Goal: Information Seeking & Learning: Learn about a topic

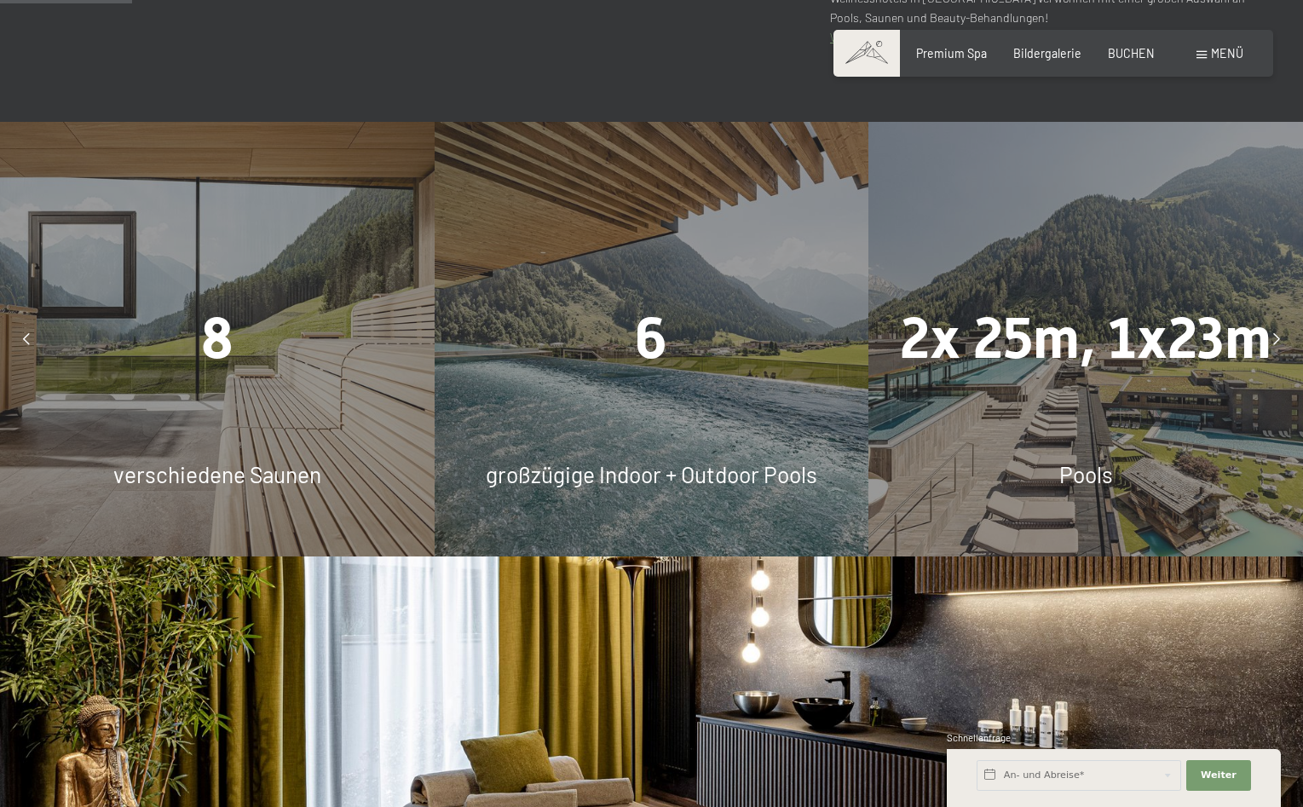
scroll to position [1043, 0]
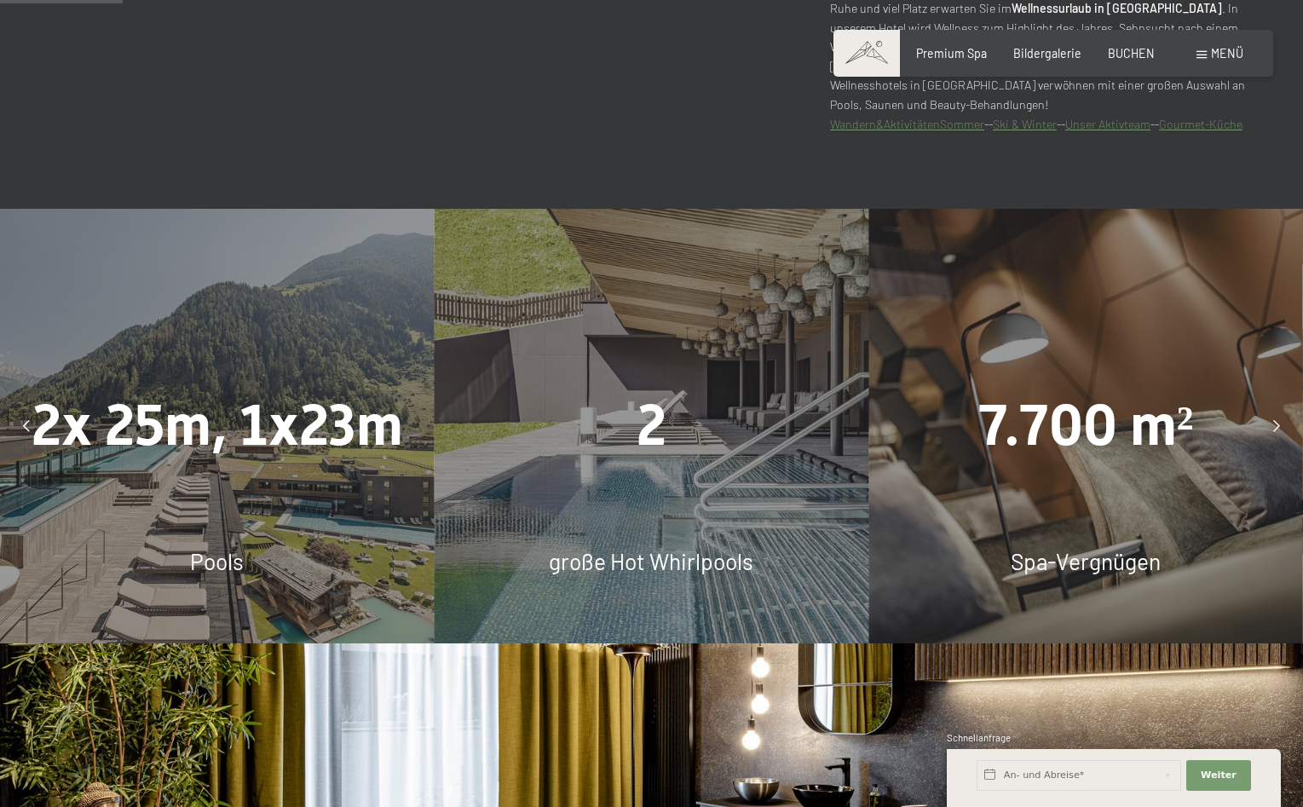
click at [1273, 442] on div at bounding box center [1277, 426] width 38 height 38
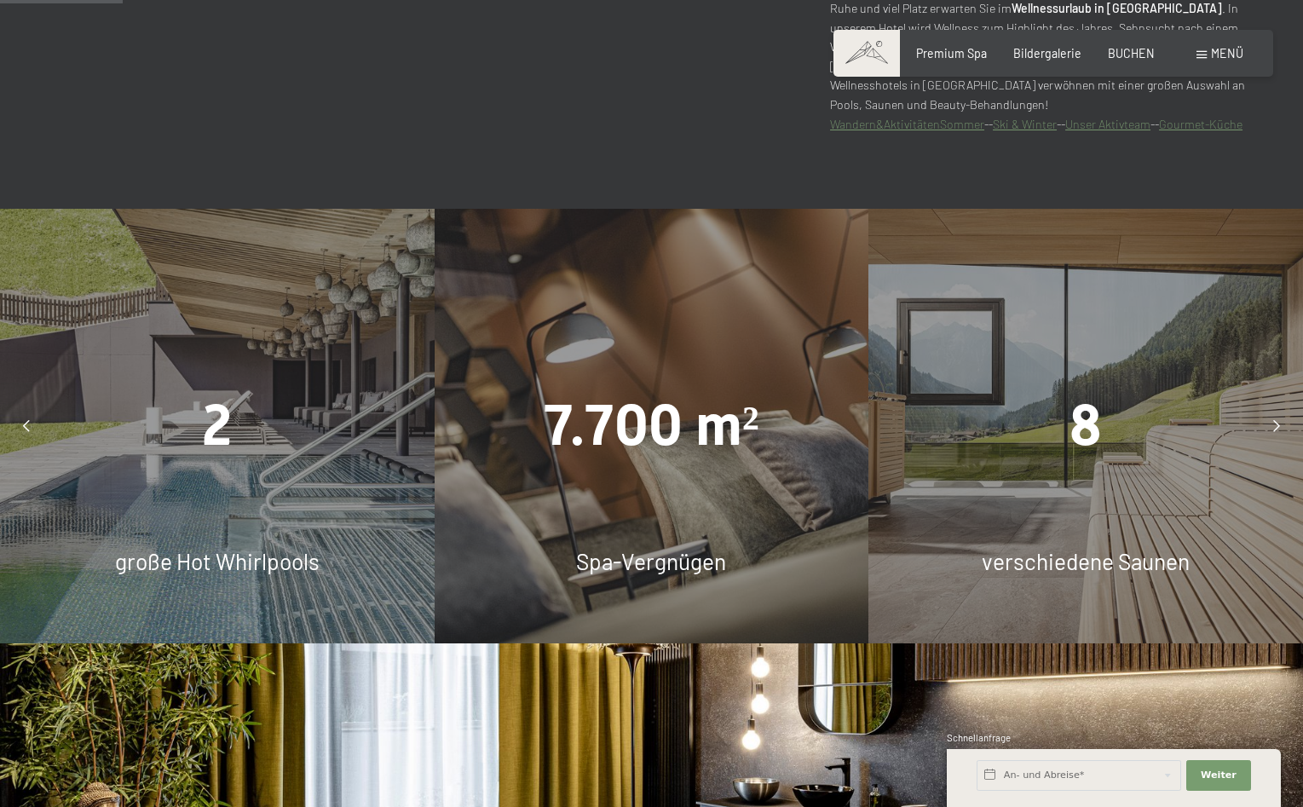
click at [1273, 442] on div at bounding box center [1277, 426] width 38 height 38
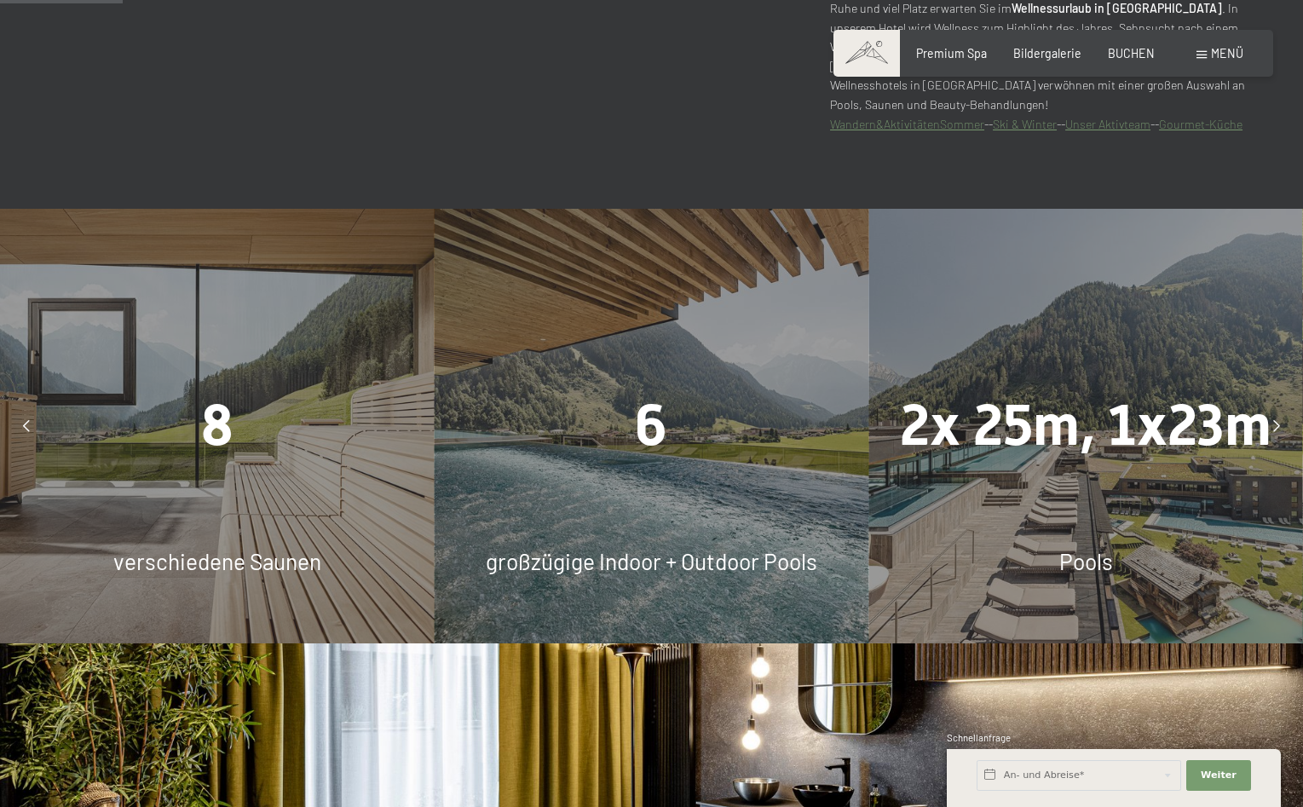
click at [1273, 442] on div at bounding box center [1277, 426] width 38 height 38
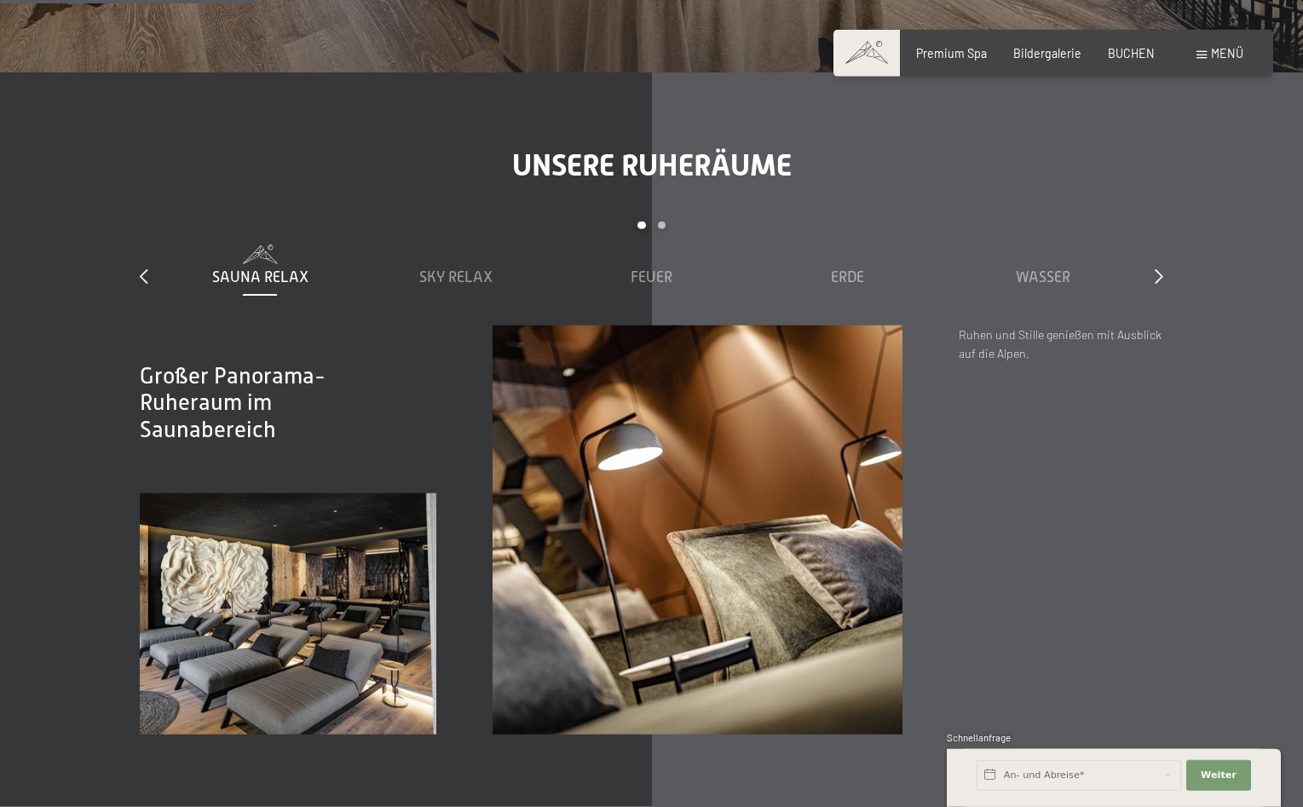
scroll to position [2174, 0]
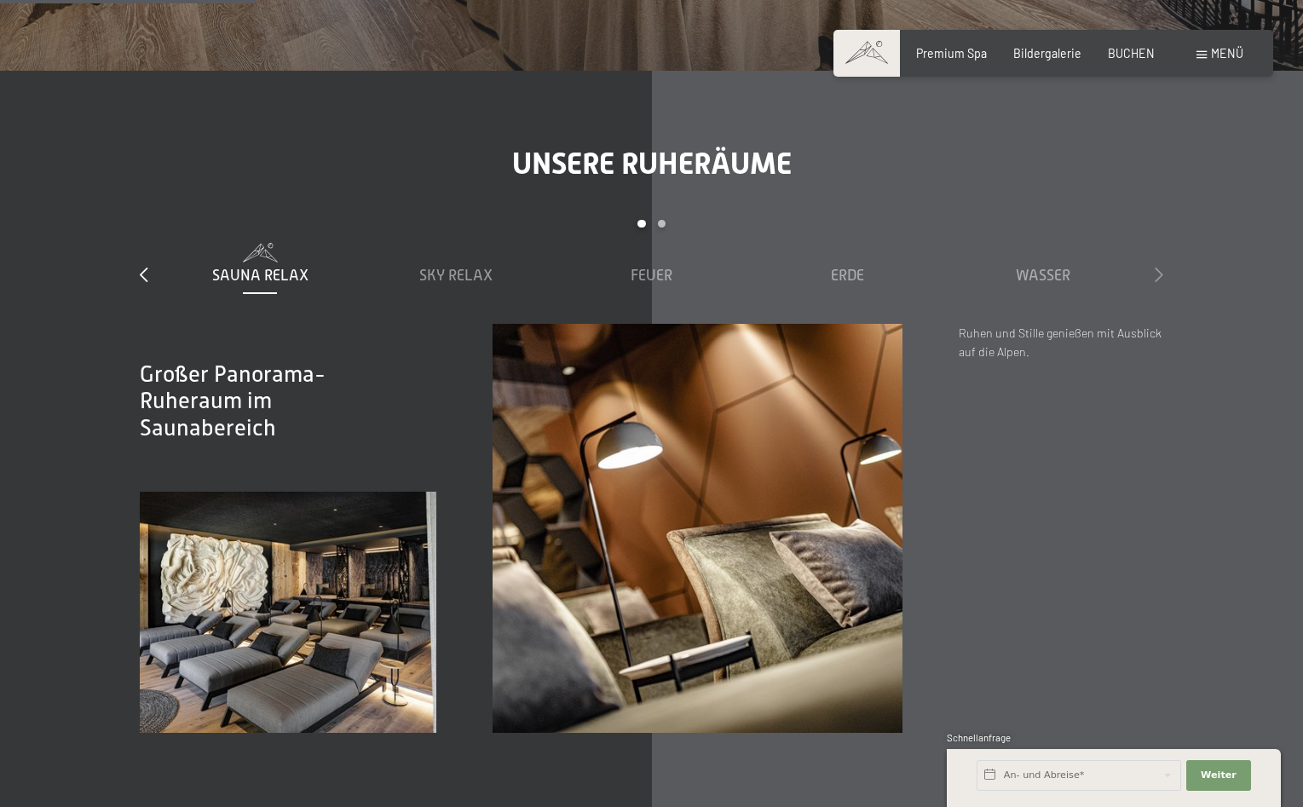
click at [1156, 282] on icon at bounding box center [1159, 274] width 9 height 15
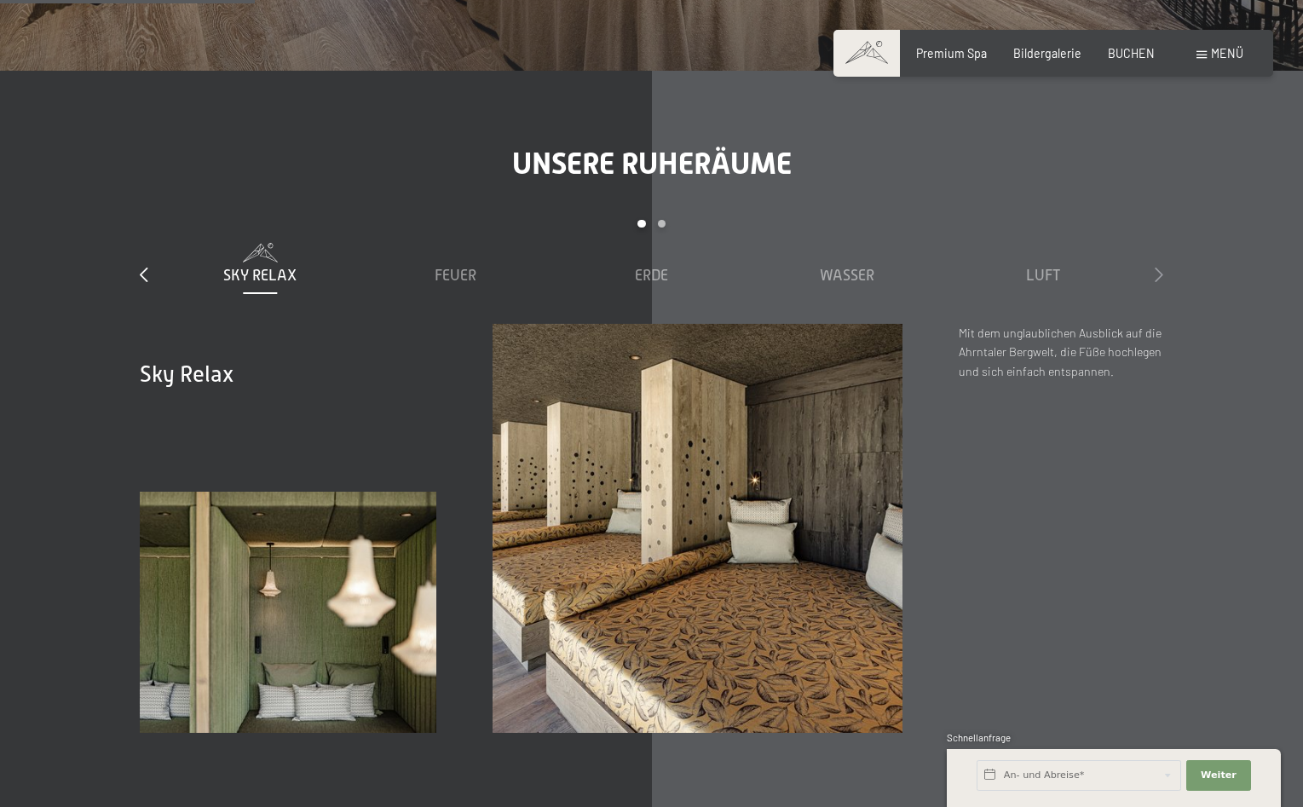
click at [1156, 282] on icon at bounding box center [1159, 274] width 9 height 15
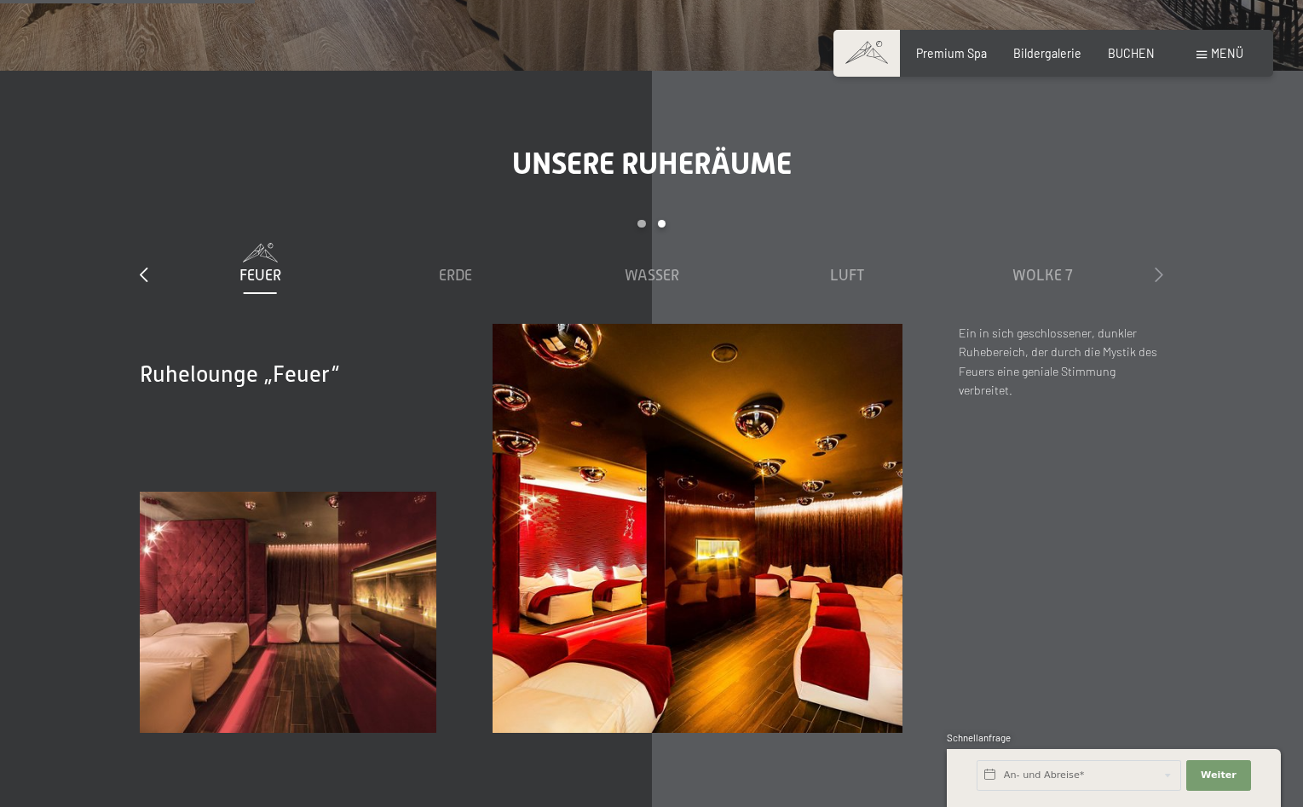
click at [1156, 282] on icon at bounding box center [1159, 274] width 9 height 15
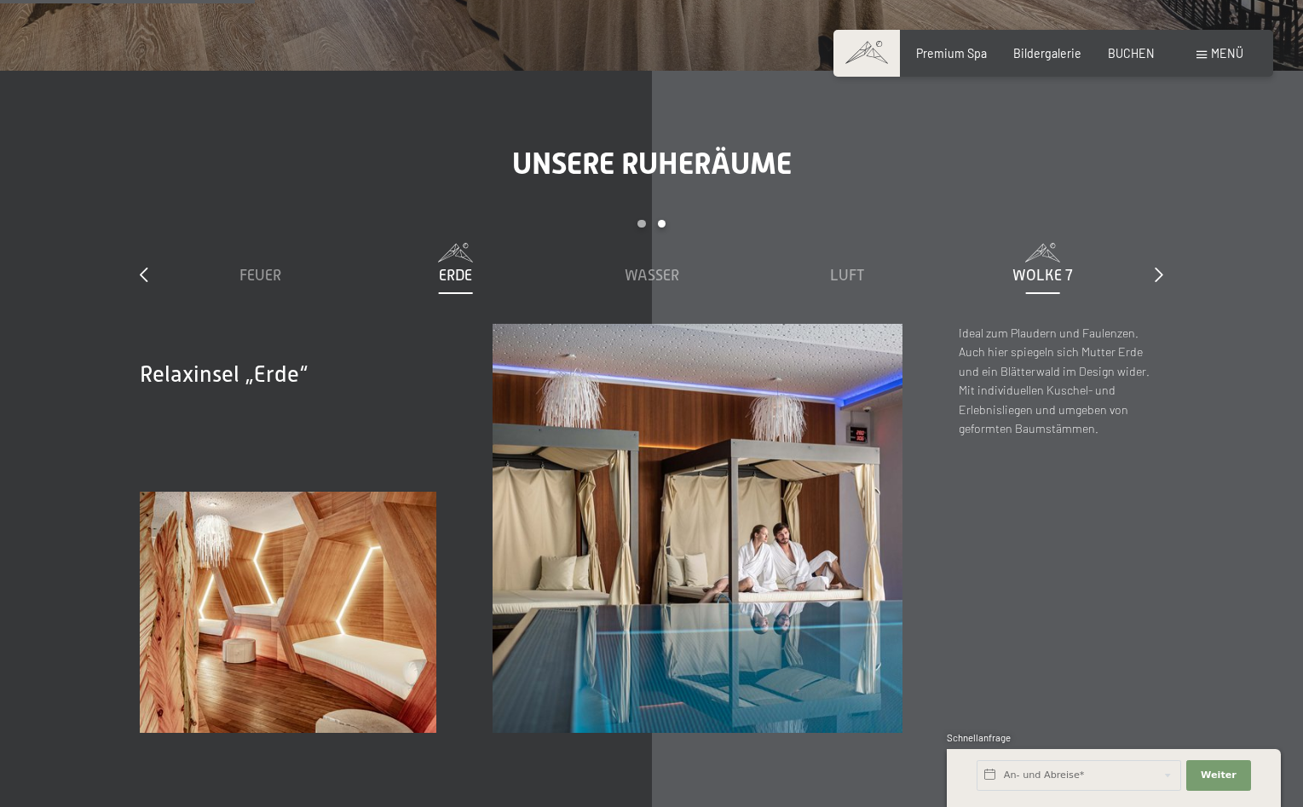
click at [1059, 284] on span "Wolke 7" at bounding box center [1043, 275] width 61 height 17
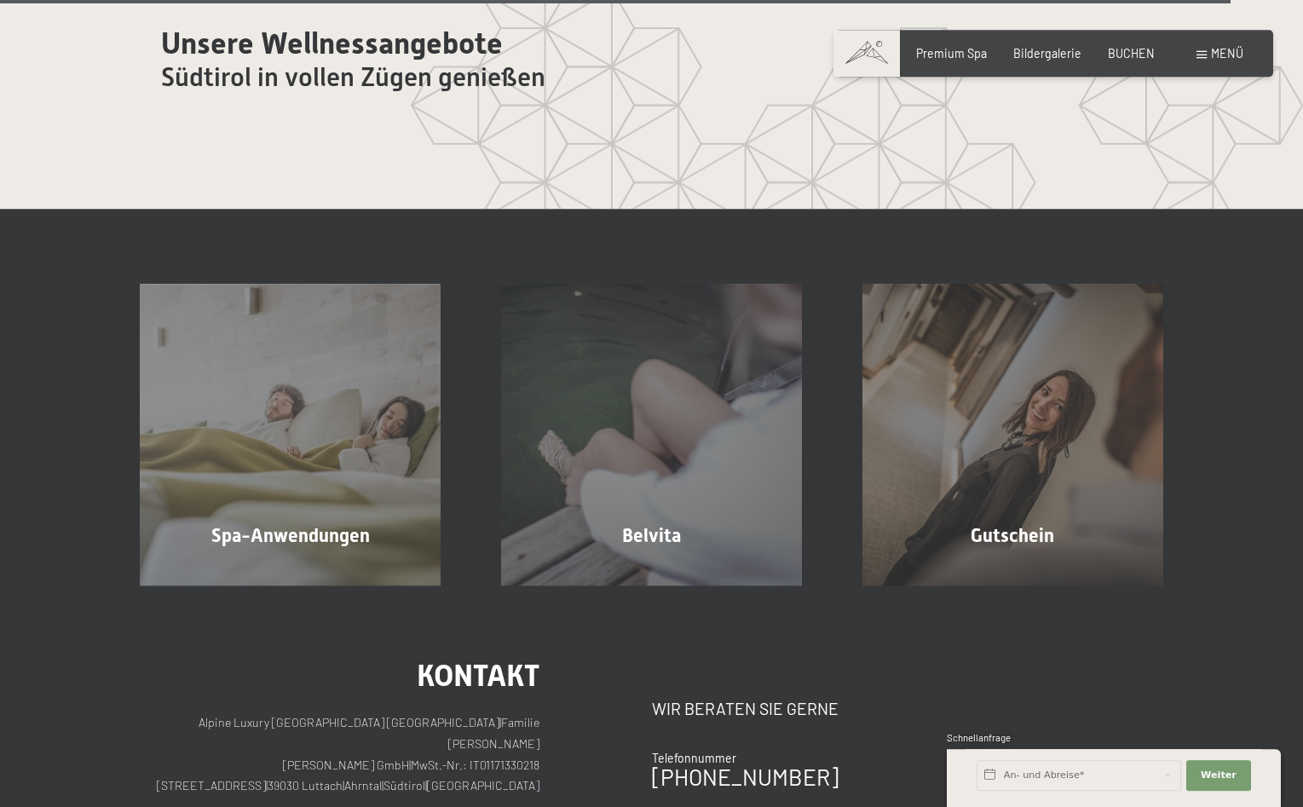
scroll to position [9304, 0]
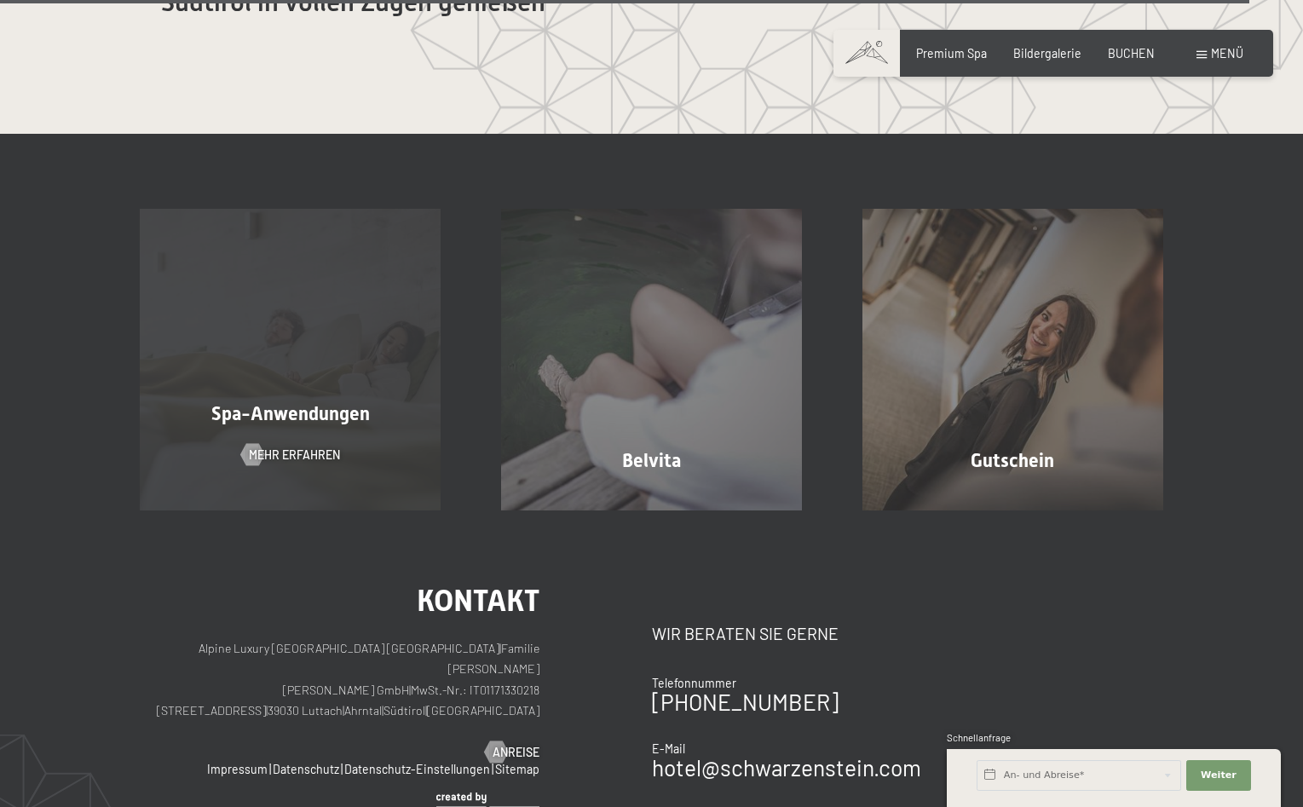
click at [275, 348] on div "Spa-Anwendungen Mehr erfahren" at bounding box center [290, 359] width 361 height 301
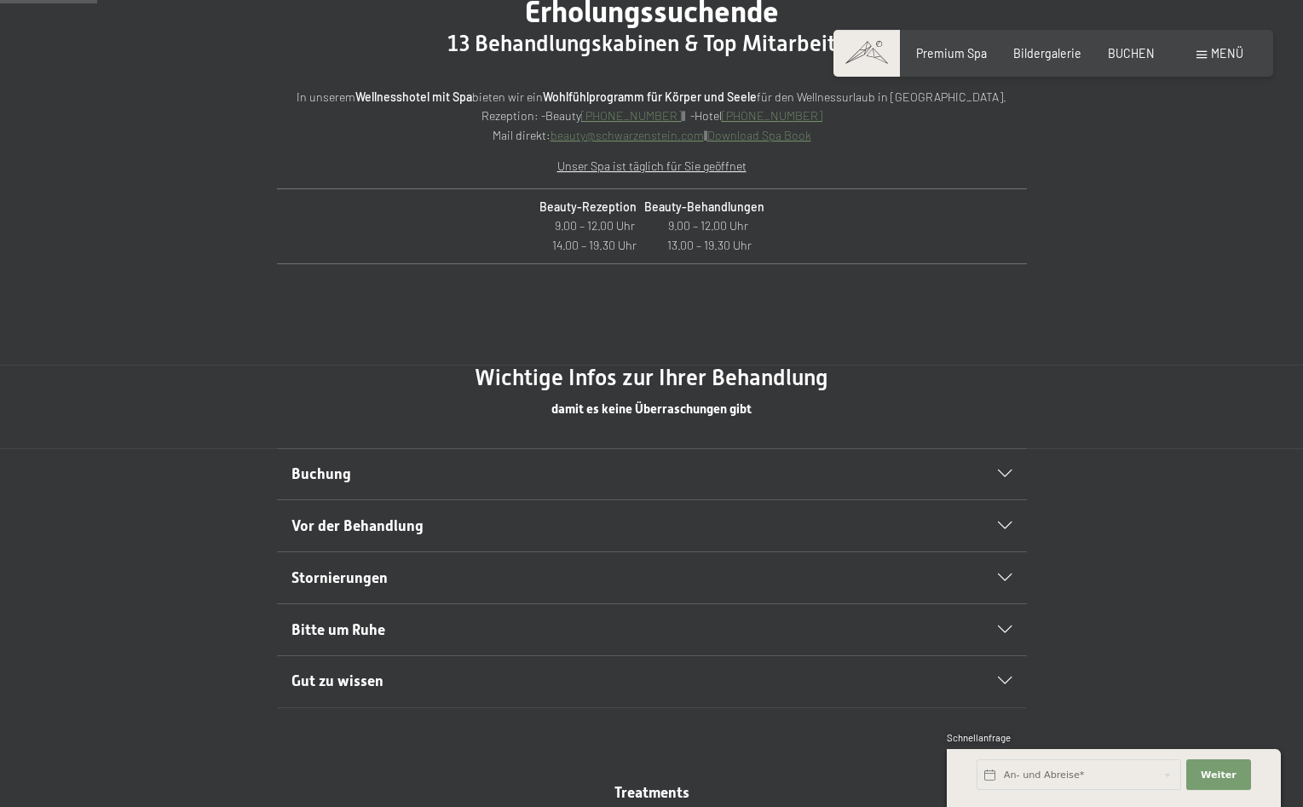
scroll to position [956, 0]
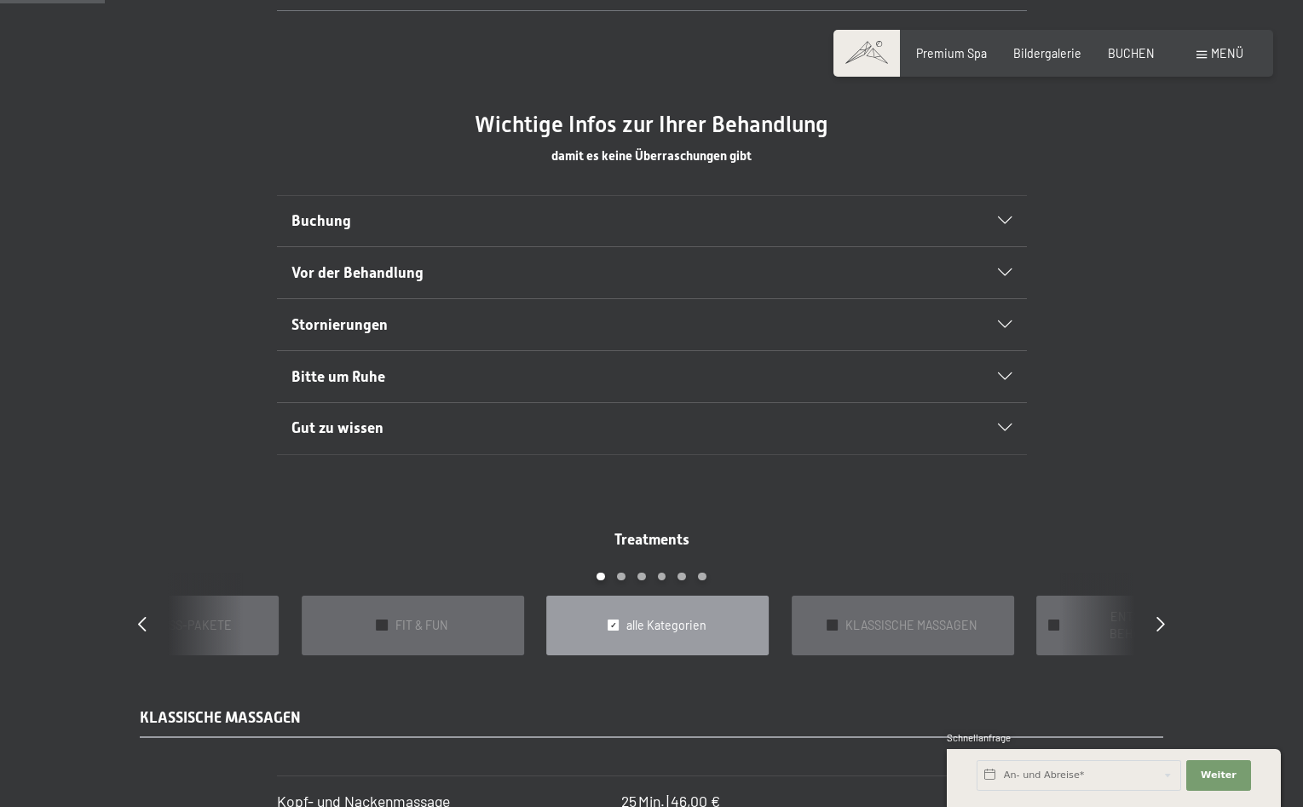
click at [1001, 327] on icon at bounding box center [1005, 325] width 14 height 8
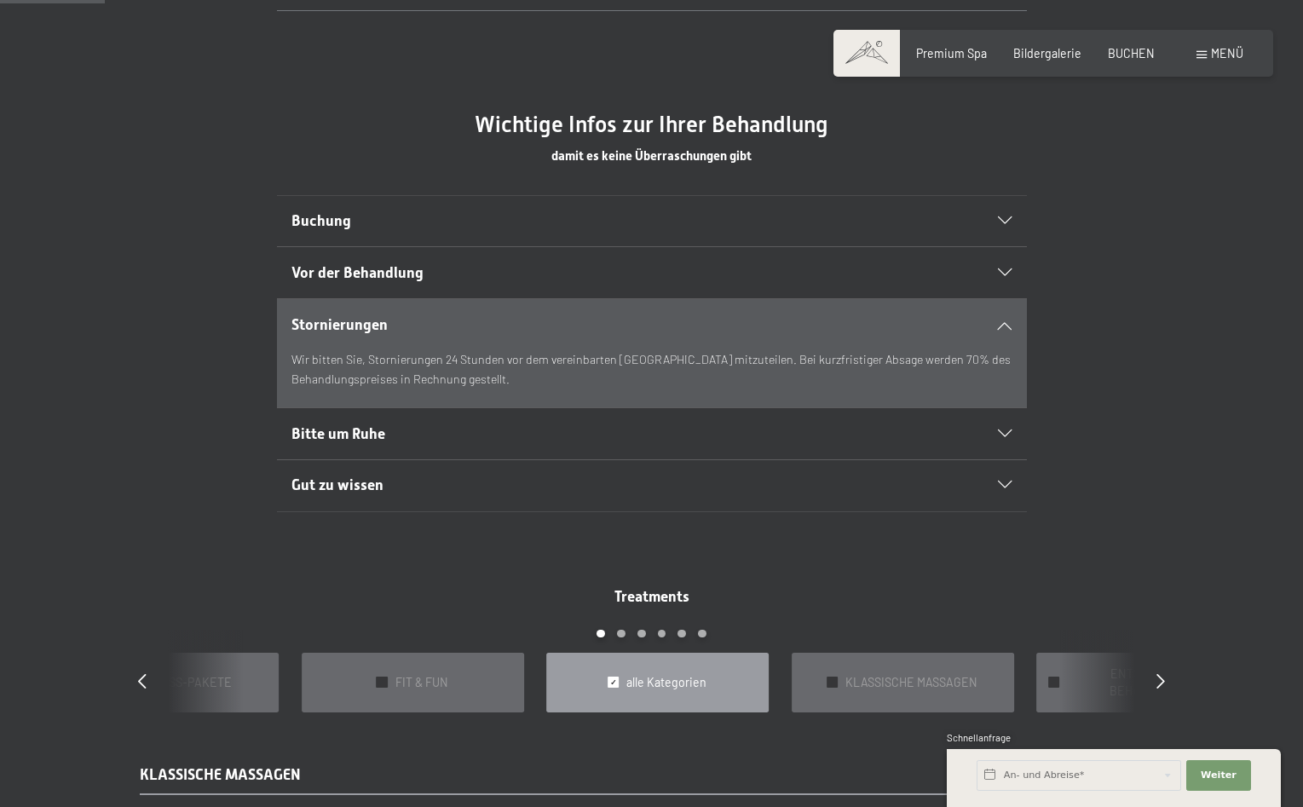
click at [1001, 327] on icon at bounding box center [1005, 325] width 14 height 8
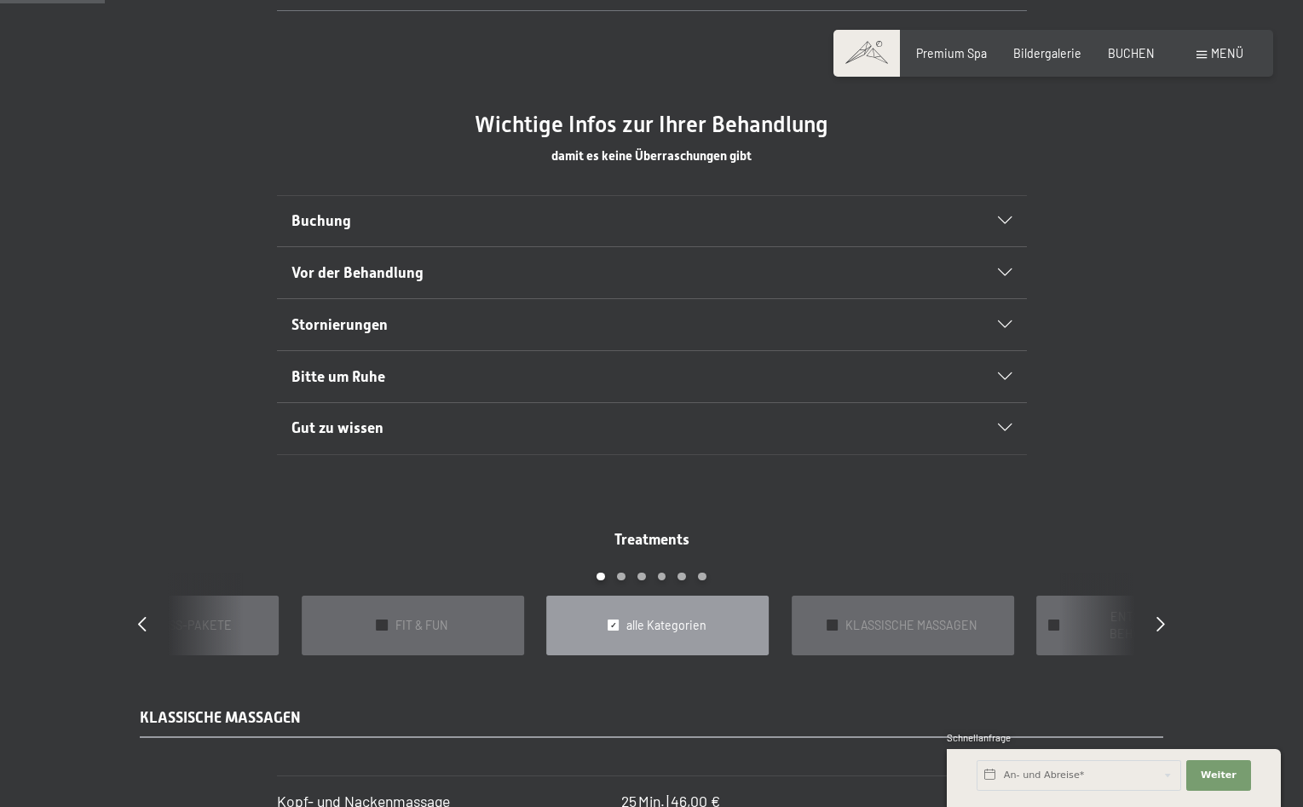
click at [997, 362] on div "Bitte um Ruhe" at bounding box center [652, 376] width 720 height 51
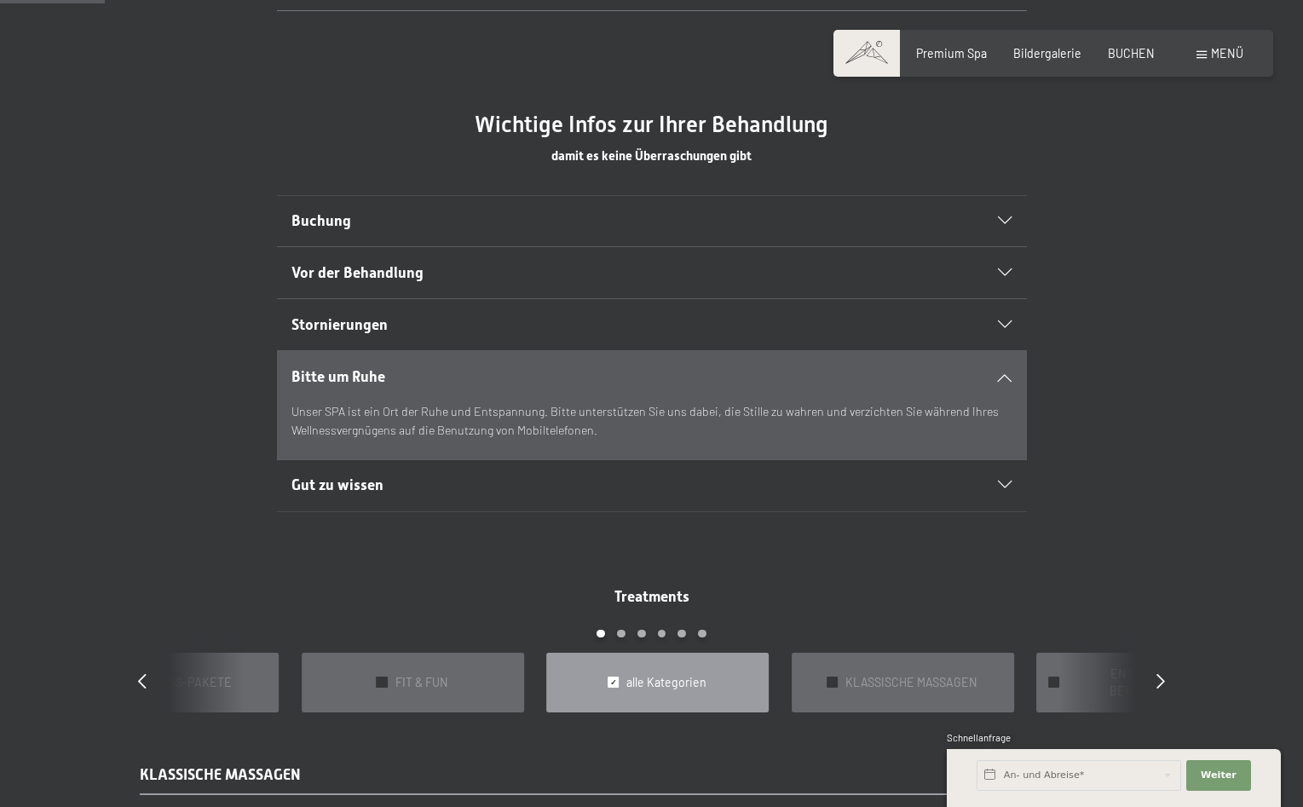
click at [997, 362] on div "Bitte um Ruhe" at bounding box center [652, 376] width 720 height 51
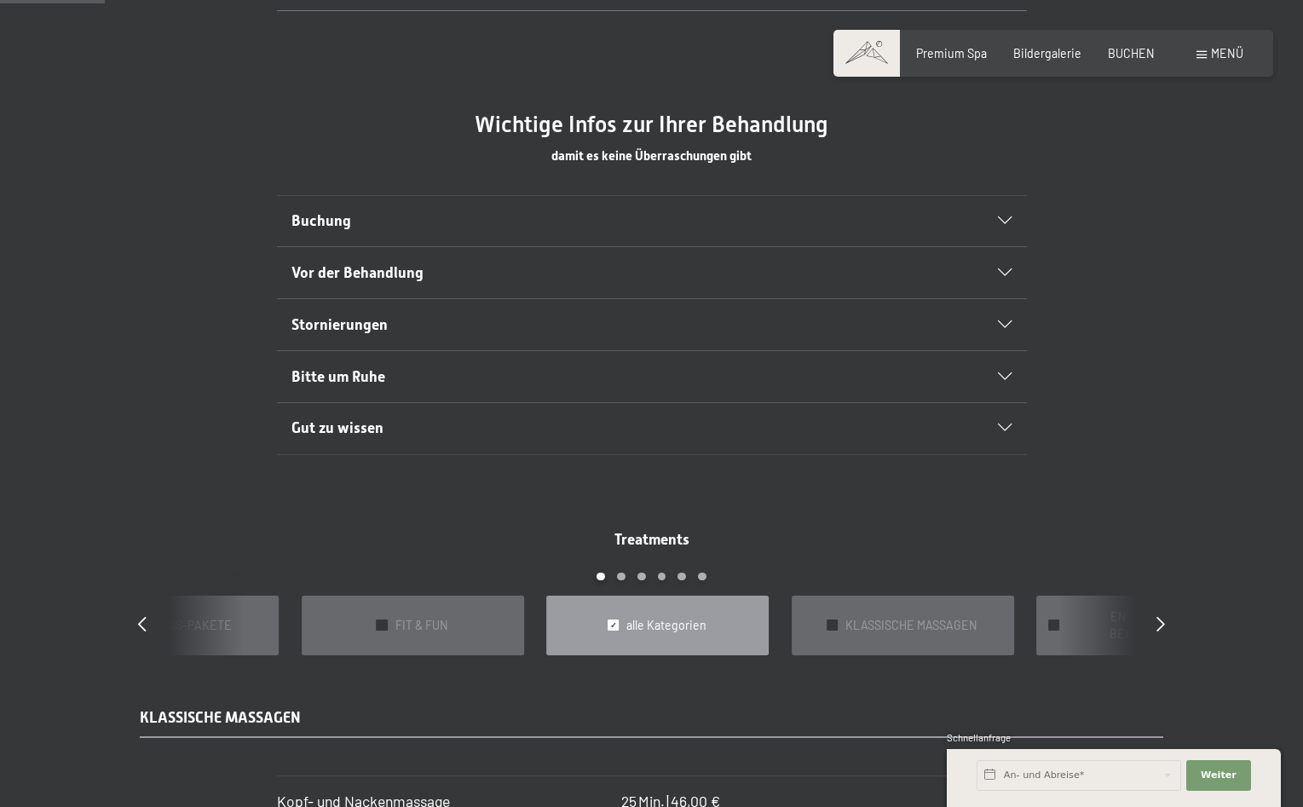
click at [997, 362] on div "Bitte um Ruhe" at bounding box center [652, 376] width 720 height 51
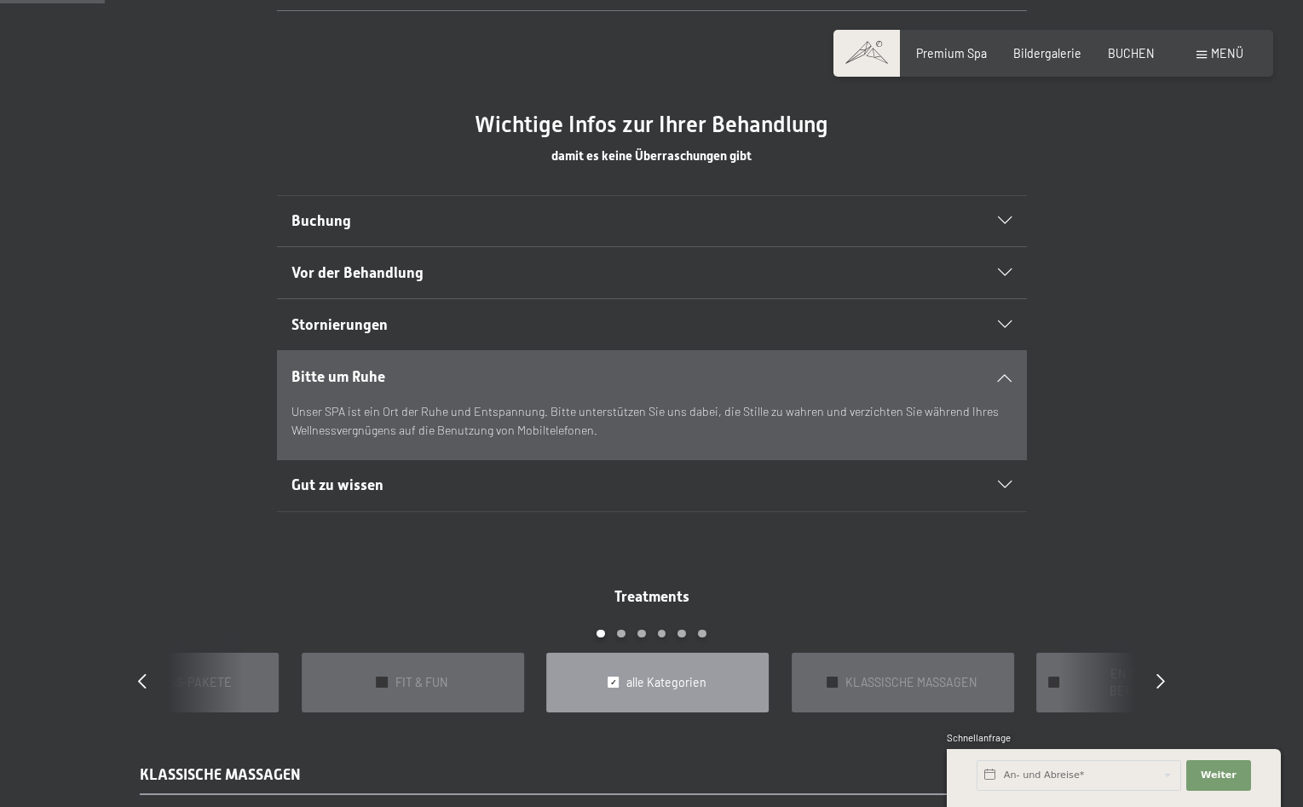
click at [997, 362] on div "Bitte um Ruhe" at bounding box center [652, 376] width 720 height 51
click at [1003, 373] on div "Bitte um Ruhe" at bounding box center [652, 376] width 720 height 51
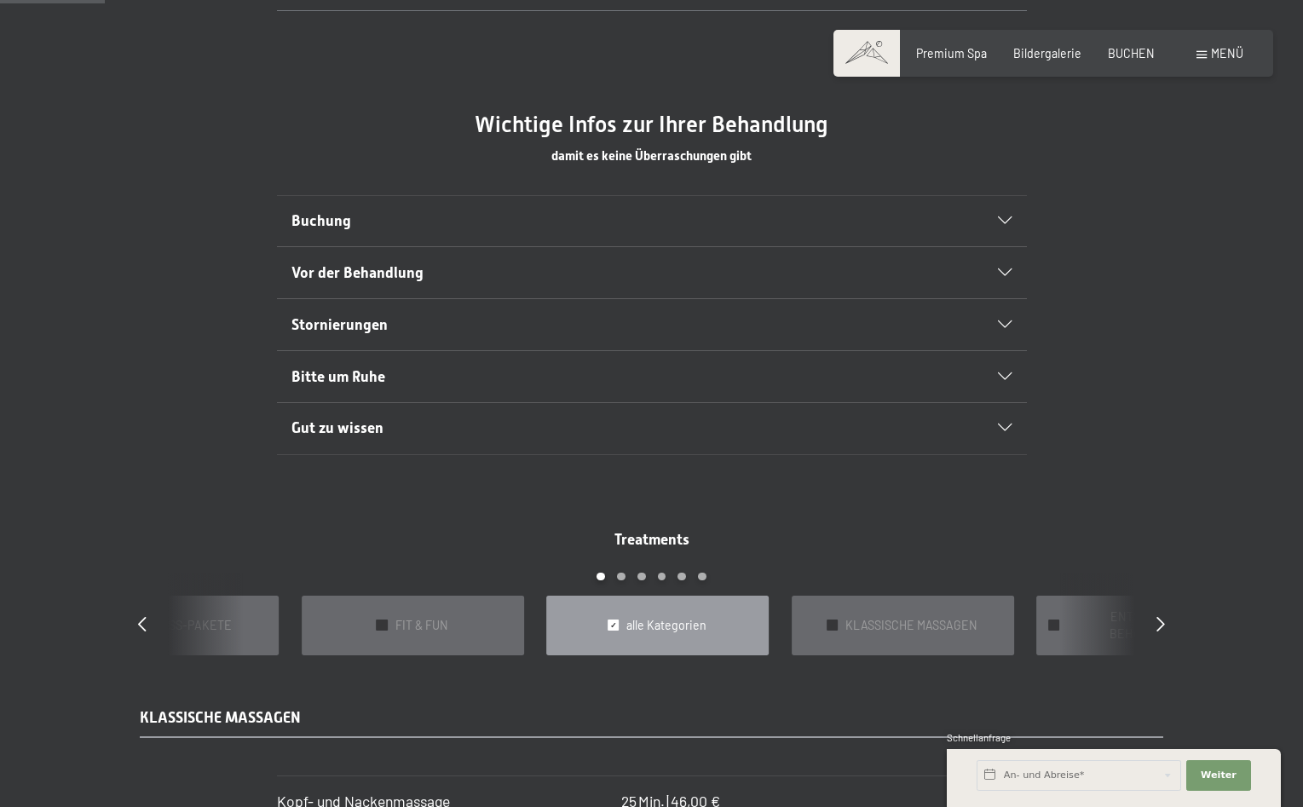
click at [1003, 265] on div "Vor der Behandlung" at bounding box center [652, 272] width 720 height 51
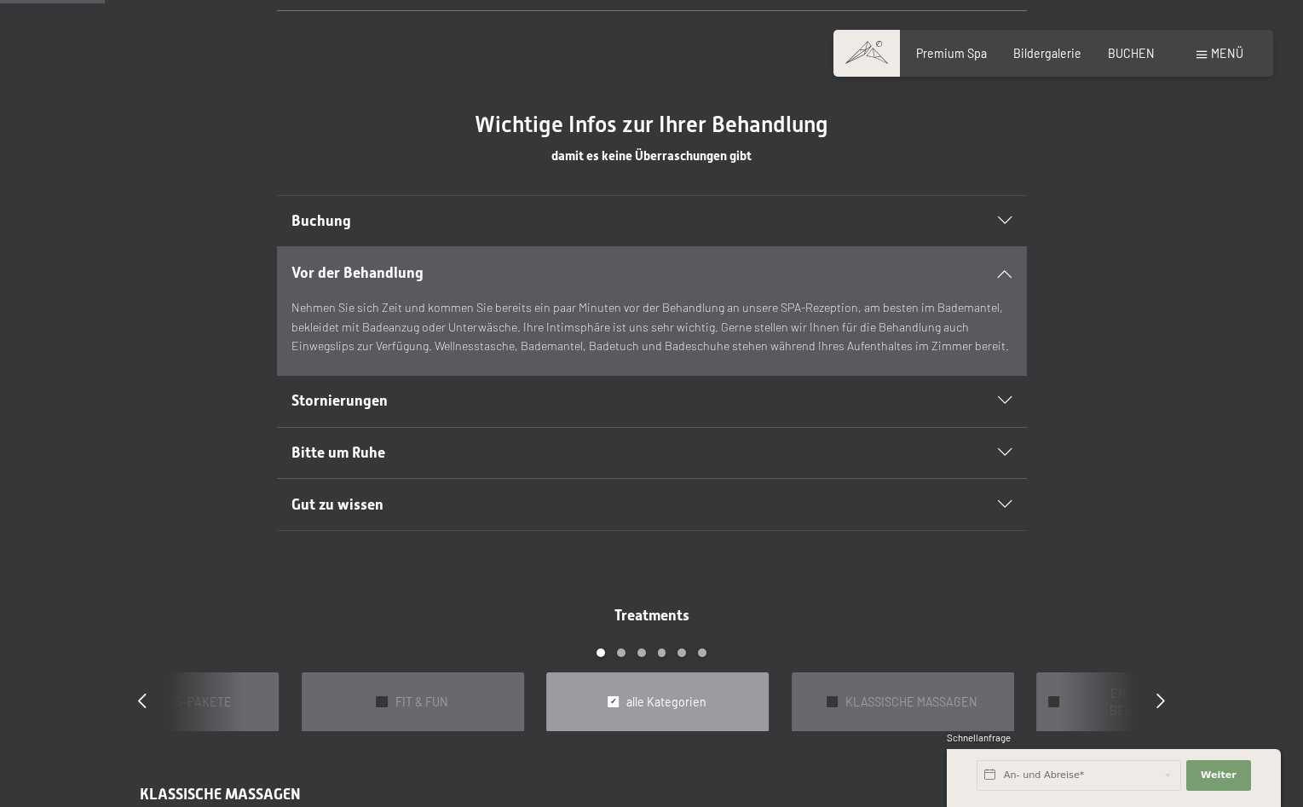
click at [1003, 265] on div "Vor der Behandlung" at bounding box center [652, 272] width 720 height 51
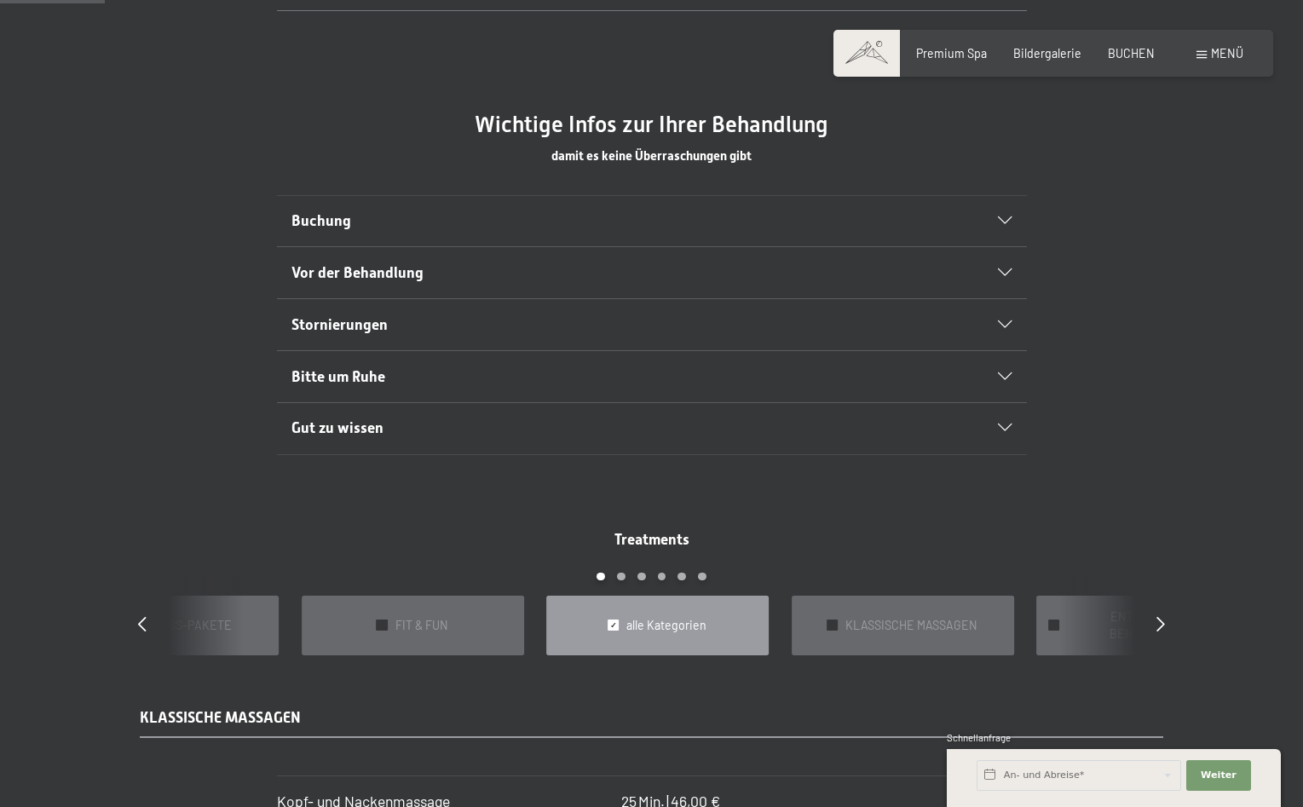
click at [1003, 265] on div "Vor der Behandlung" at bounding box center [652, 272] width 720 height 51
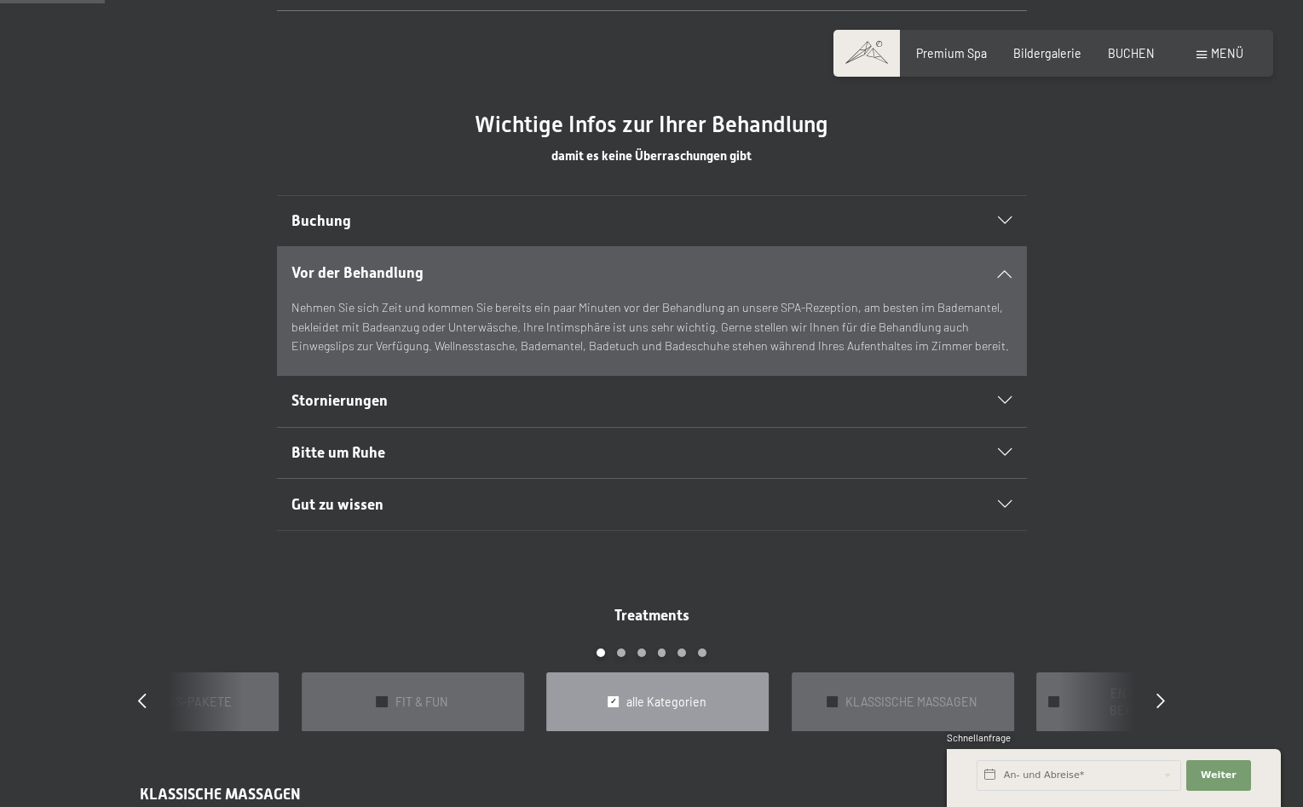
click at [1003, 265] on div "Vor der Behandlung" at bounding box center [652, 272] width 720 height 51
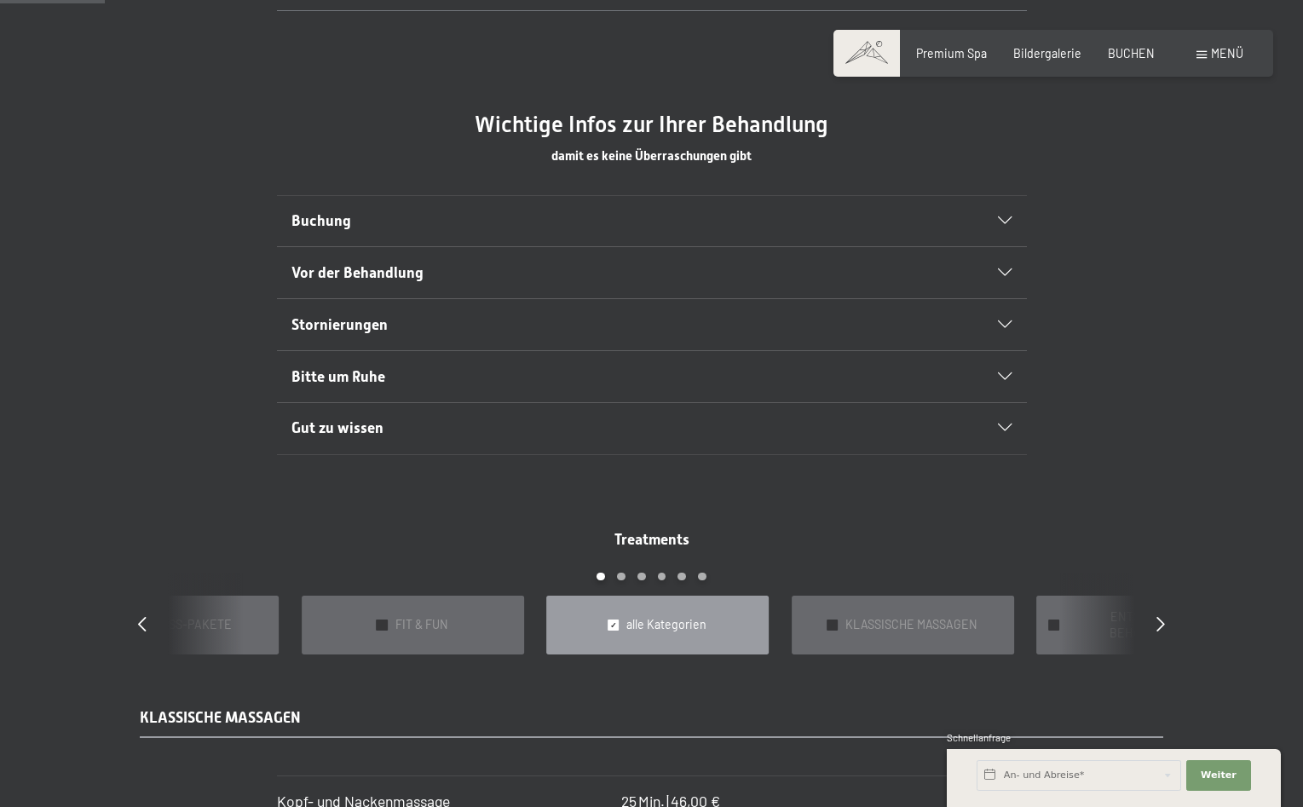
click at [1003, 423] on div "Gut zu wissen" at bounding box center [652, 428] width 720 height 51
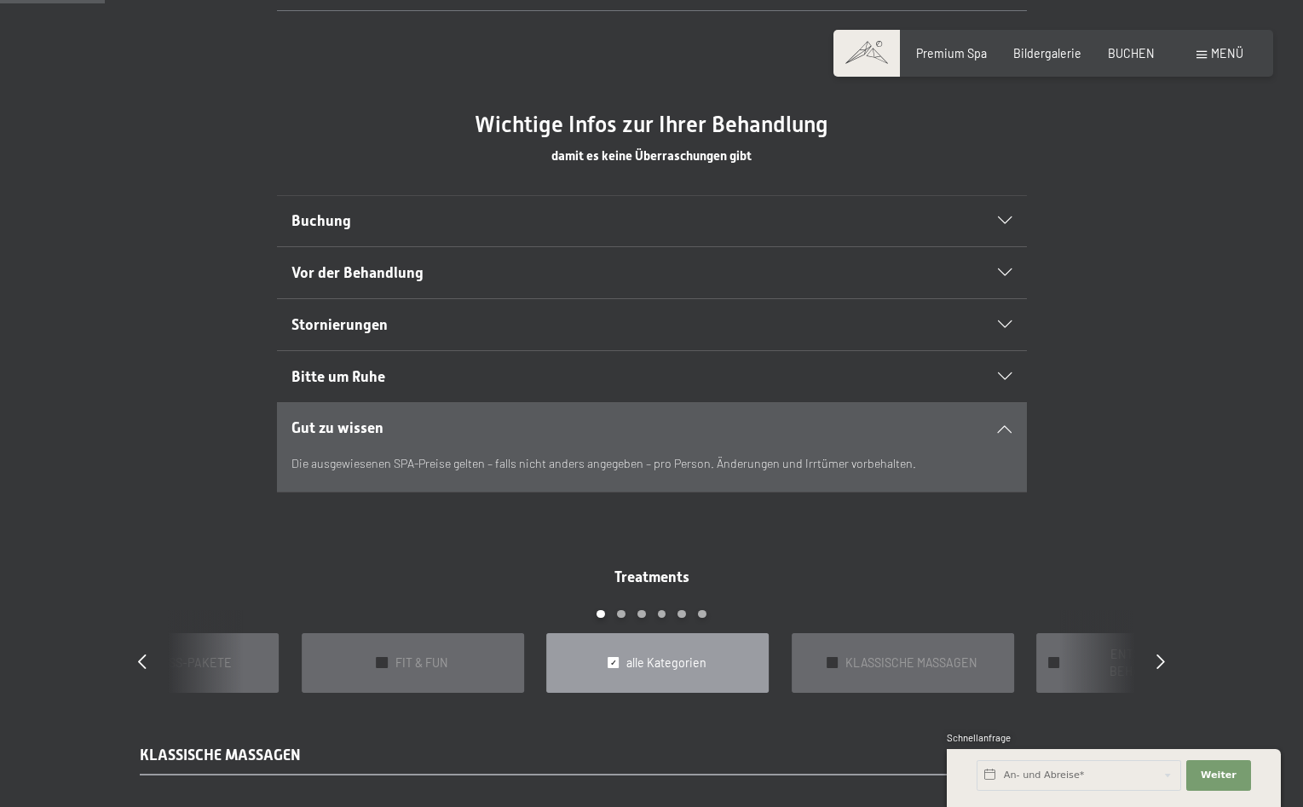
click at [1003, 423] on div "Gut zu wissen" at bounding box center [652, 428] width 720 height 51
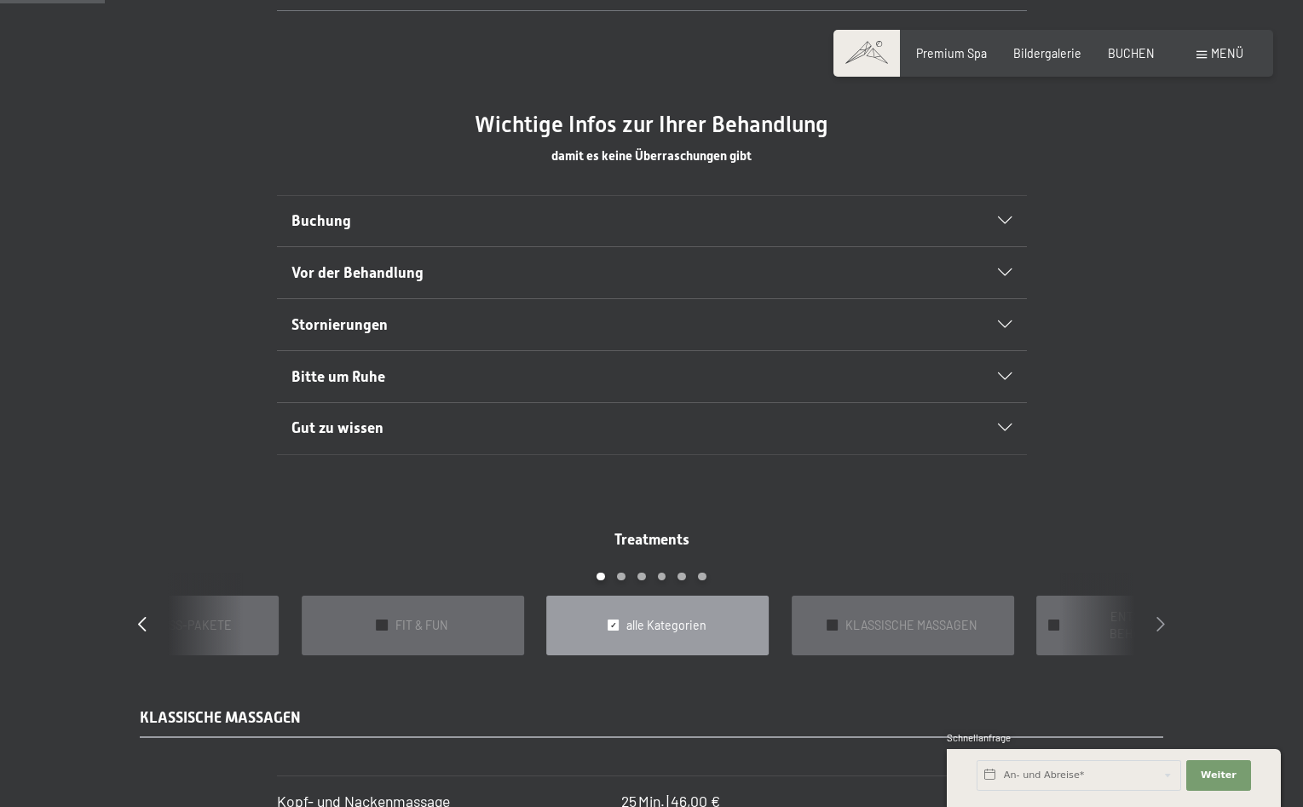
click at [1163, 616] on icon at bounding box center [1161, 623] width 9 height 15
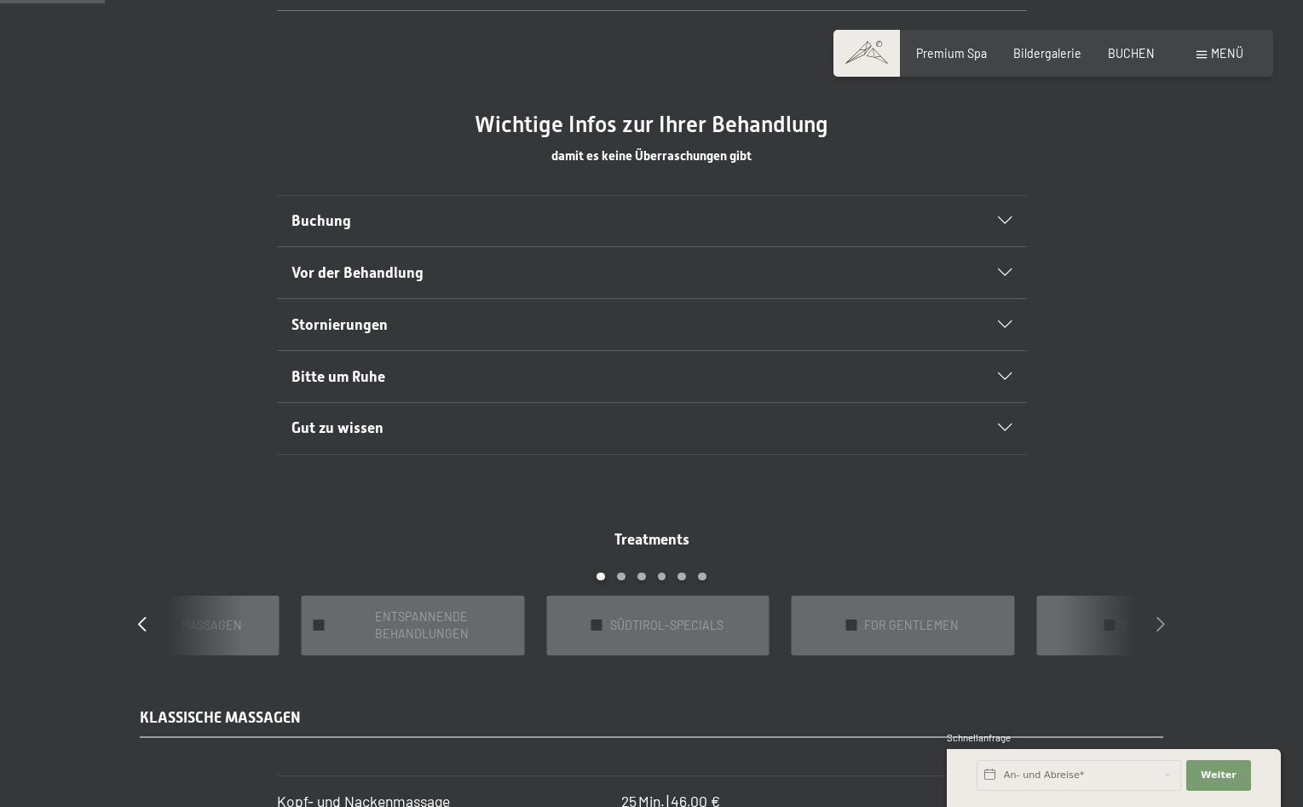
click at [1159, 617] on icon at bounding box center [1161, 623] width 9 height 15
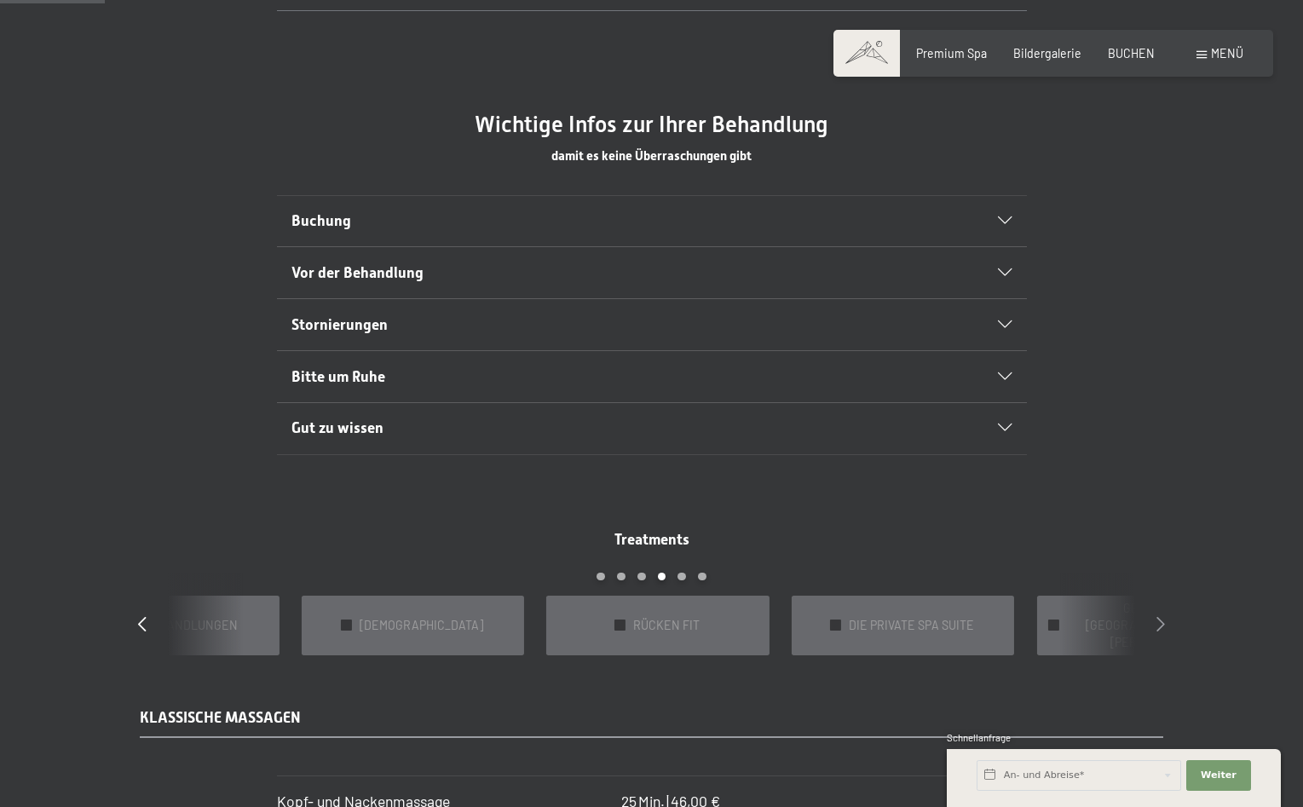
click at [1159, 617] on icon at bounding box center [1161, 623] width 9 height 15
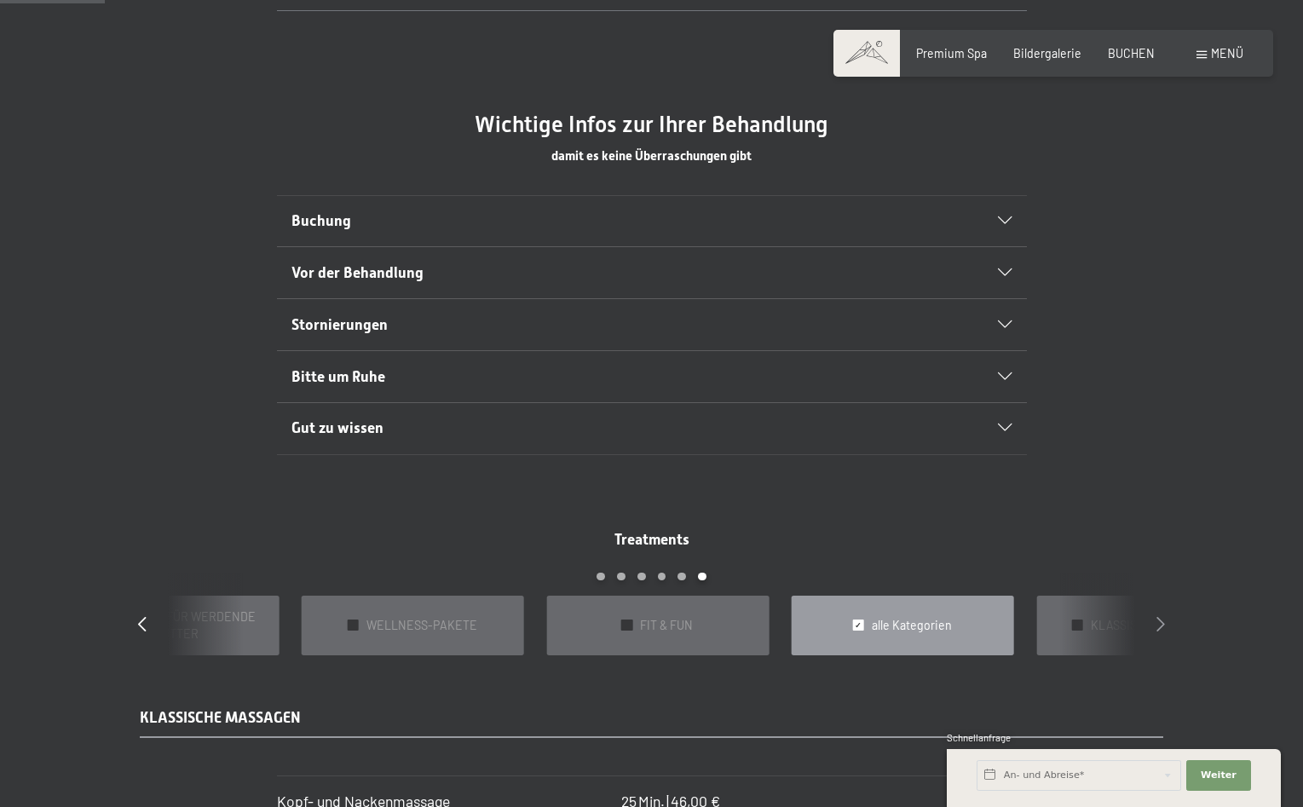
click at [1159, 617] on icon at bounding box center [1161, 623] width 9 height 15
click at [948, 603] on div "✓ SÜDTIROL-SPECIALS" at bounding box center [903, 626] width 223 height 60
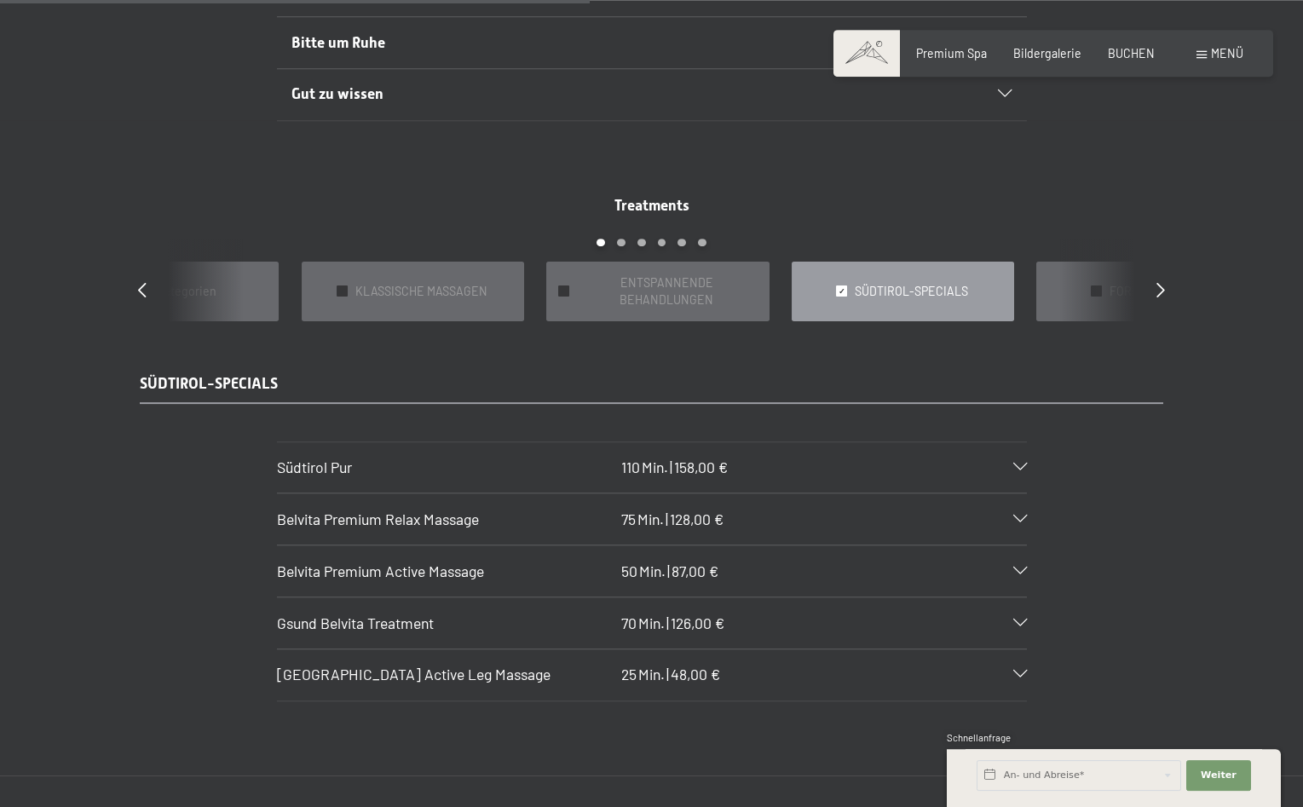
scroll to position [1391, 0]
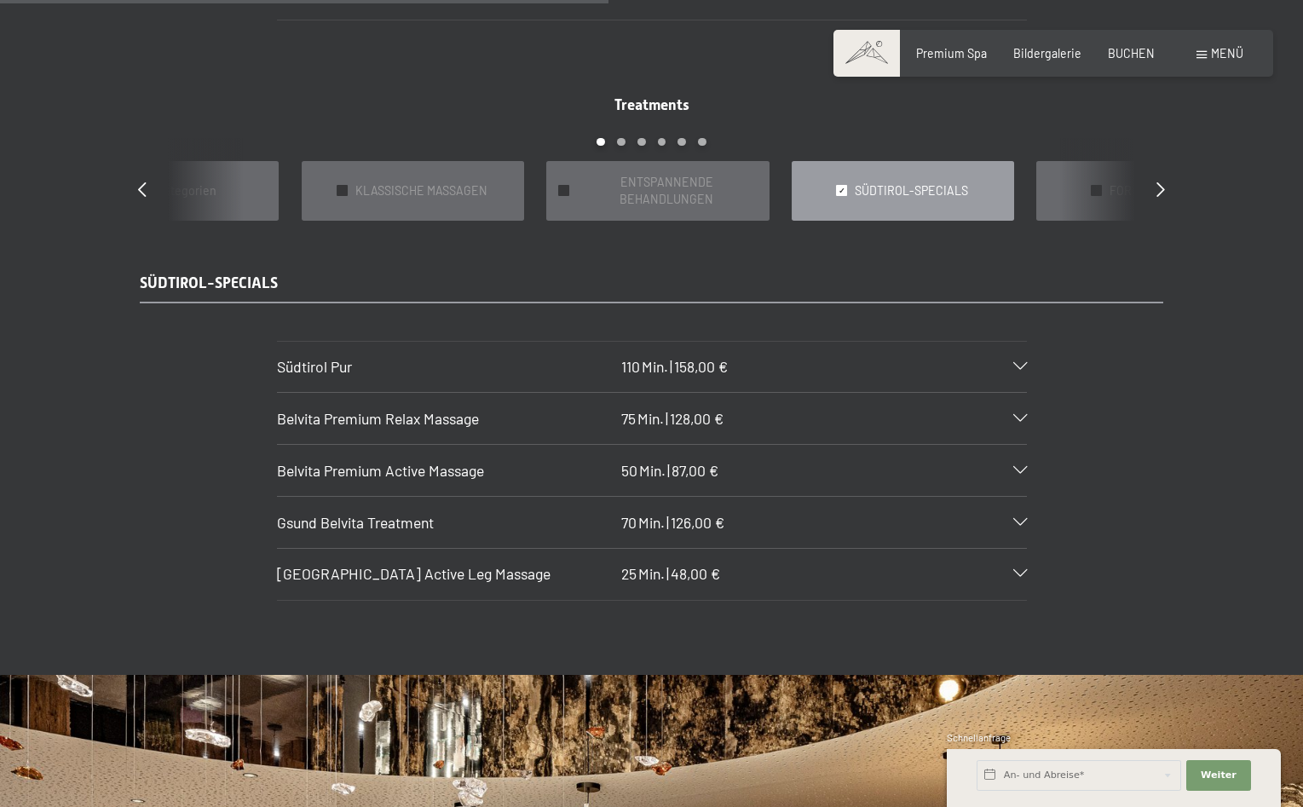
click at [1017, 363] on icon at bounding box center [1021, 367] width 14 height 8
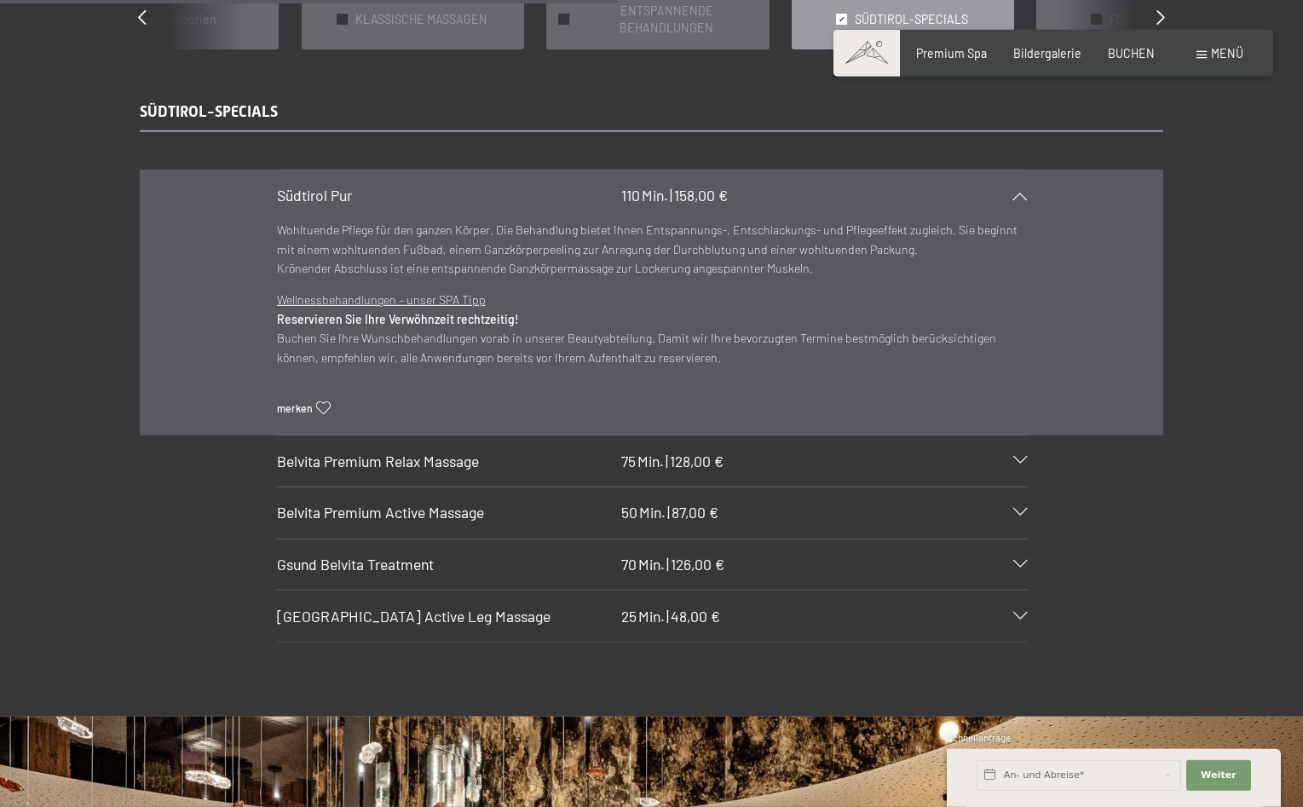
scroll to position [1565, 0]
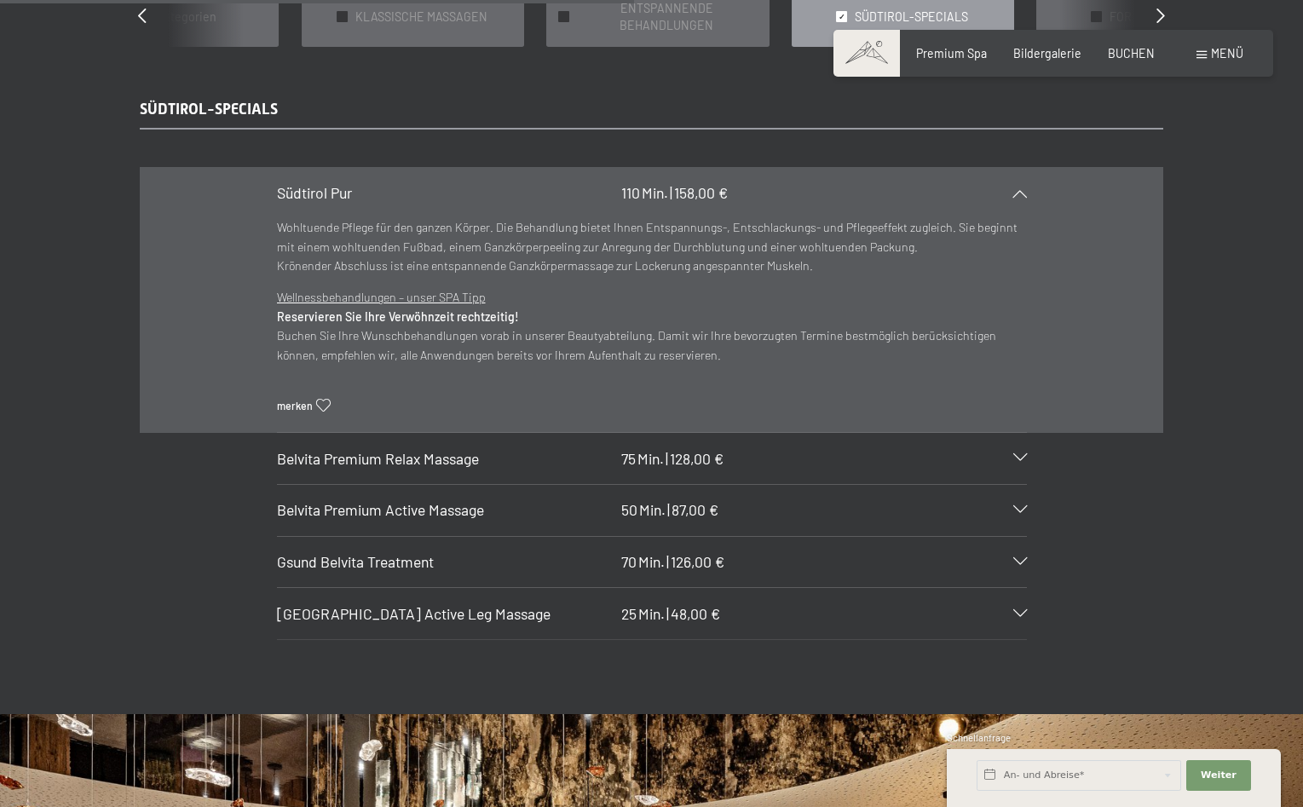
click at [1017, 189] on icon at bounding box center [1021, 193] width 14 height 8
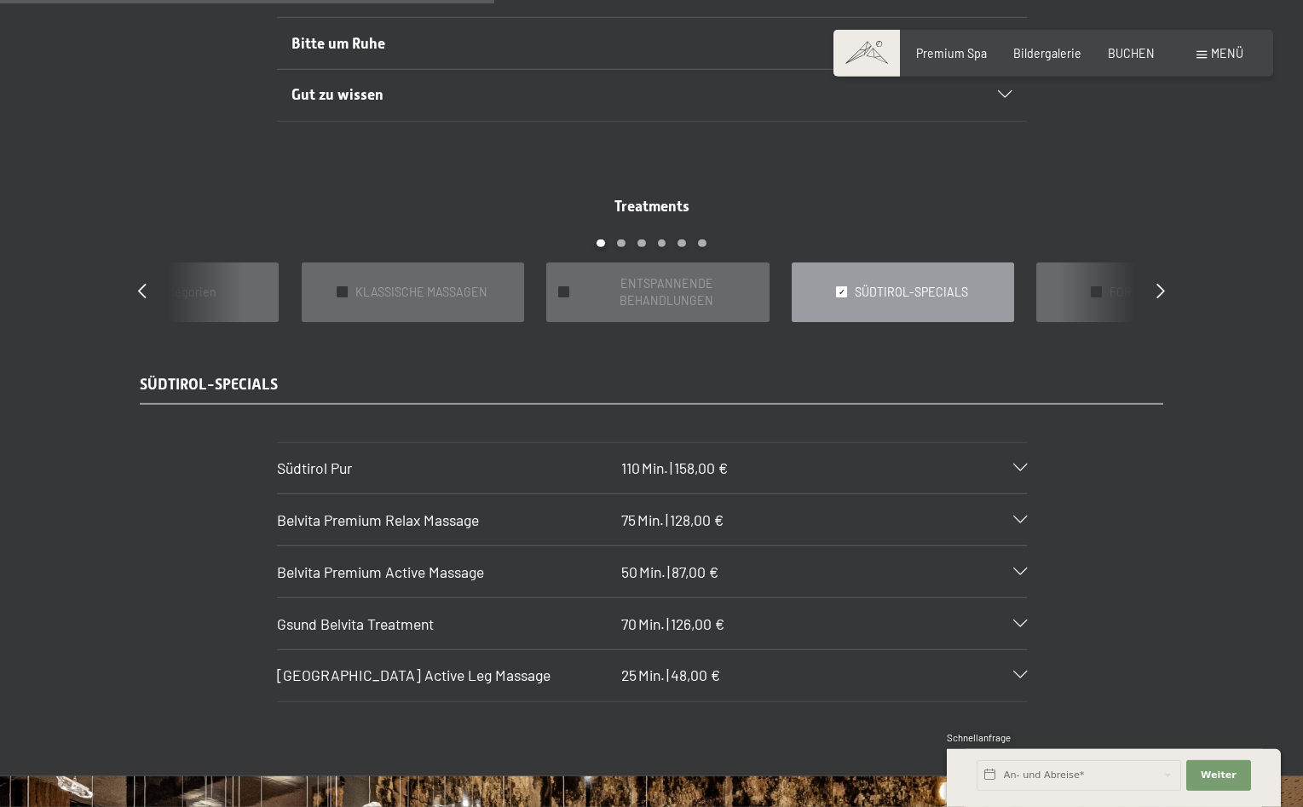
scroll to position [1130, 0]
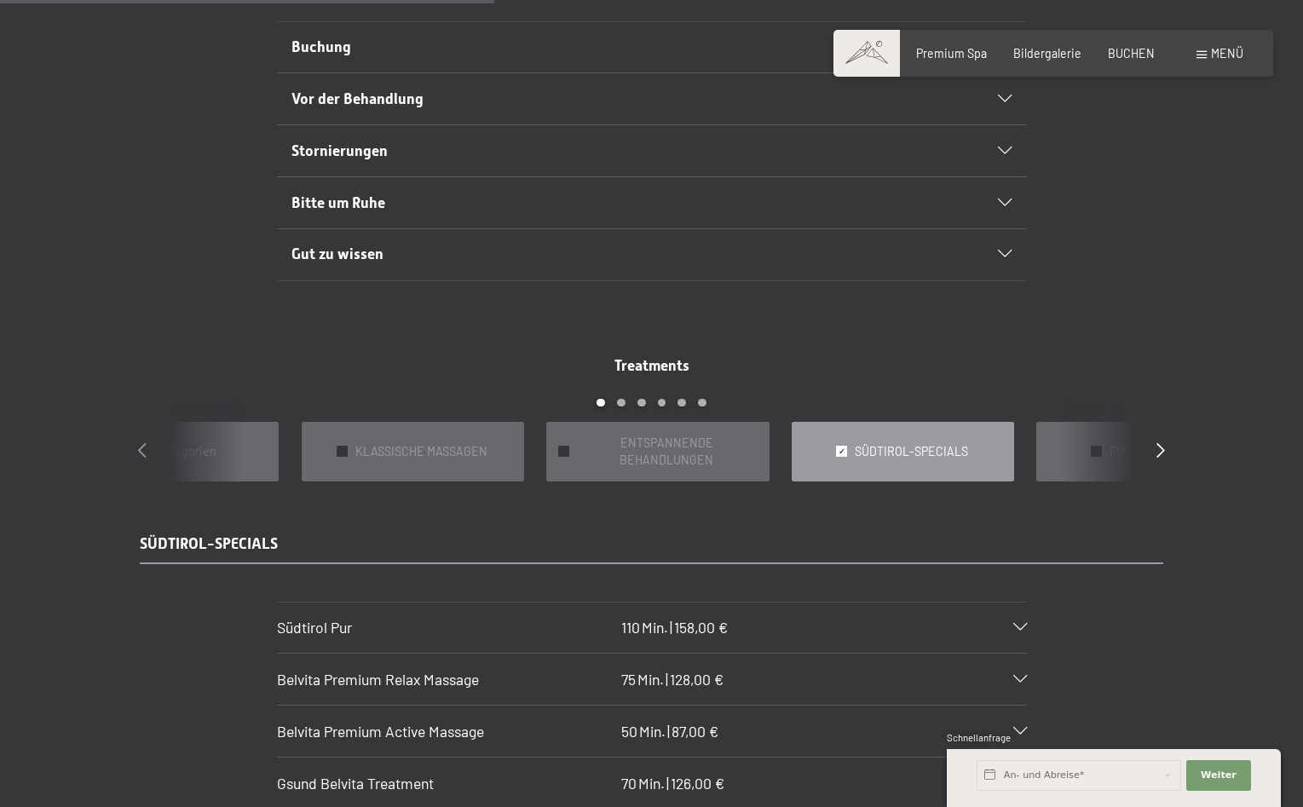
click at [142, 442] on icon at bounding box center [142, 449] width 9 height 15
click at [915, 443] on span "alle Kategorien" at bounding box center [912, 451] width 80 height 17
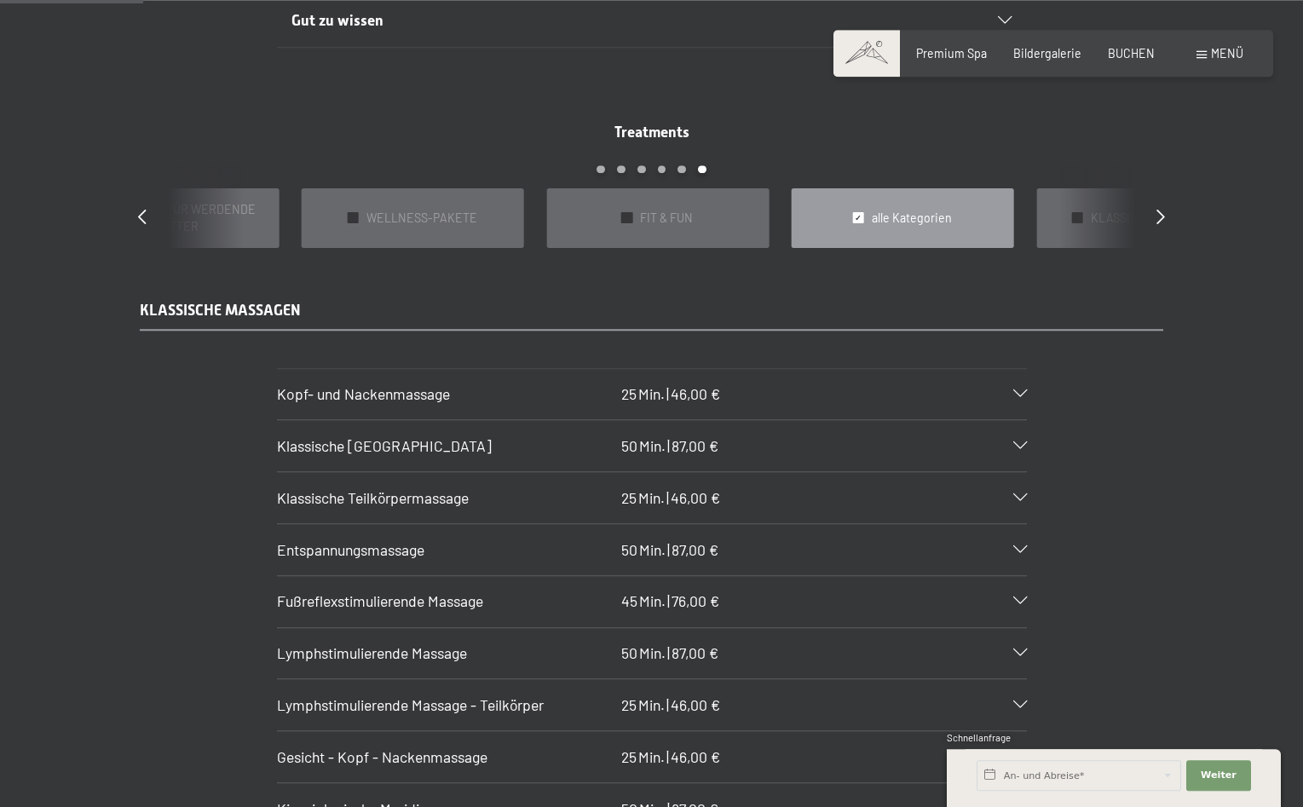
scroll to position [1391, 0]
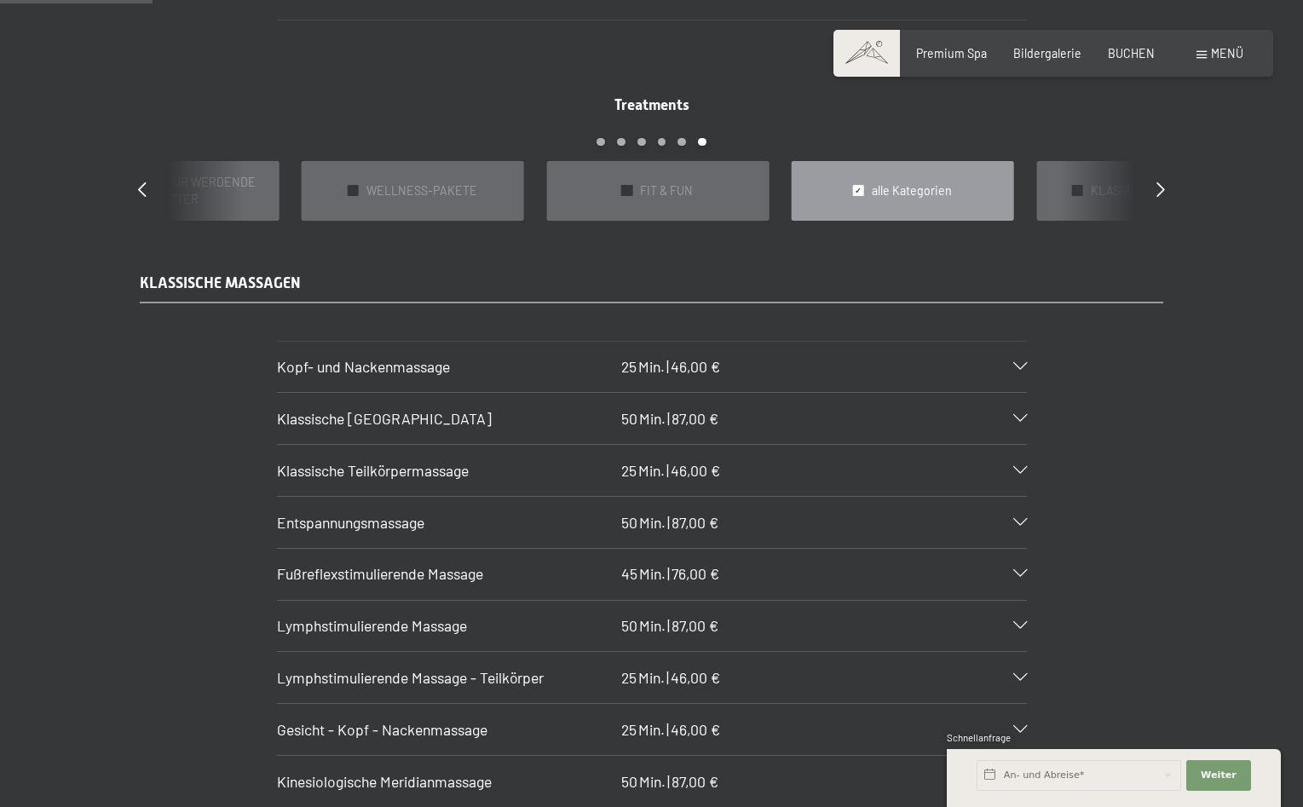
click at [1020, 415] on icon at bounding box center [1021, 419] width 14 height 8
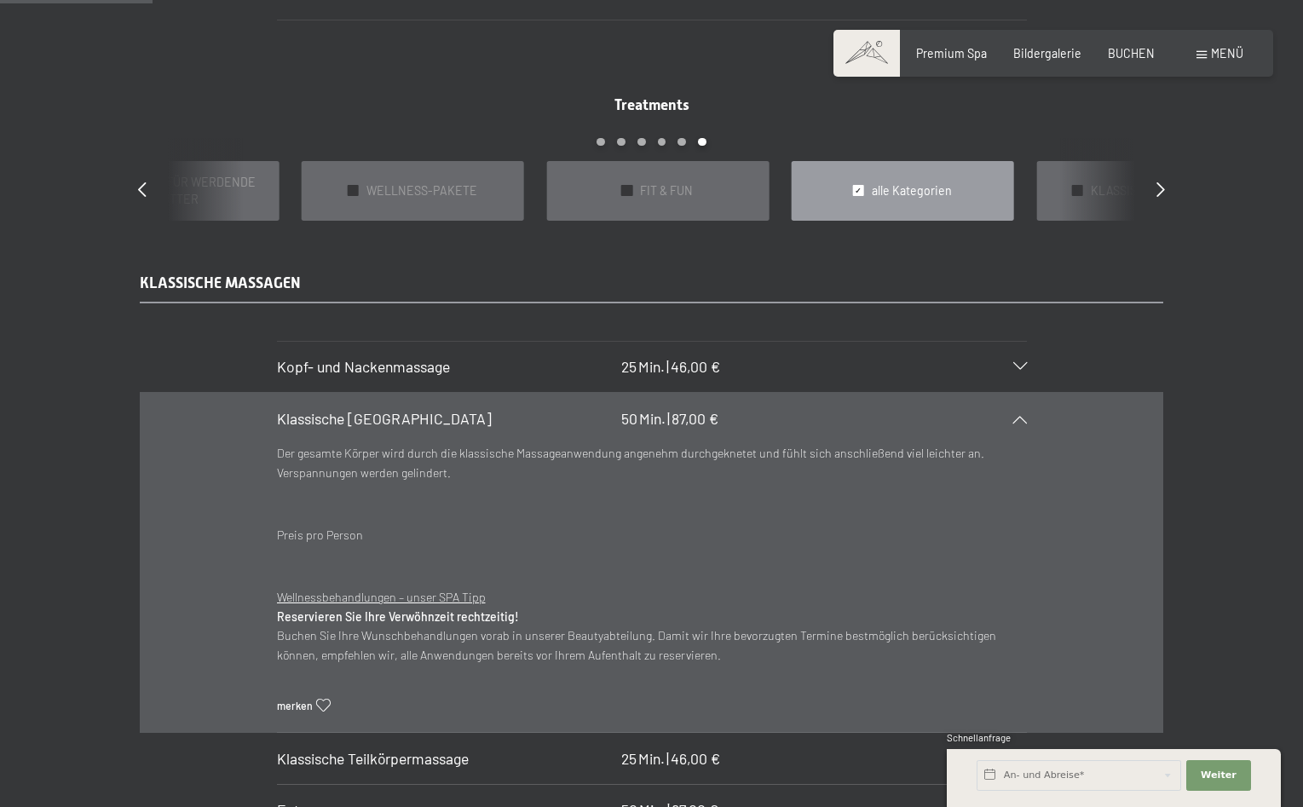
click at [1020, 415] on icon at bounding box center [1021, 419] width 14 height 8
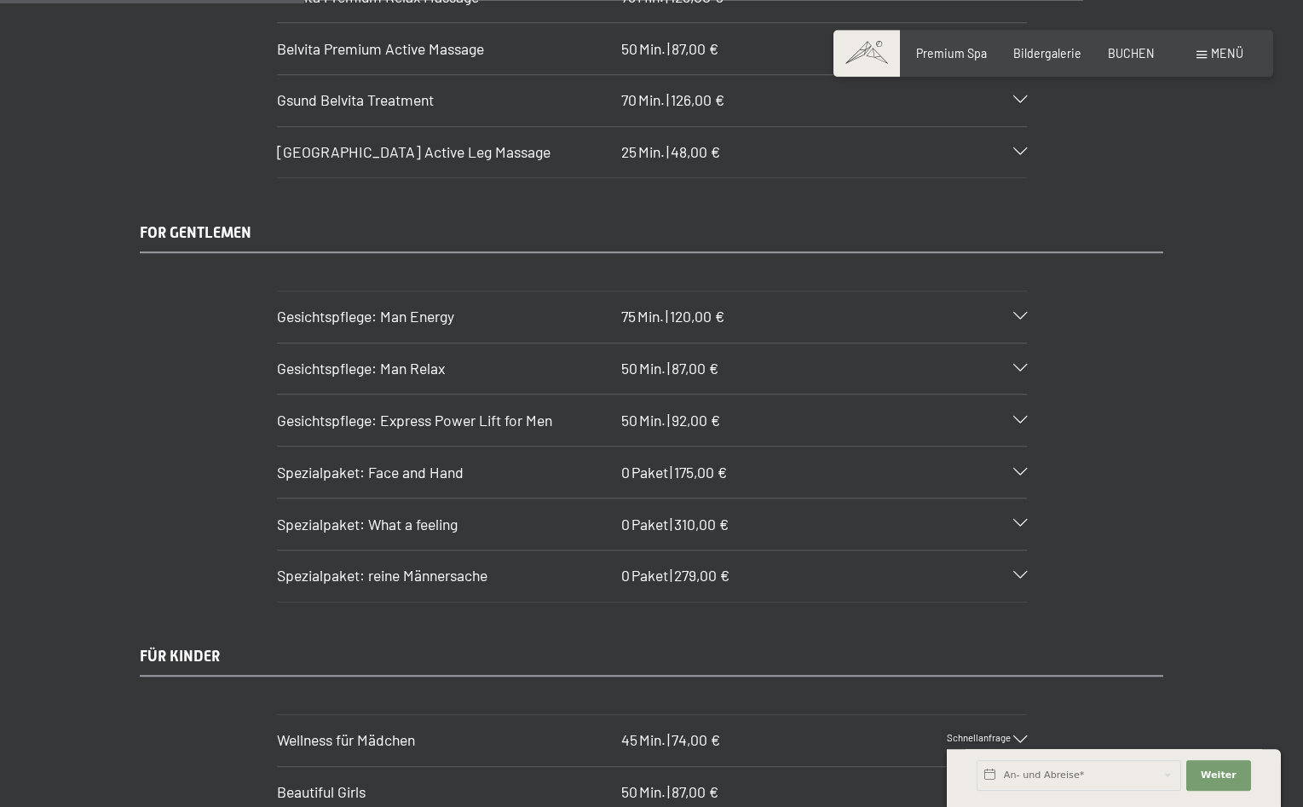
scroll to position [2783, 0]
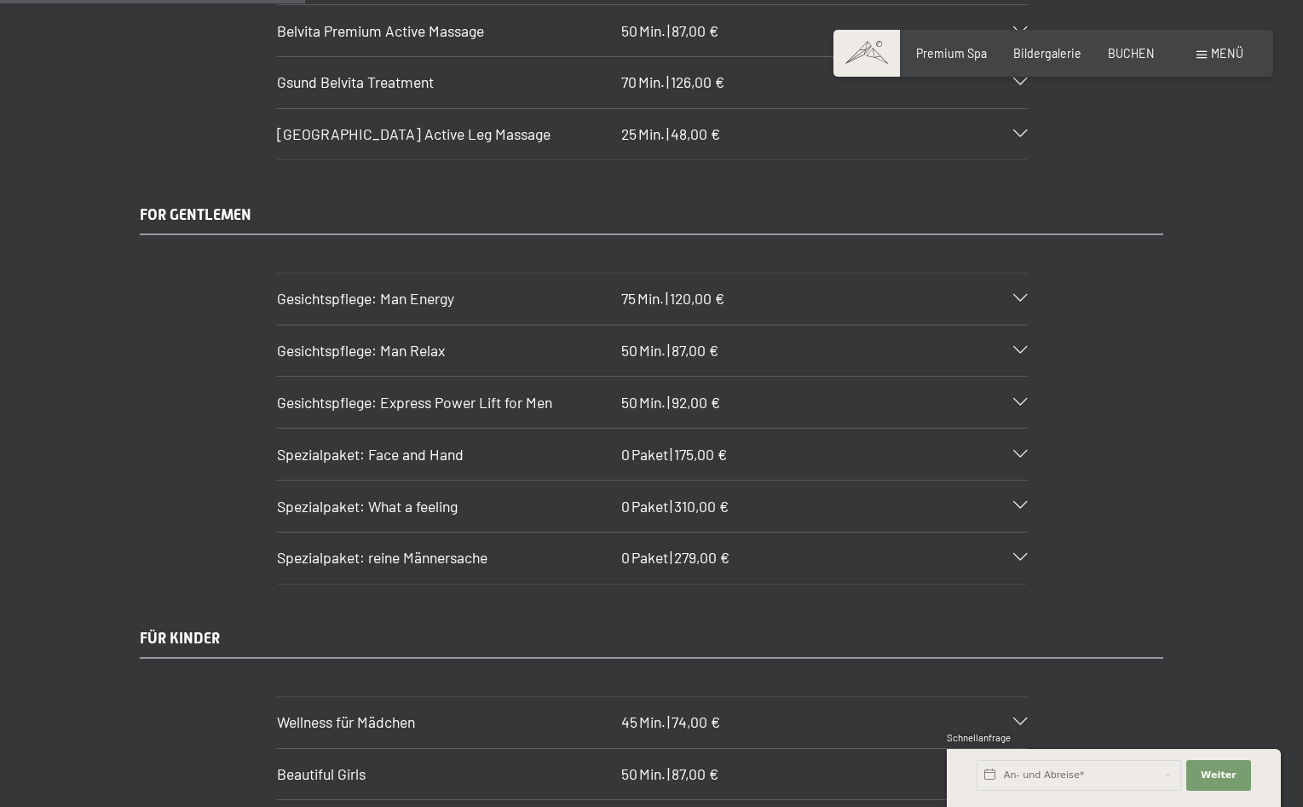
click at [1020, 502] on icon at bounding box center [1021, 506] width 14 height 8
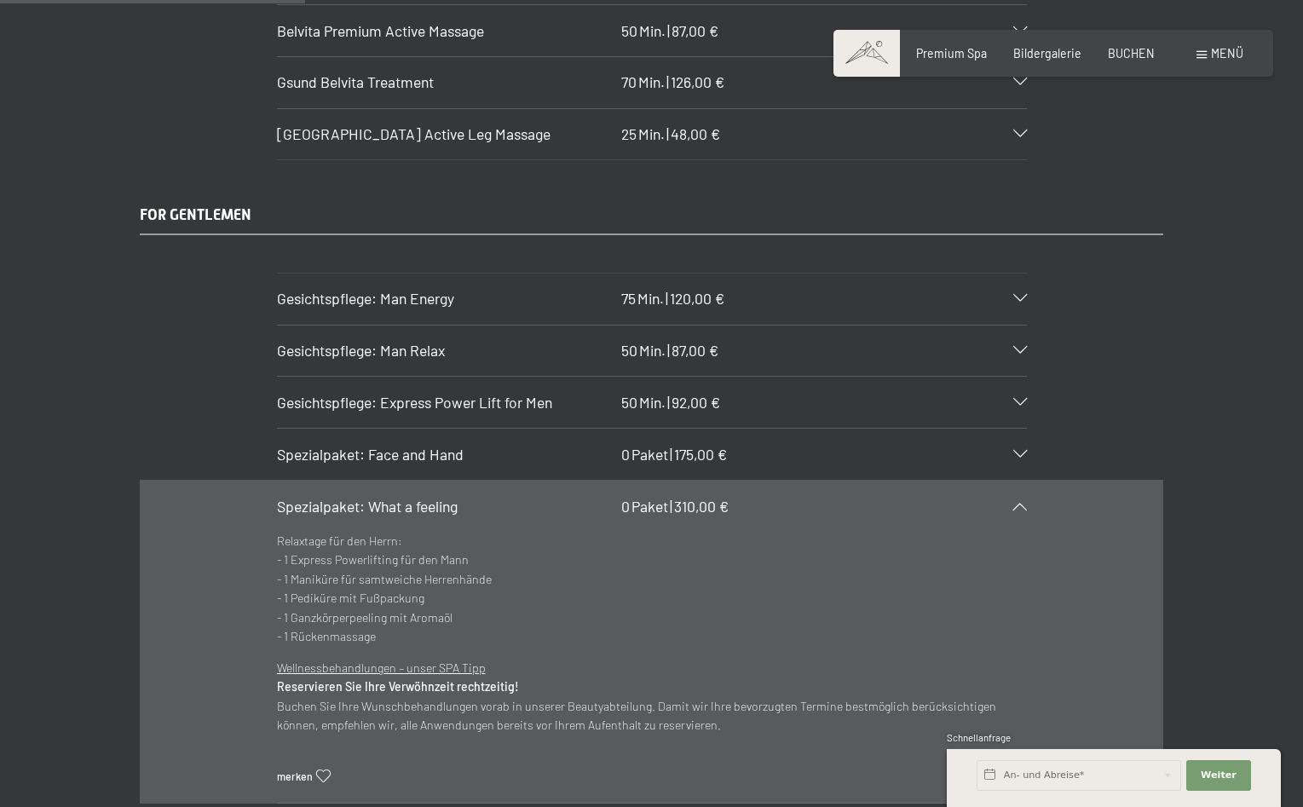
click at [1021, 502] on icon at bounding box center [1021, 506] width 14 height 8
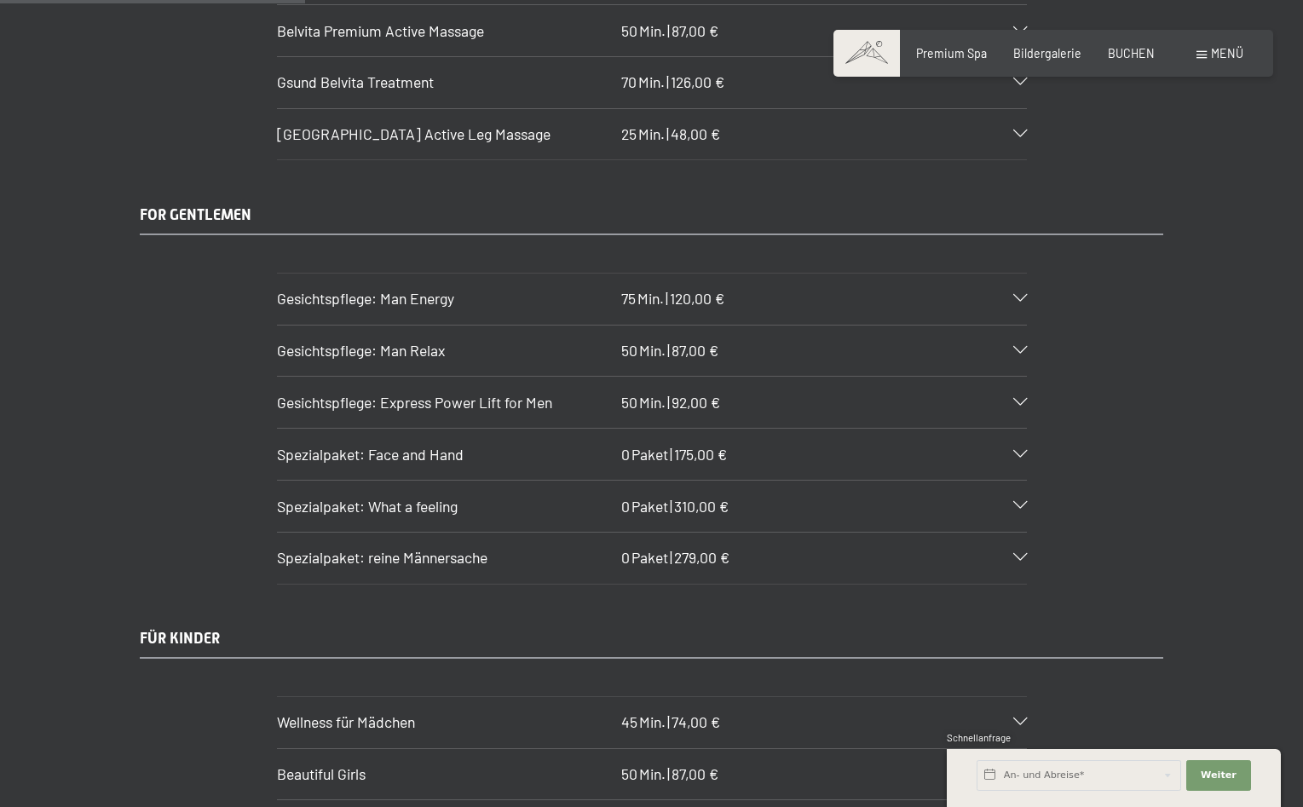
click at [1021, 554] on icon at bounding box center [1021, 558] width 14 height 8
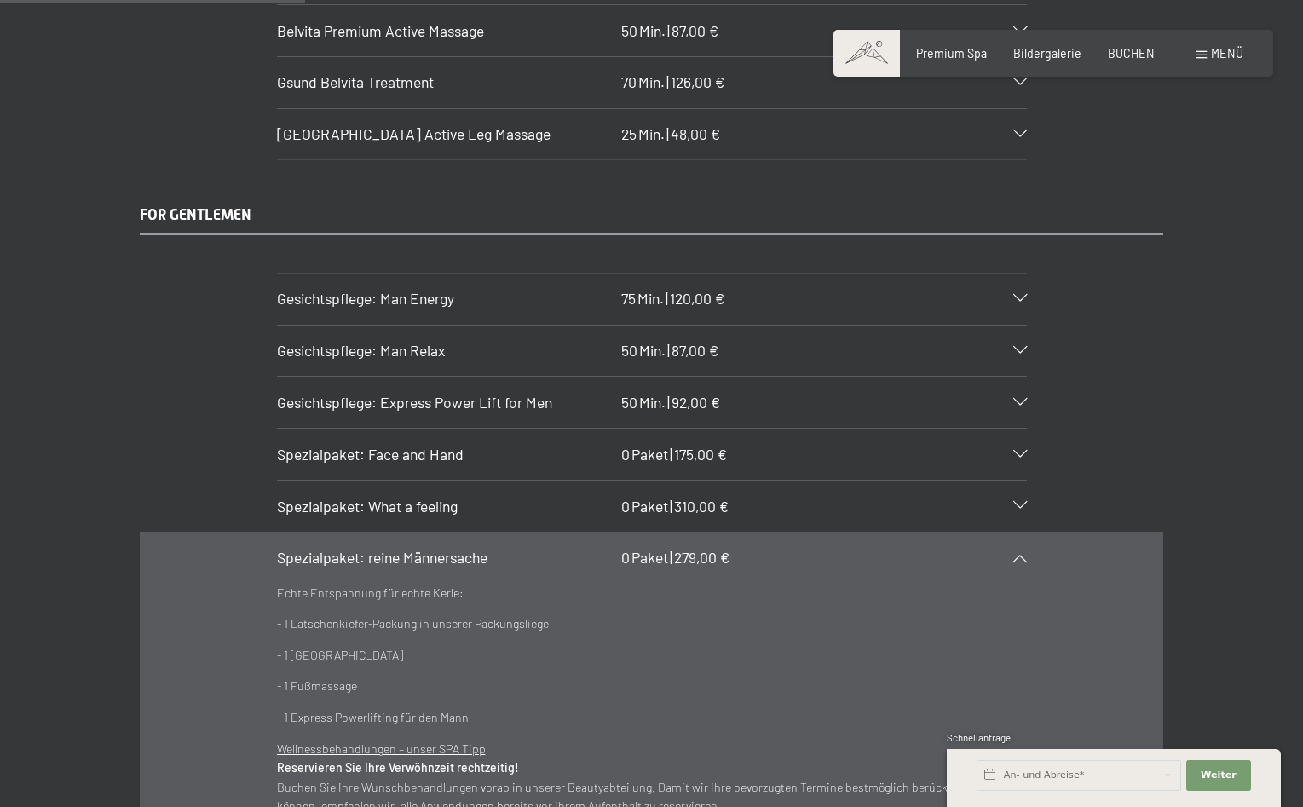
click at [1021, 554] on icon at bounding box center [1021, 558] width 14 height 8
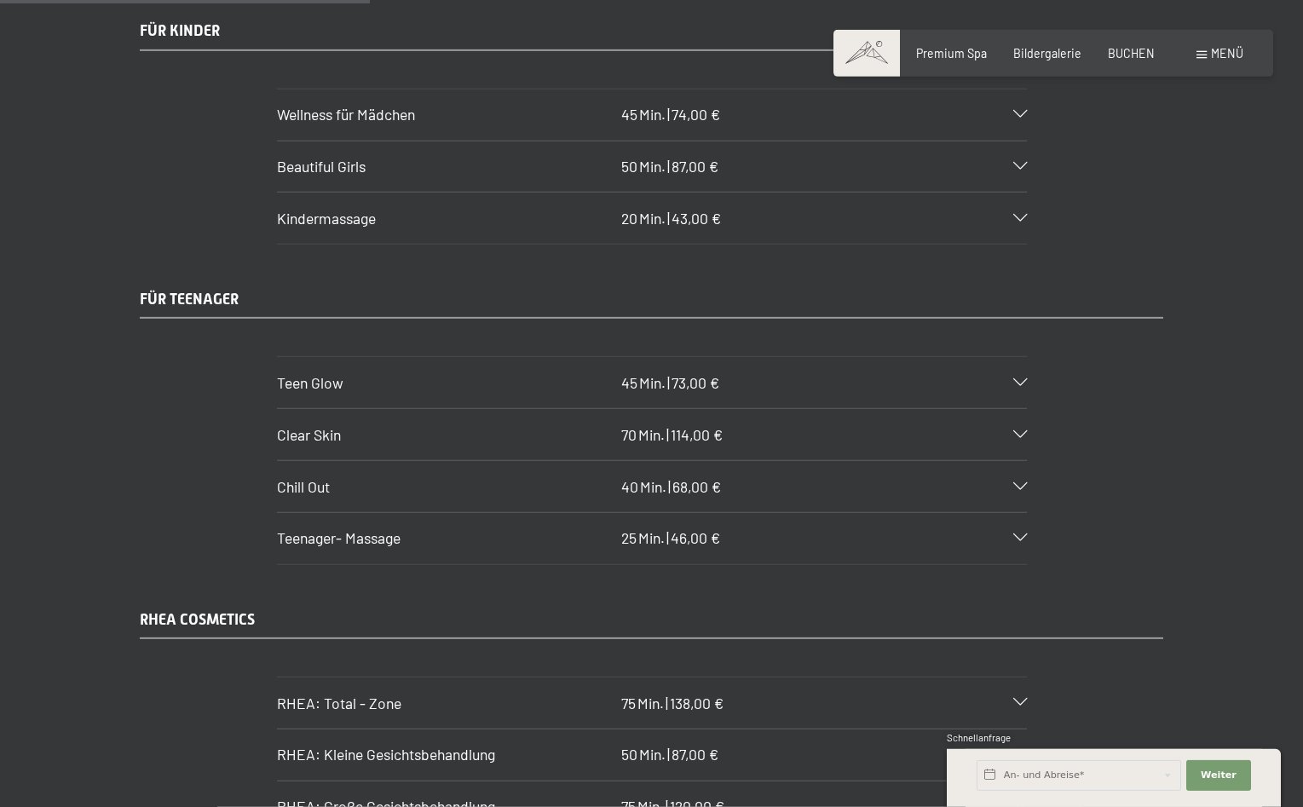
scroll to position [3391, 0]
click at [1020, 431] on icon at bounding box center [1021, 435] width 14 height 8
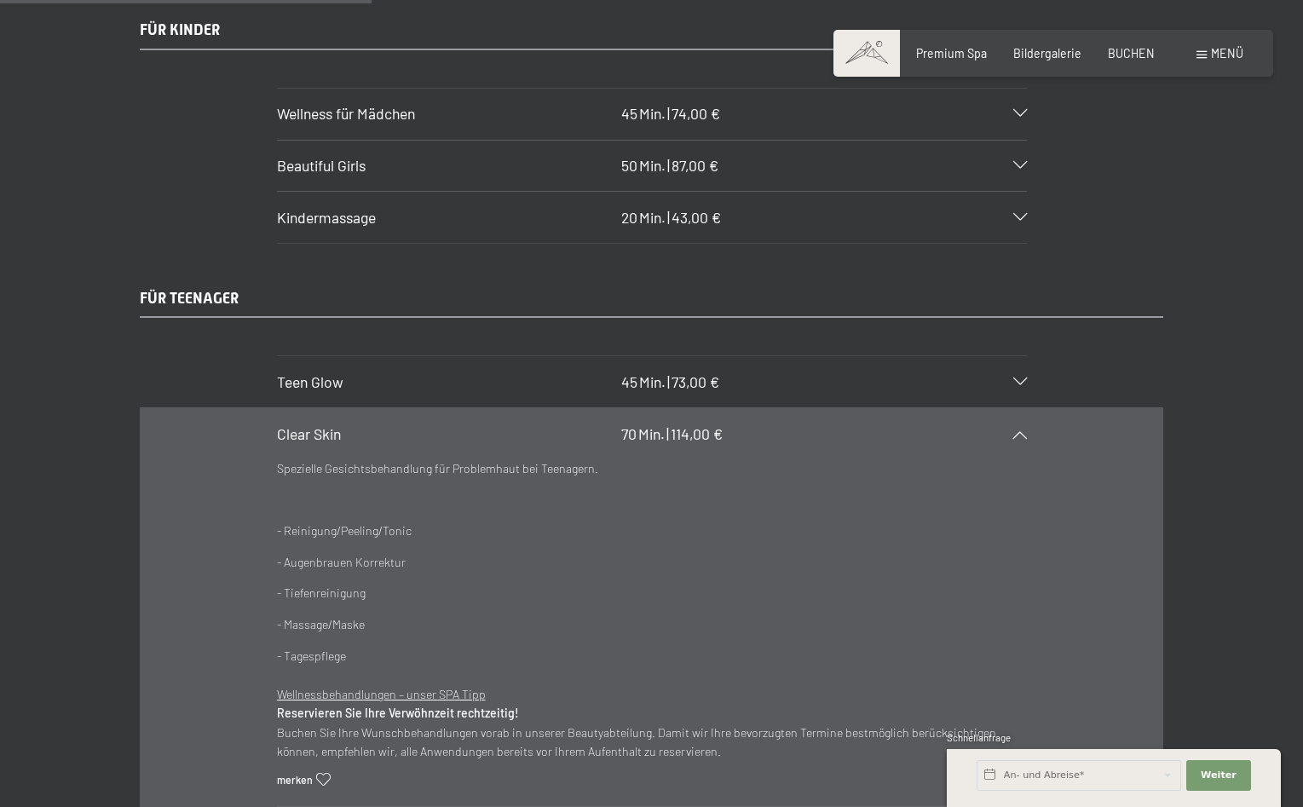
click at [1020, 431] on icon at bounding box center [1021, 435] width 14 height 8
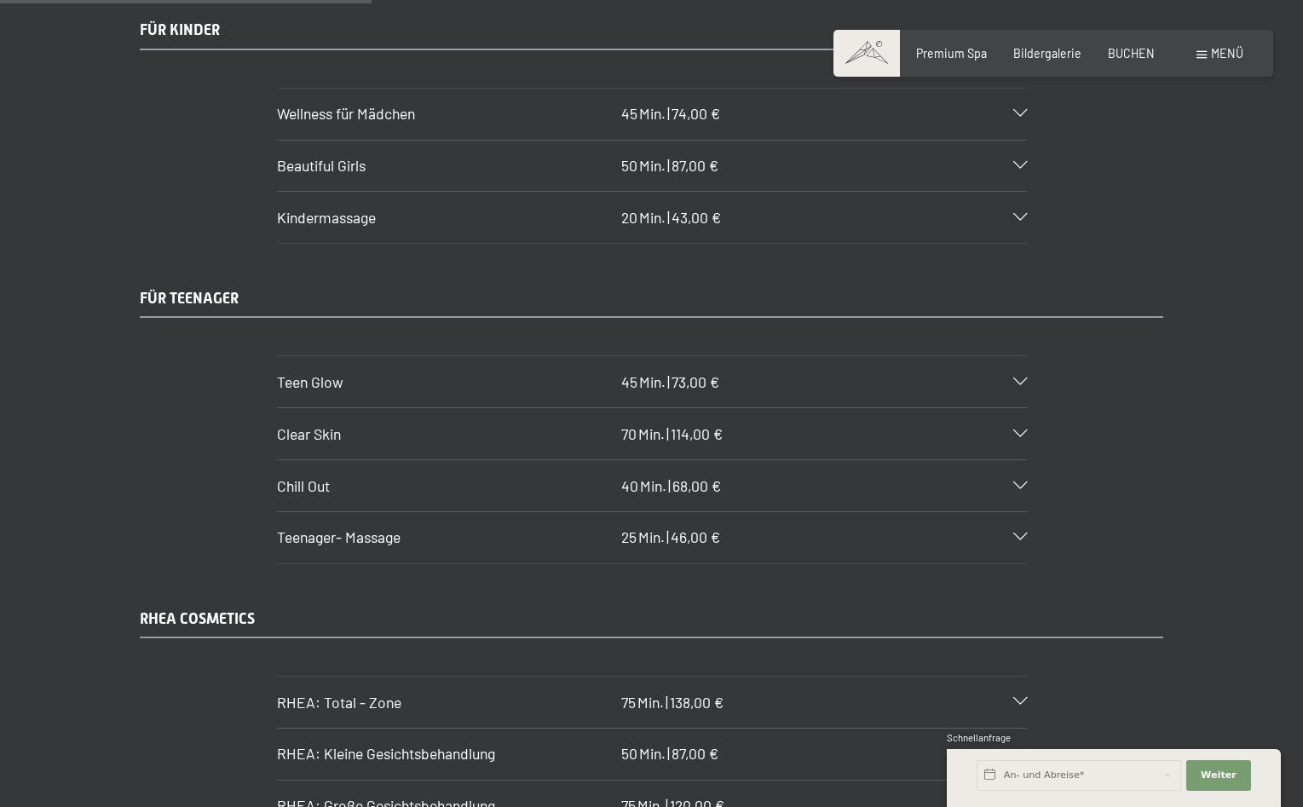
click at [1017, 463] on div "Chill Out 40 Min. | 68,00 €" at bounding box center [652, 485] width 750 height 51
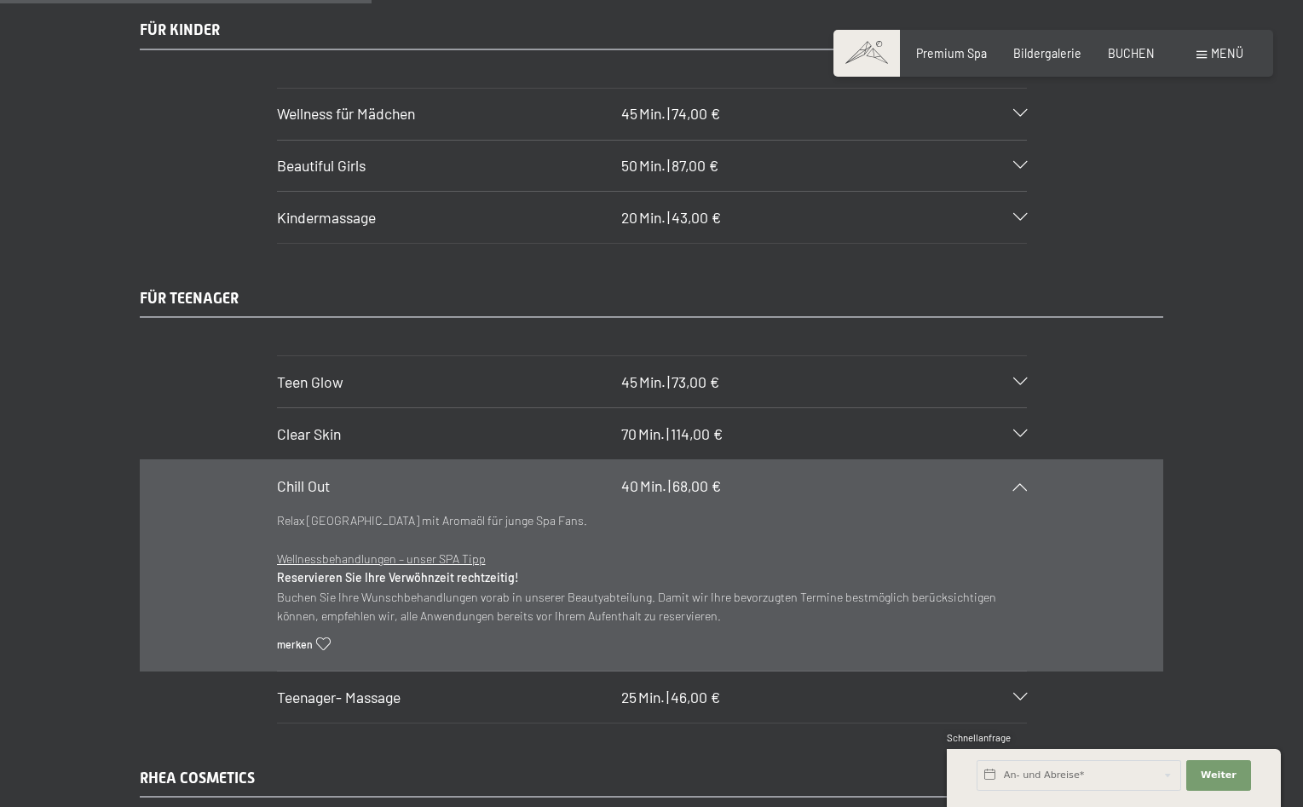
click at [1023, 483] on icon at bounding box center [1021, 487] width 14 height 8
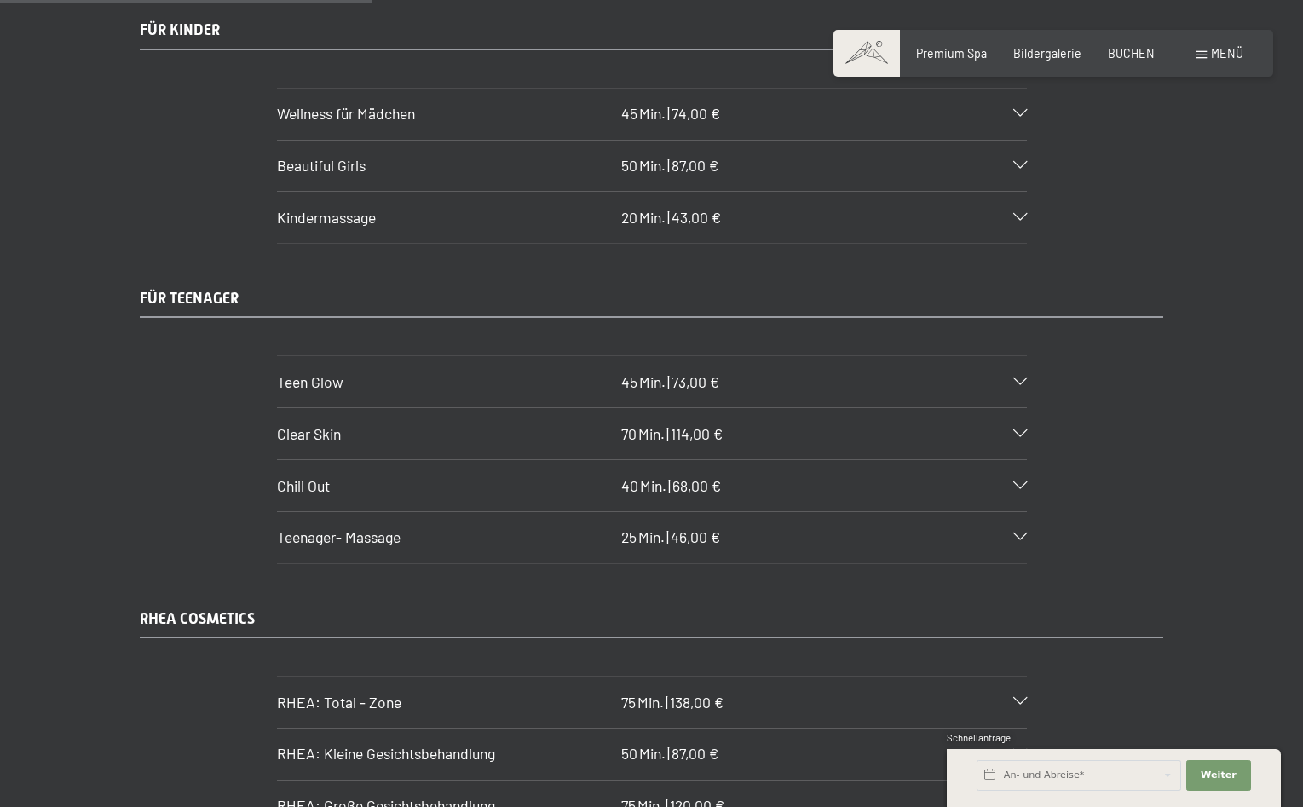
click at [1016, 534] on icon at bounding box center [1021, 538] width 14 height 8
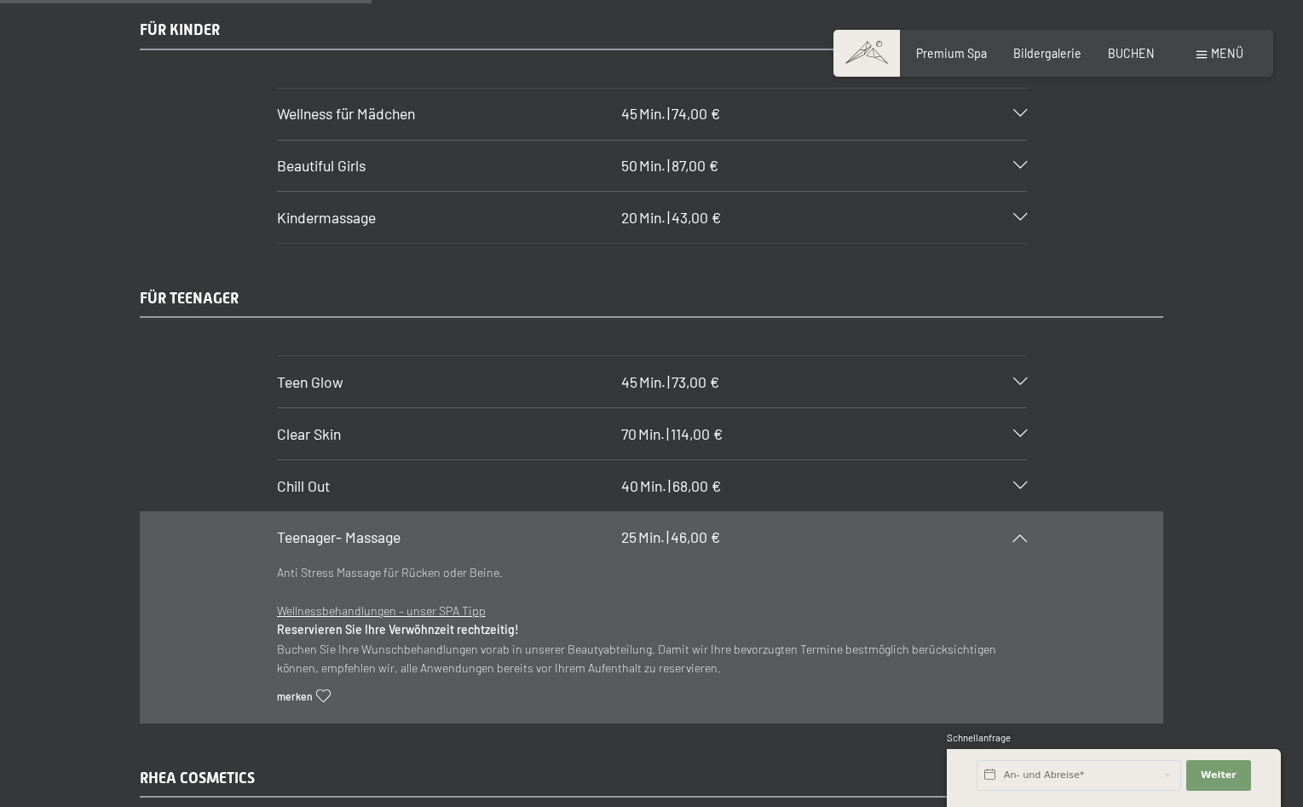
click at [1016, 534] on icon at bounding box center [1021, 538] width 14 height 8
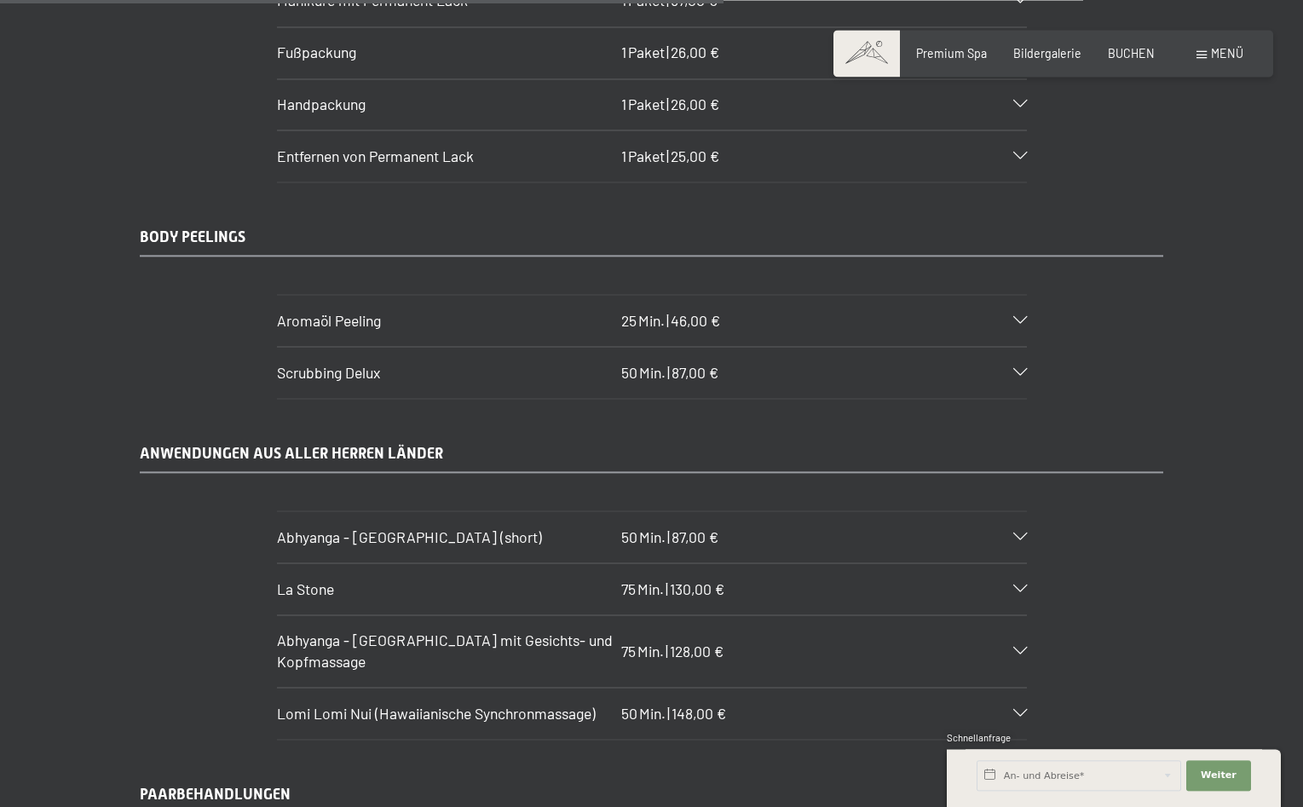
scroll to position [6609, 0]
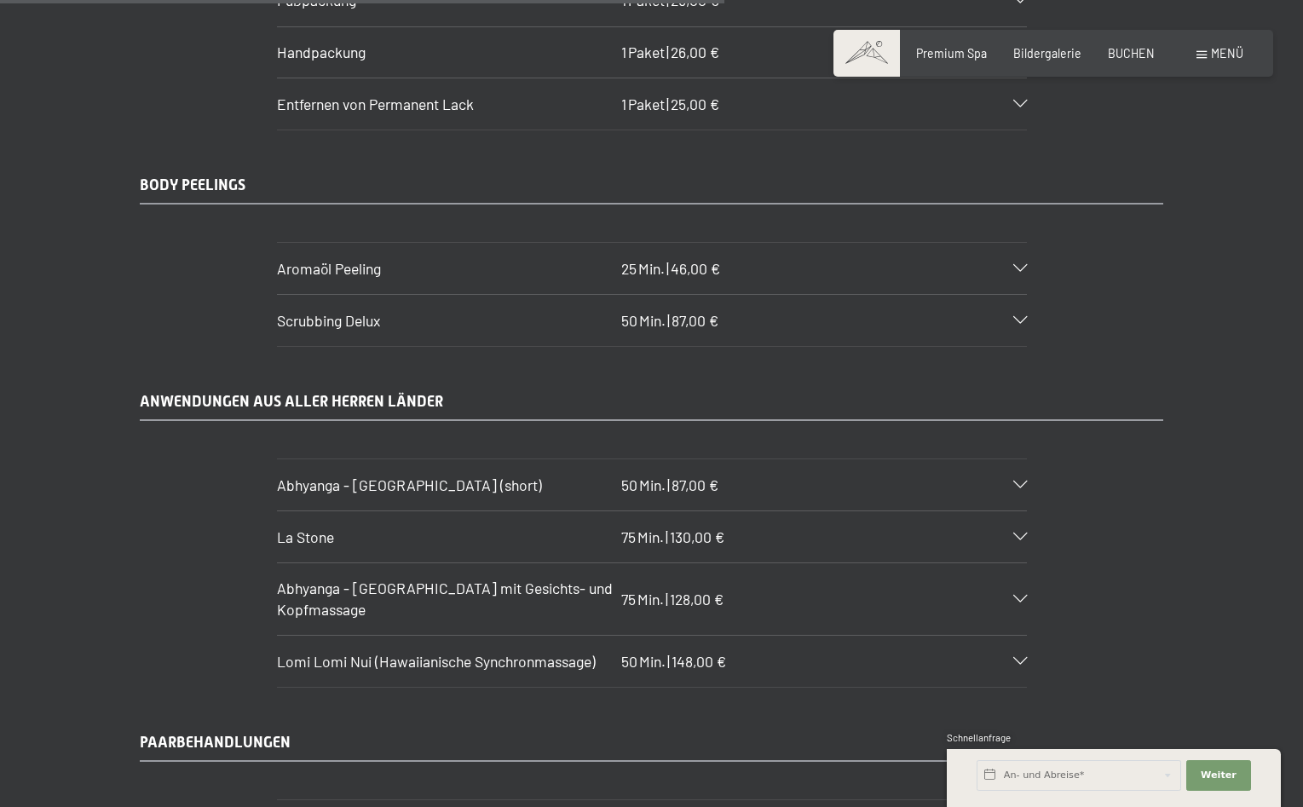
click at [1020, 248] on div "Aromaöl Peeling 25 Min. | 46,00 €" at bounding box center [652, 268] width 750 height 51
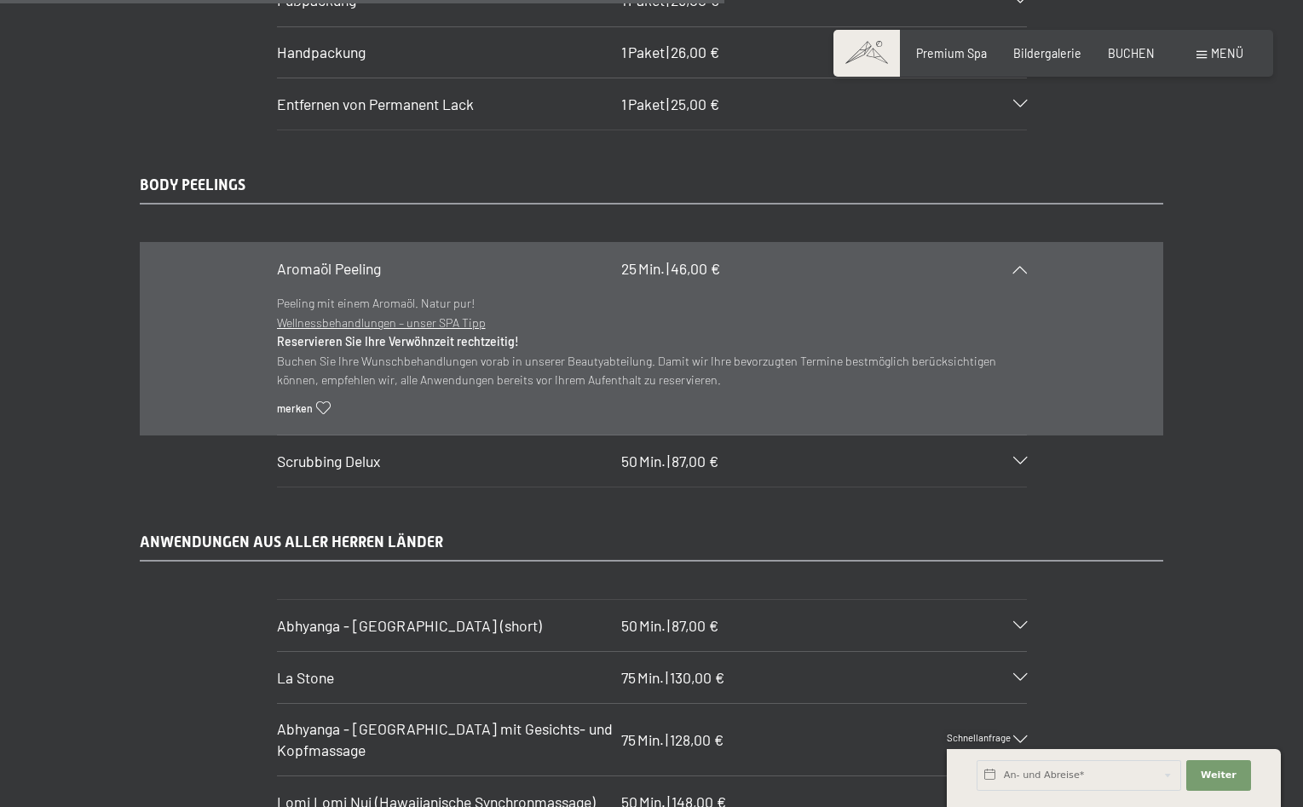
click at [1020, 248] on div "Aromaöl Peeling 25 Min. | 46,00 €" at bounding box center [652, 268] width 750 height 51
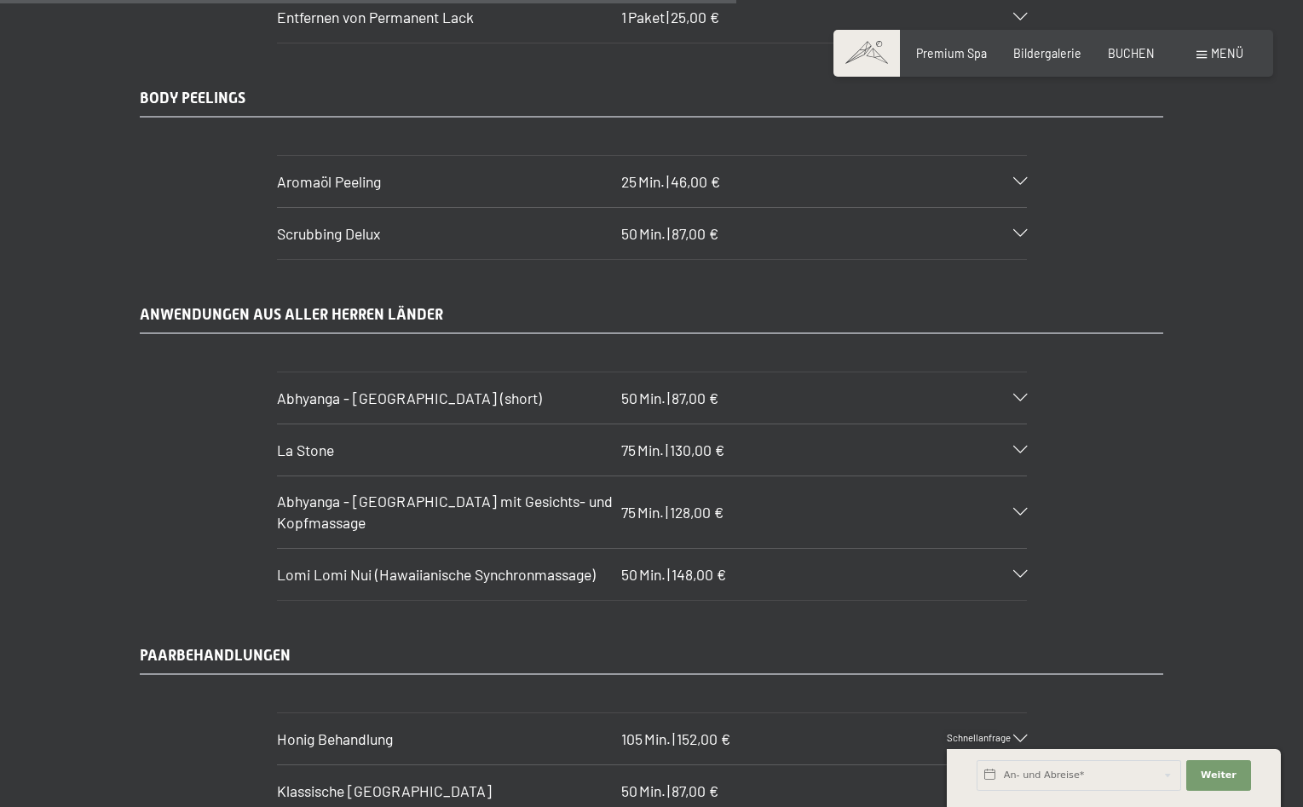
scroll to position [6782, 0]
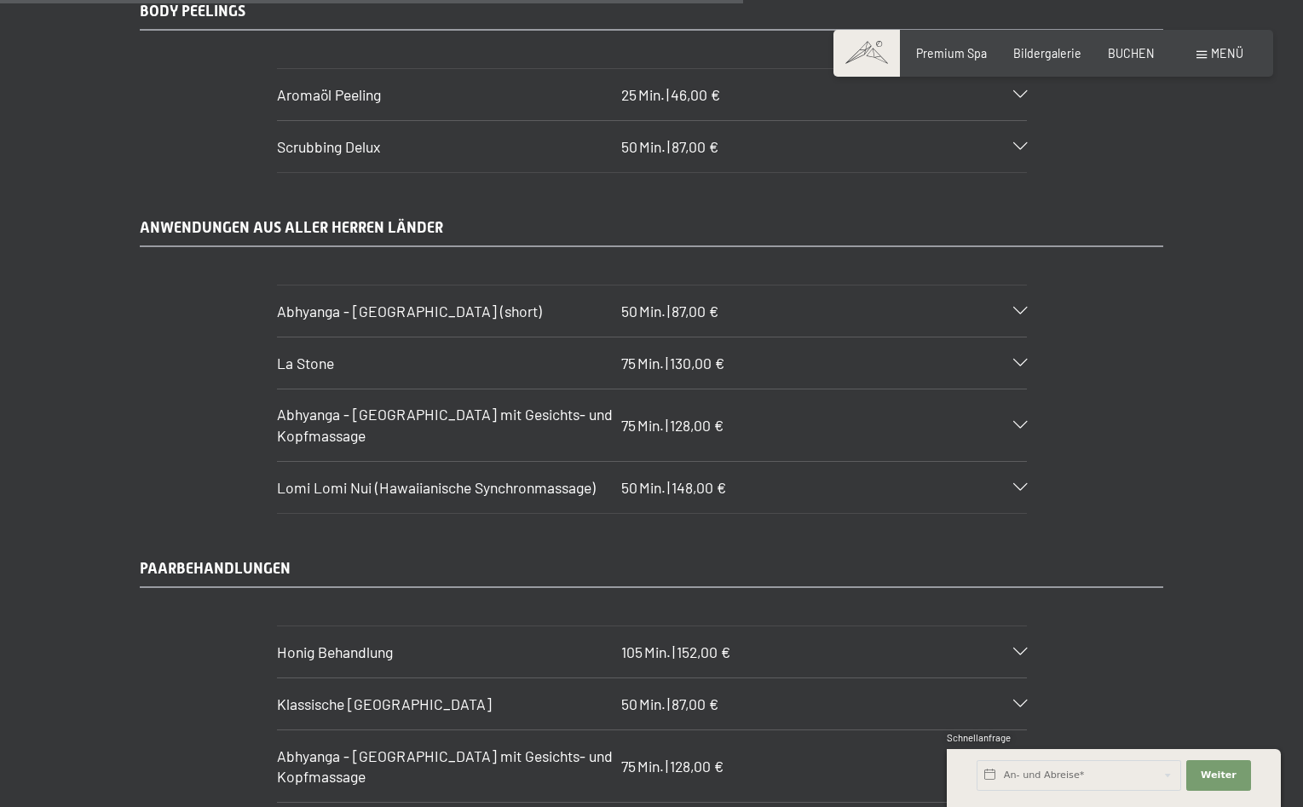
click at [1013, 468] on div "Lomi Lomi Nui (Hawaiianische Synchronmassage) 50 Min. | 148,00 €" at bounding box center [652, 487] width 750 height 51
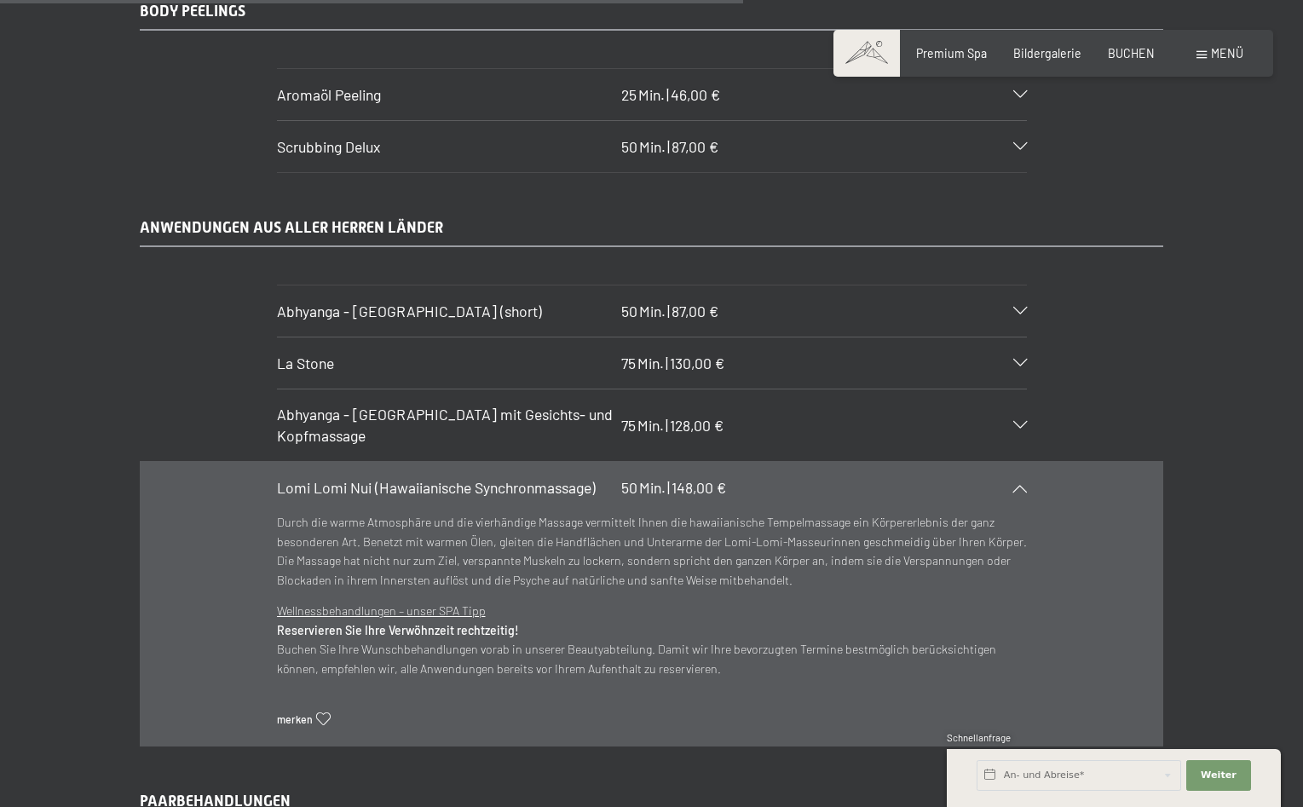
click at [1013, 468] on div "Lomi Lomi Nui (Hawaiianische Synchronmassage) 50 Min. | 148,00 €" at bounding box center [652, 487] width 750 height 51
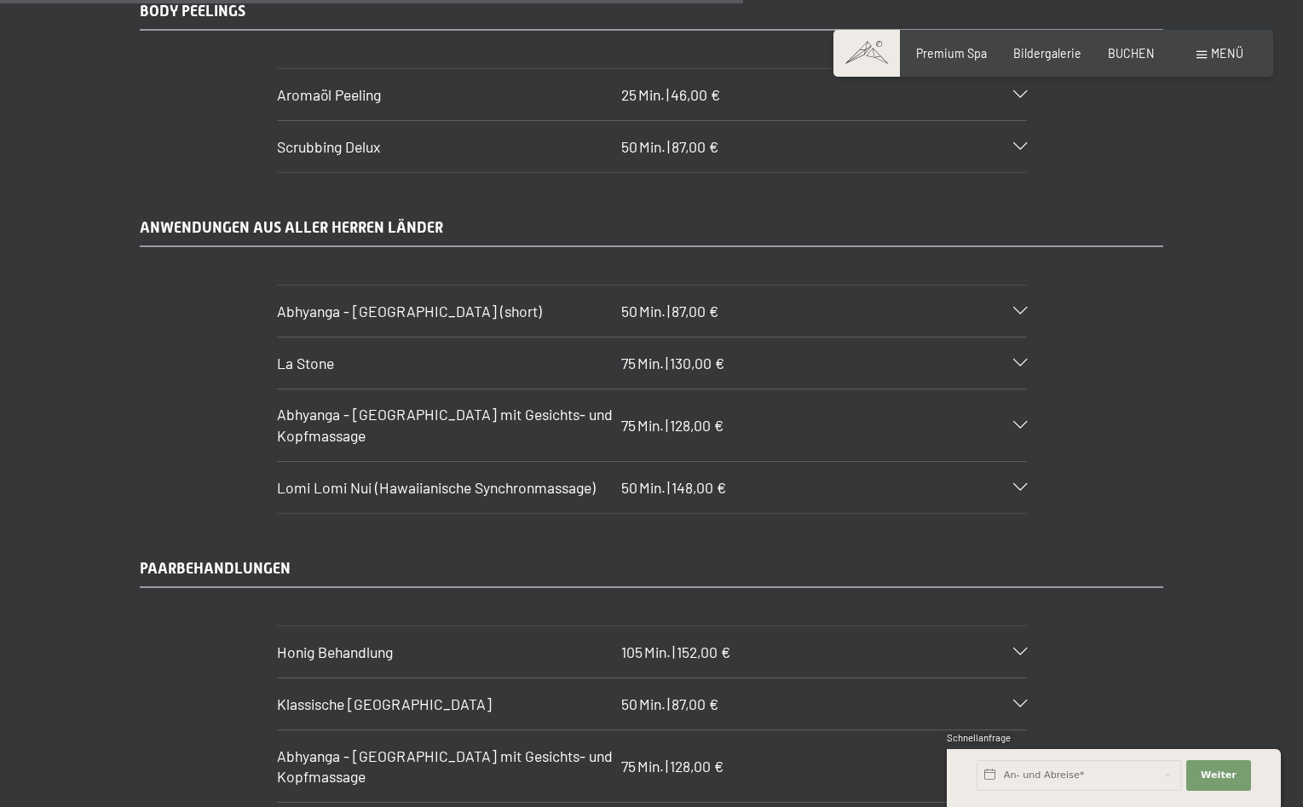
click at [1020, 360] on icon at bounding box center [1021, 364] width 14 height 8
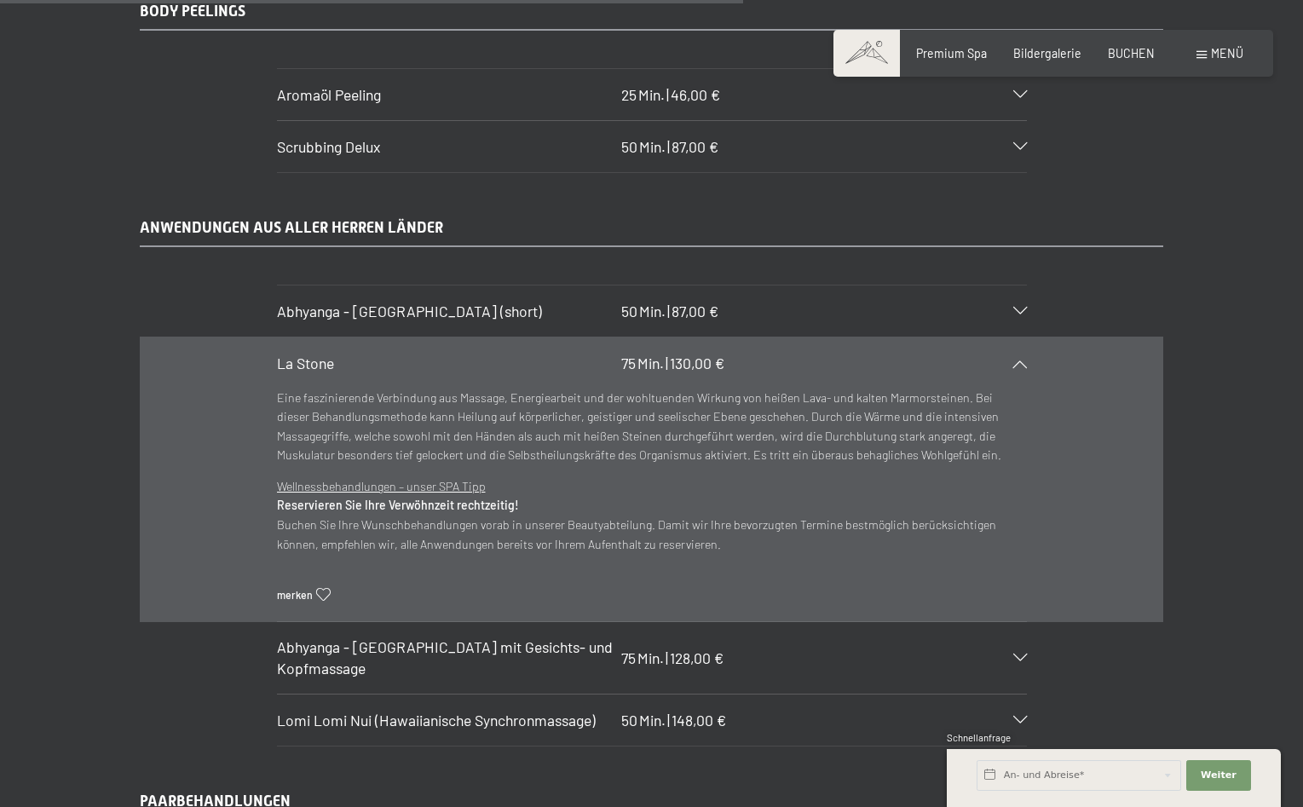
click at [1020, 360] on icon at bounding box center [1021, 364] width 14 height 8
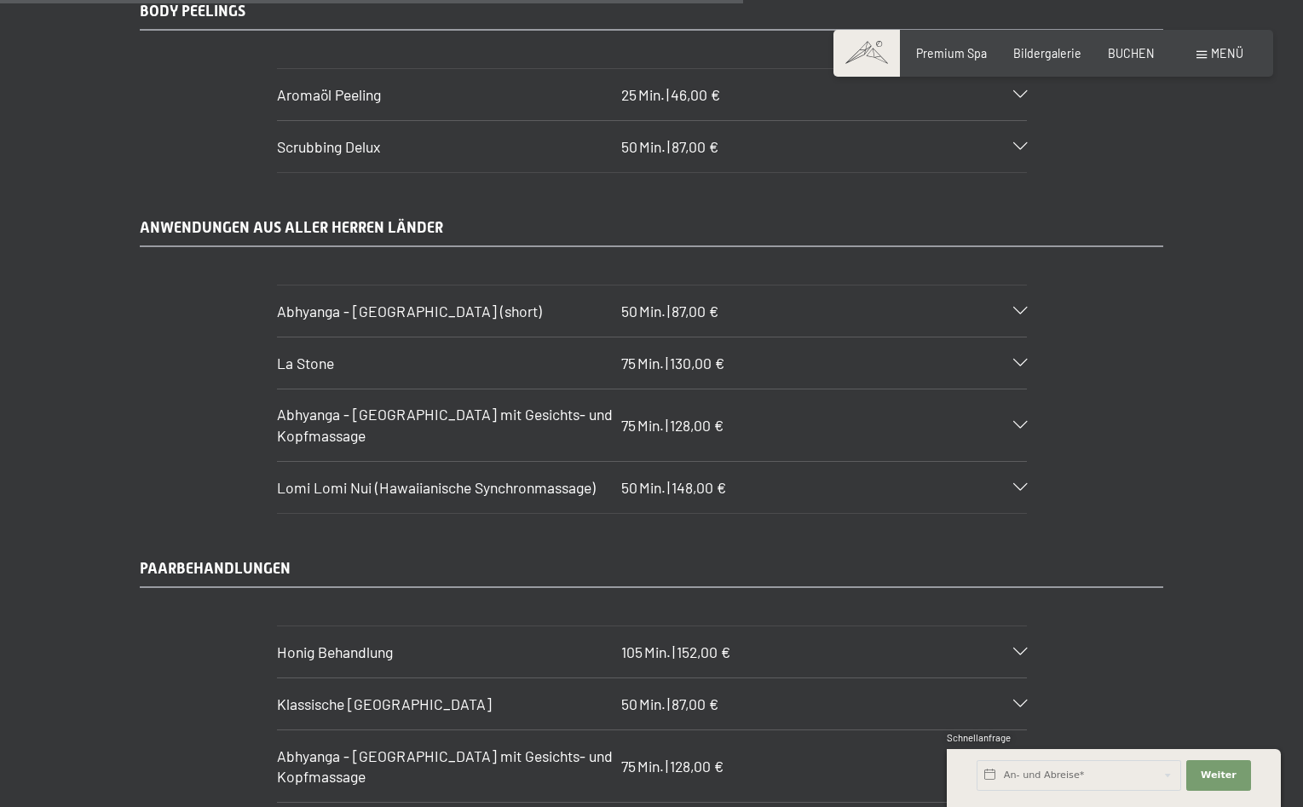
click at [1013, 406] on div "Abhyanga - Ganzkörpermassage mit Gesichts- und Kopfmassage 75 Min. | 128,00 €" at bounding box center [652, 426] width 750 height 72
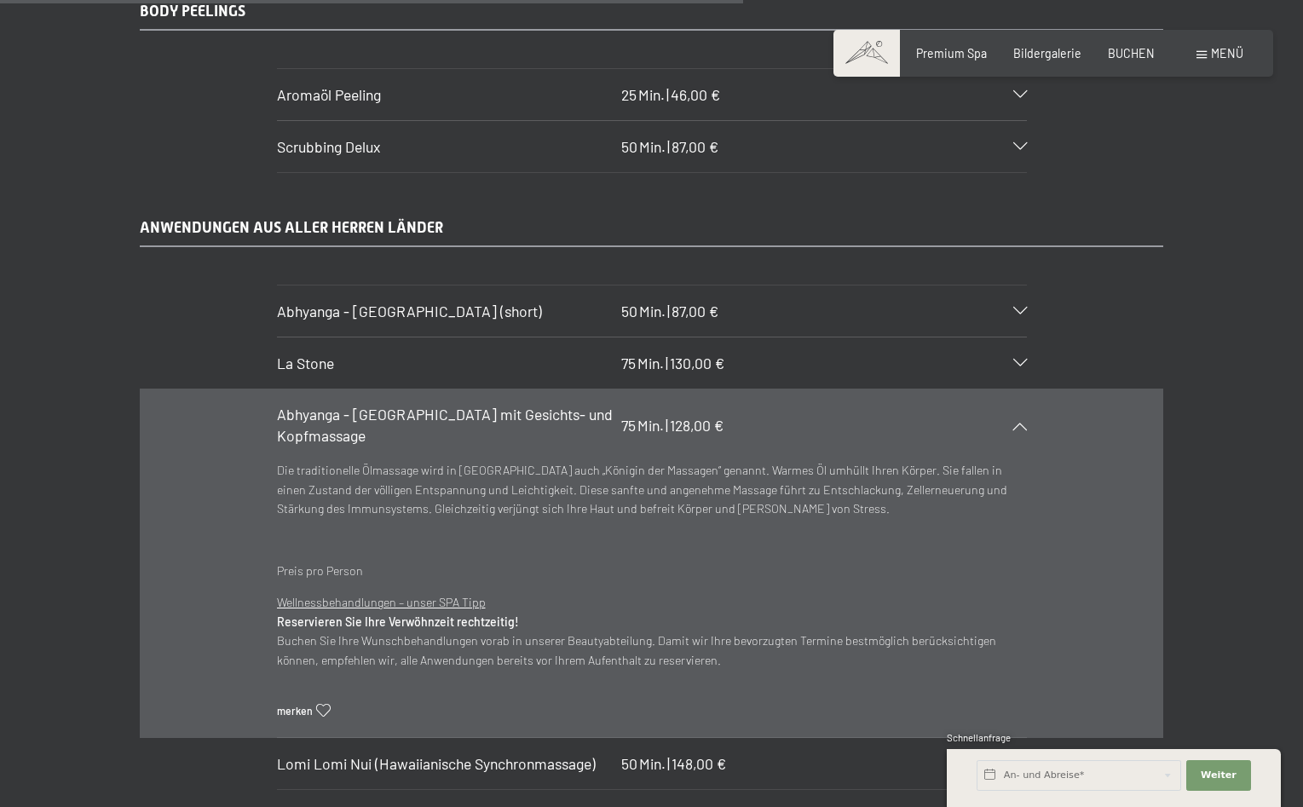
click at [1013, 406] on div "Abhyanga - Ganzkörpermassage mit Gesichts- und Kopfmassage 75 Min. | 128,00 €" at bounding box center [652, 426] width 750 height 72
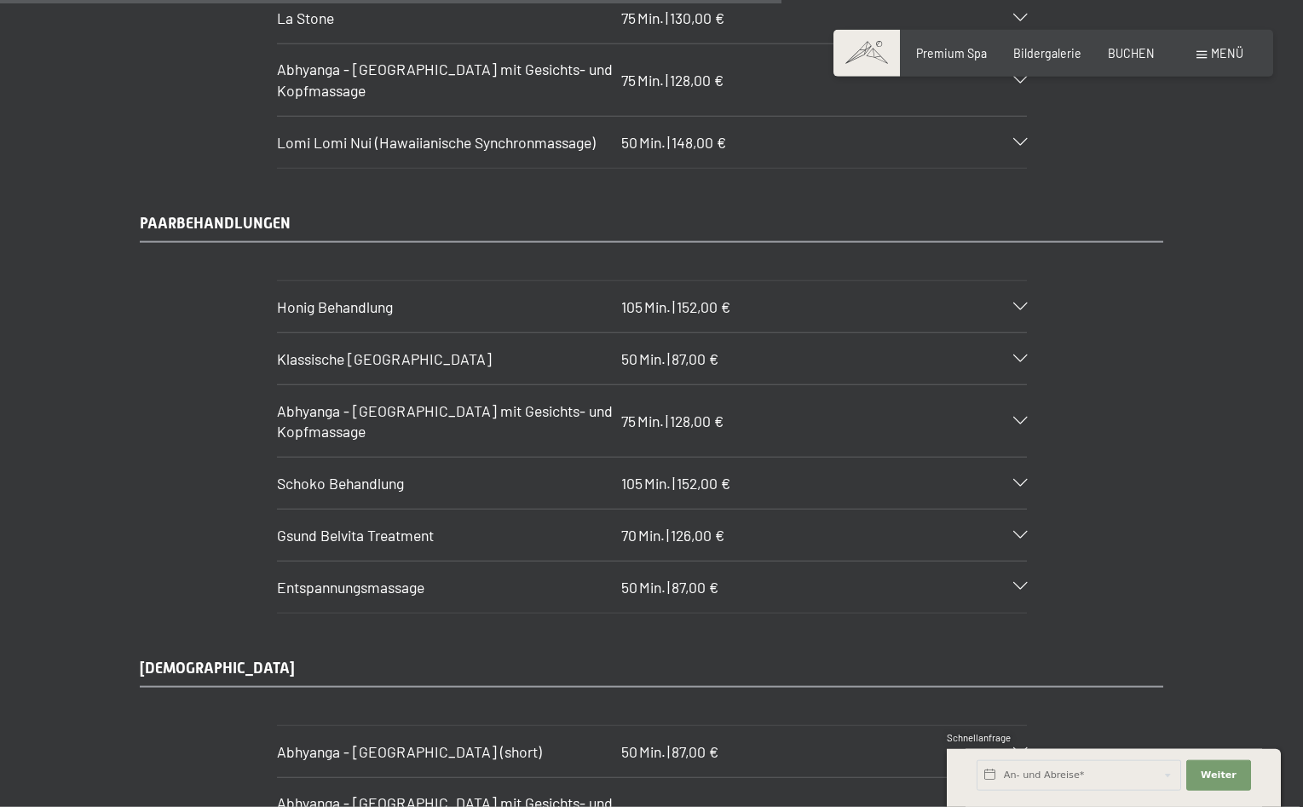
scroll to position [7130, 0]
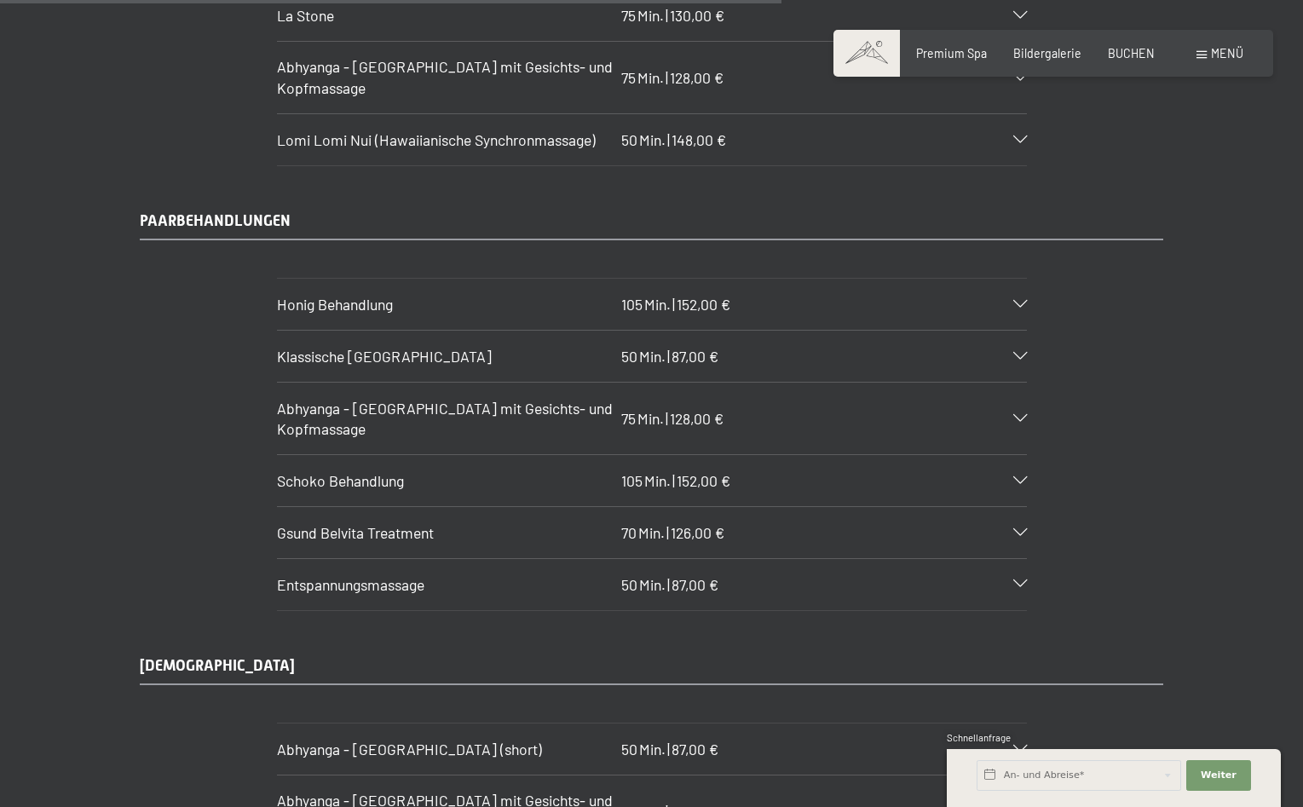
click at [1020, 301] on icon at bounding box center [1021, 305] width 14 height 8
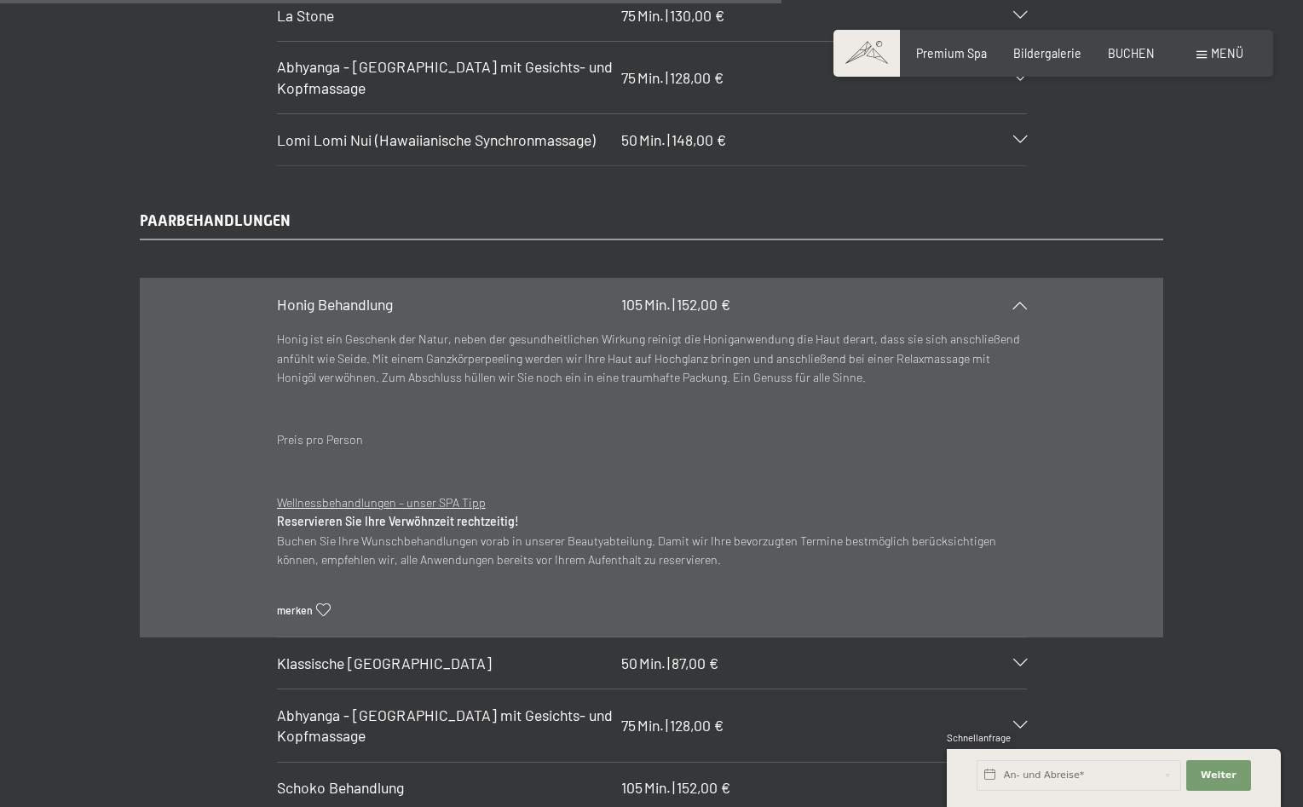
click at [1020, 301] on icon at bounding box center [1021, 305] width 14 height 8
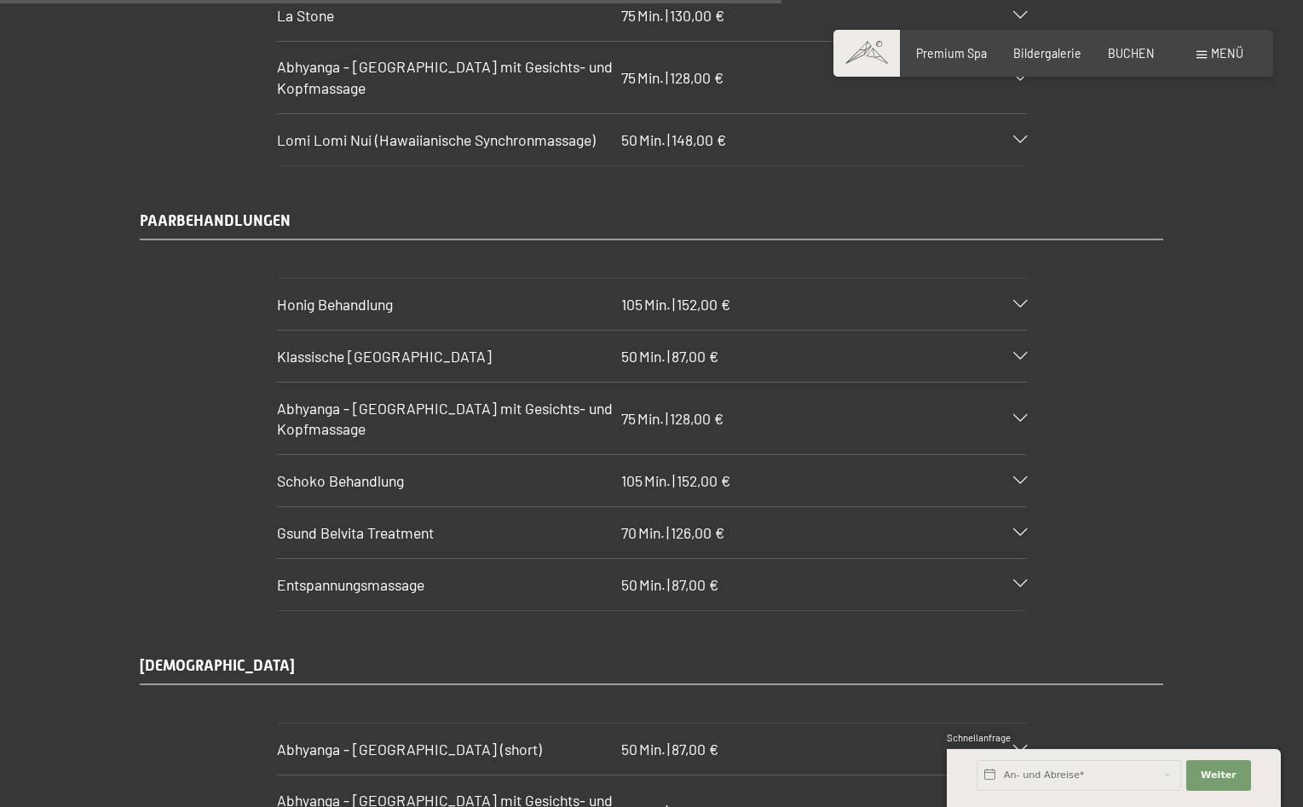
click at [1020, 353] on icon at bounding box center [1021, 357] width 14 height 8
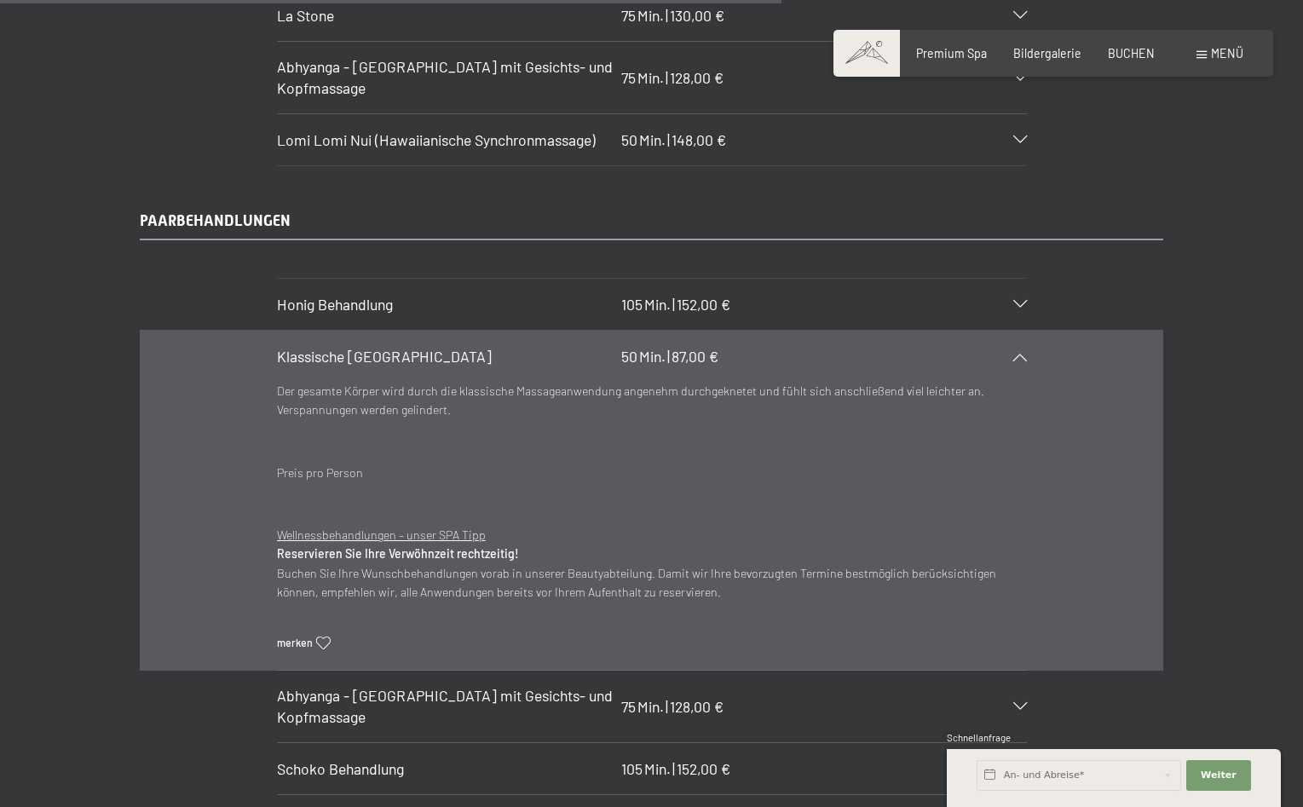
click at [1020, 353] on icon at bounding box center [1021, 357] width 14 height 8
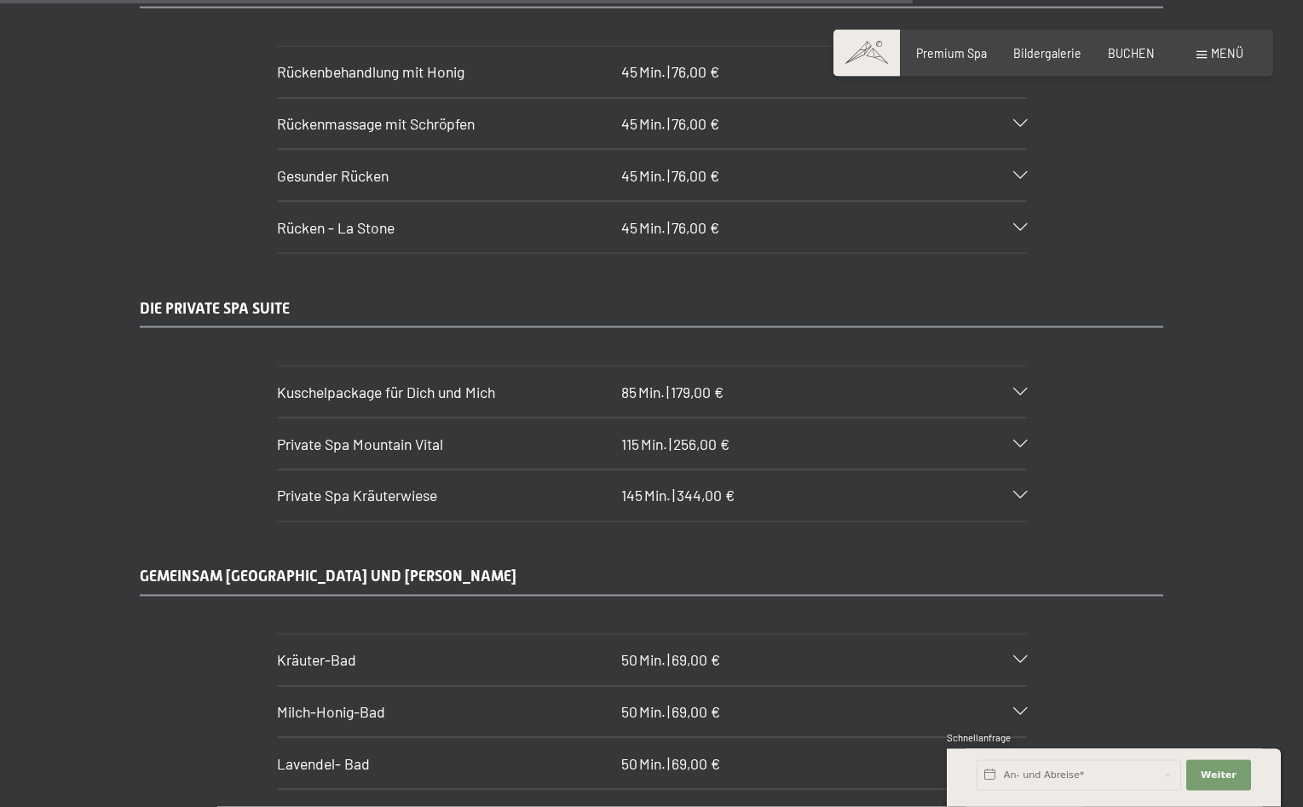
scroll to position [8348, 0]
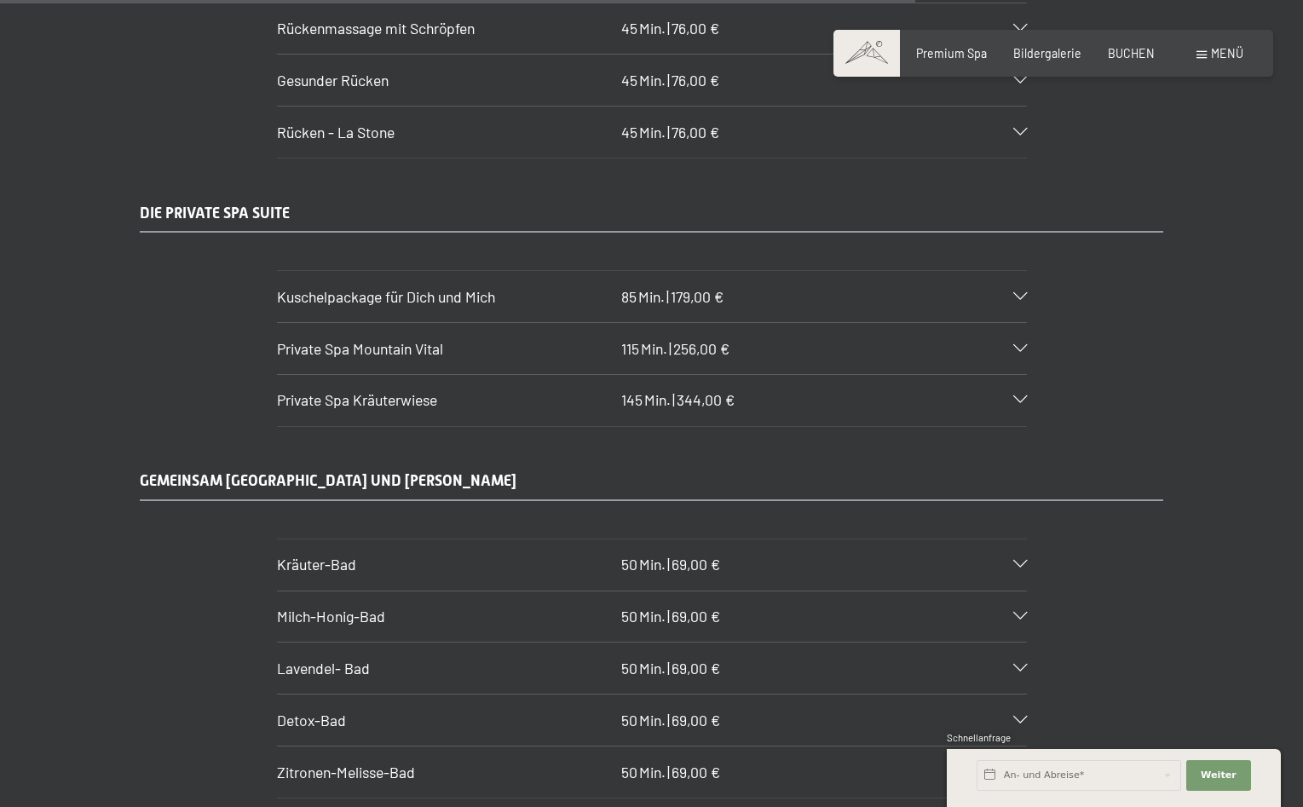
click at [1019, 396] on icon at bounding box center [1021, 400] width 14 height 8
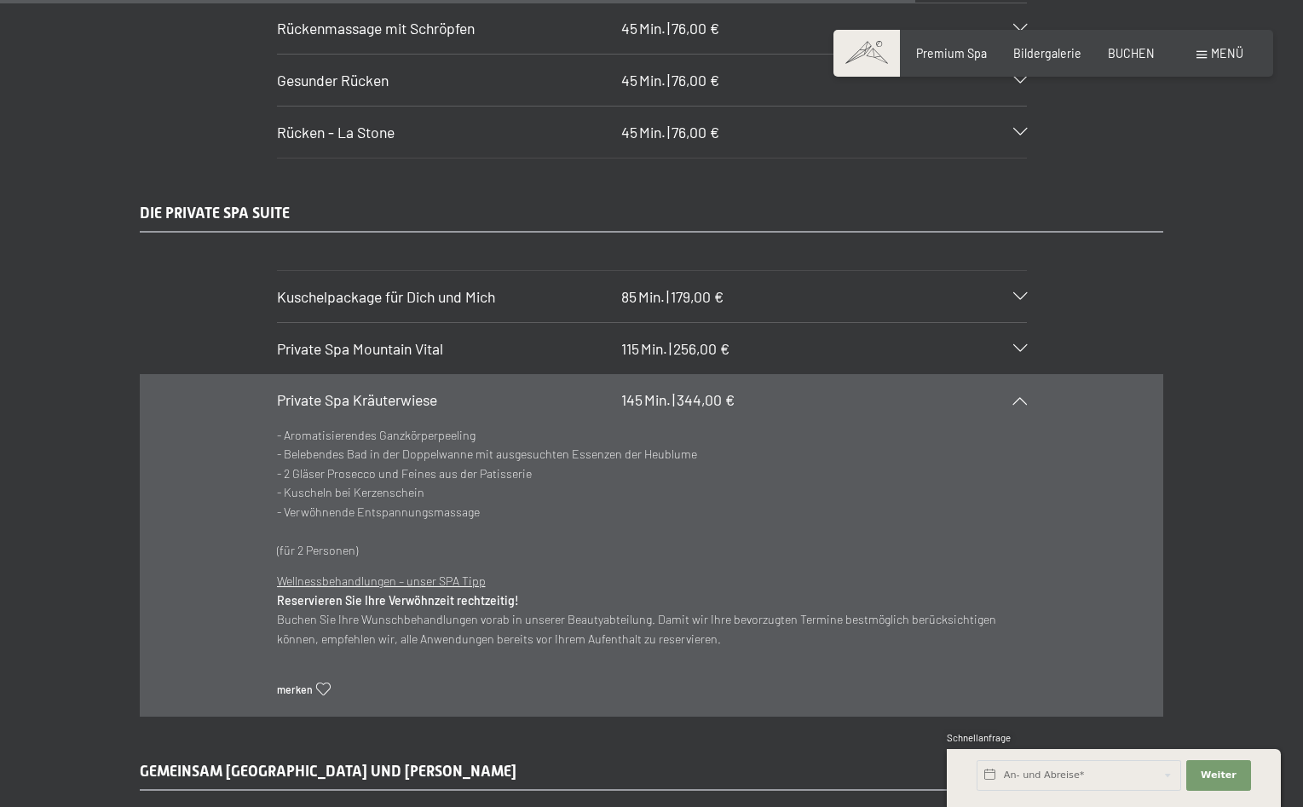
click at [1019, 396] on icon at bounding box center [1021, 400] width 14 height 8
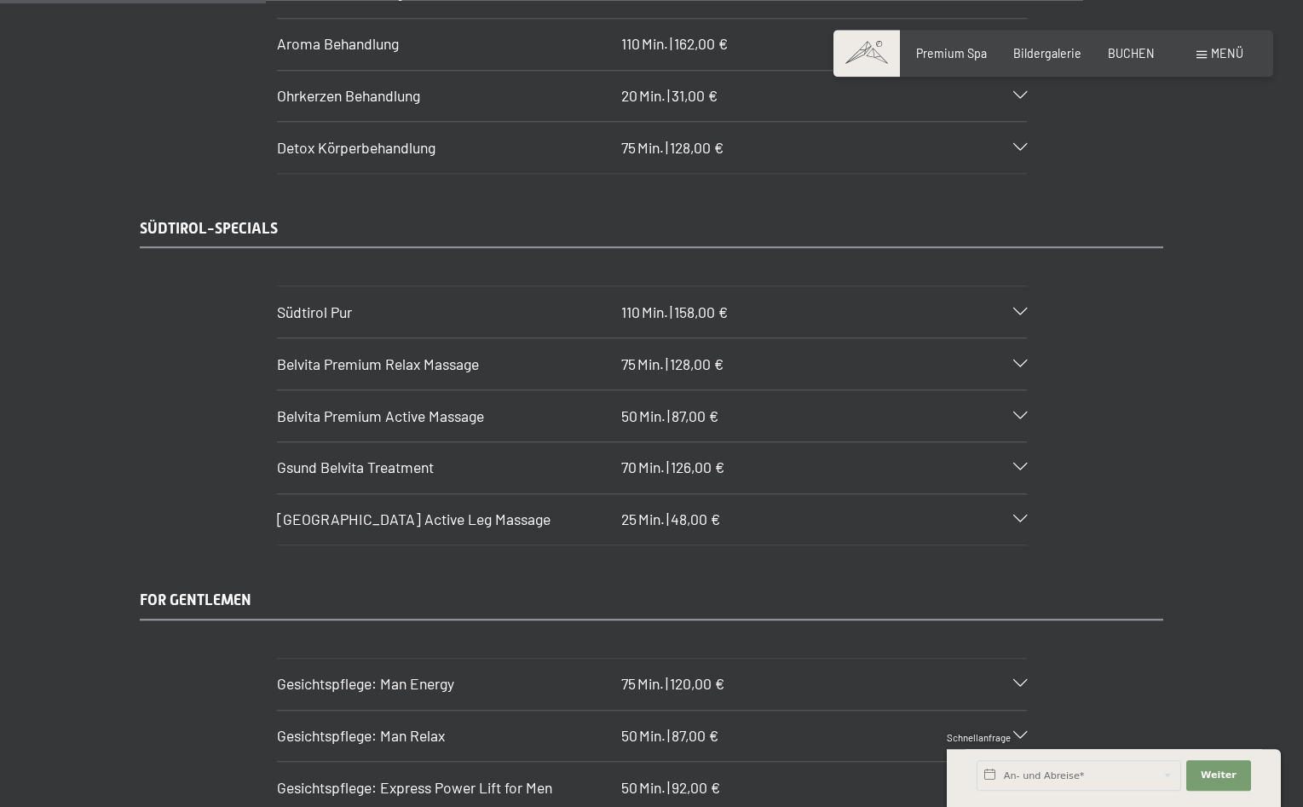
scroll to position [2435, 0]
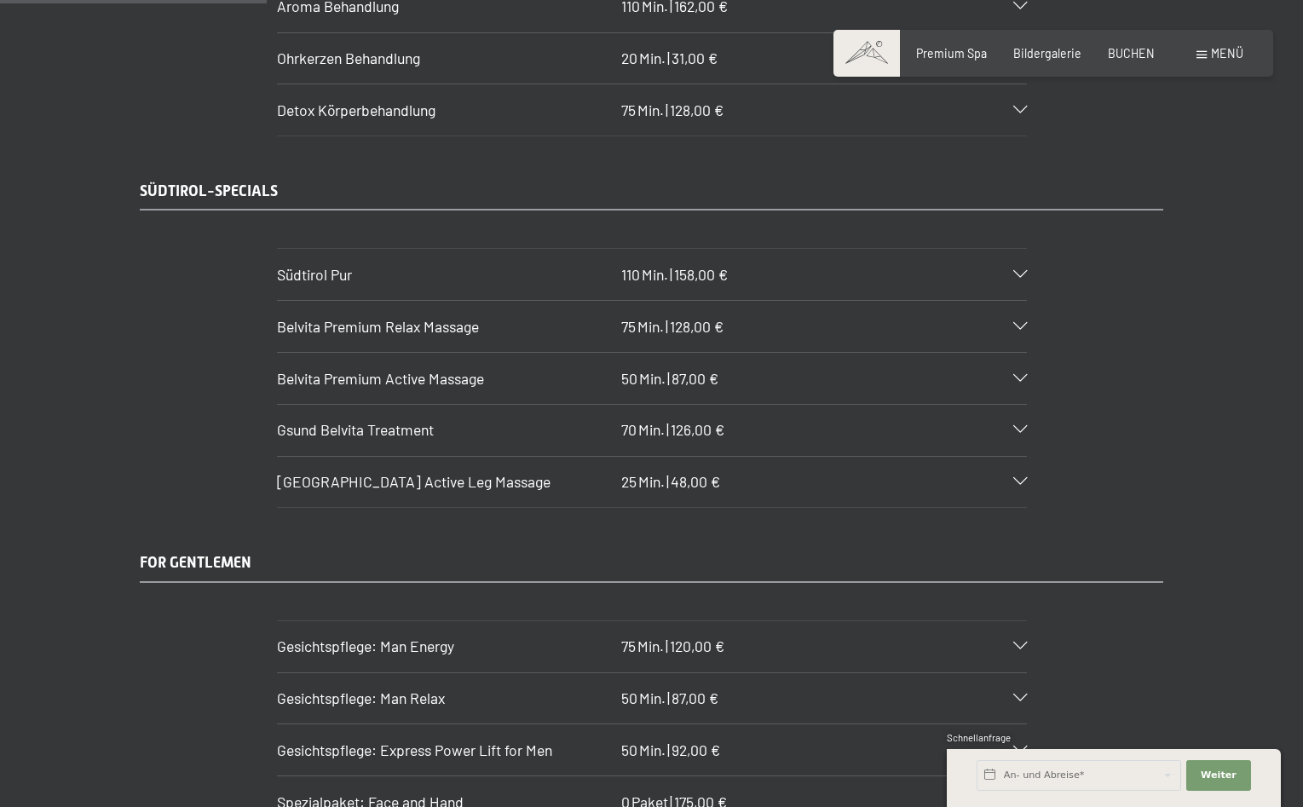
click at [1020, 254] on div "Südtirol Pur 110 Min. | 158,00 €" at bounding box center [652, 274] width 750 height 51
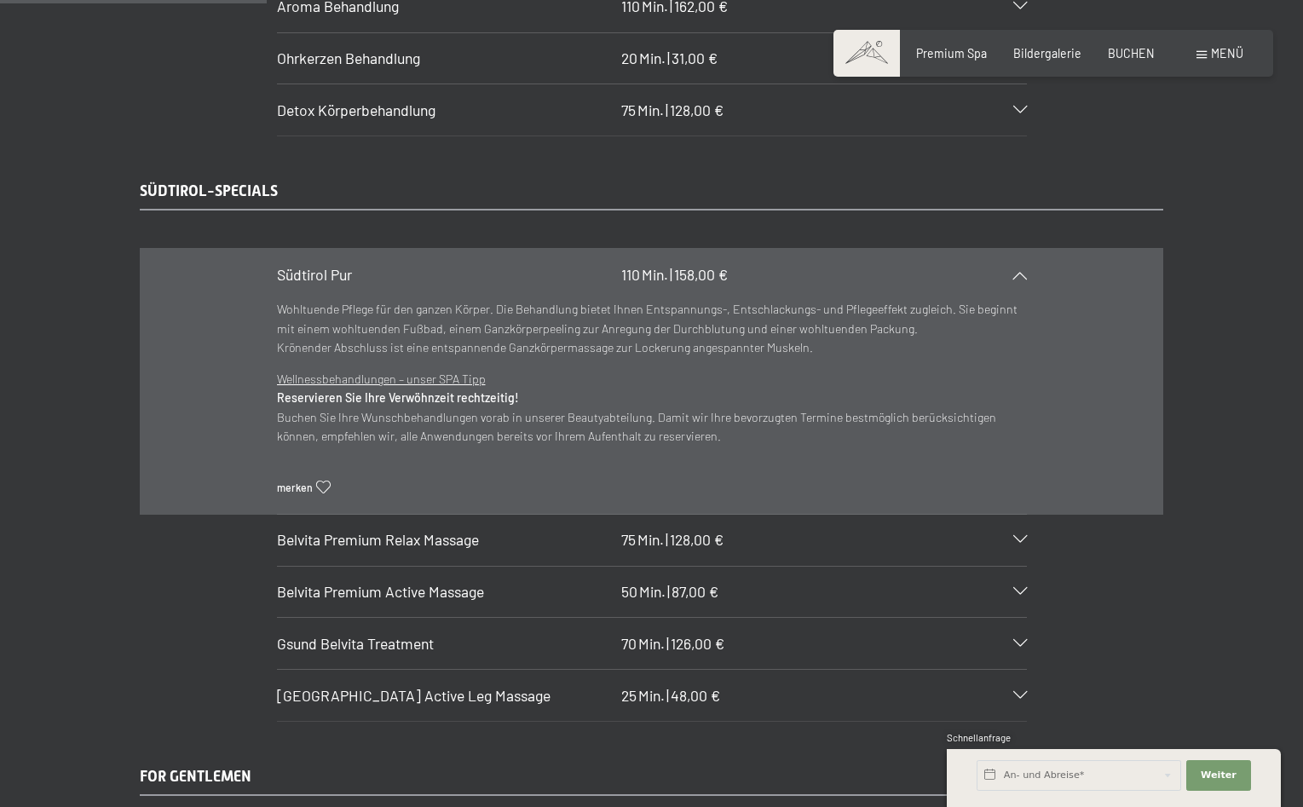
click at [1020, 254] on div "Südtirol Pur 110 Min. | 158,00 €" at bounding box center [652, 274] width 750 height 51
